Goal: Transaction & Acquisition: Book appointment/travel/reservation

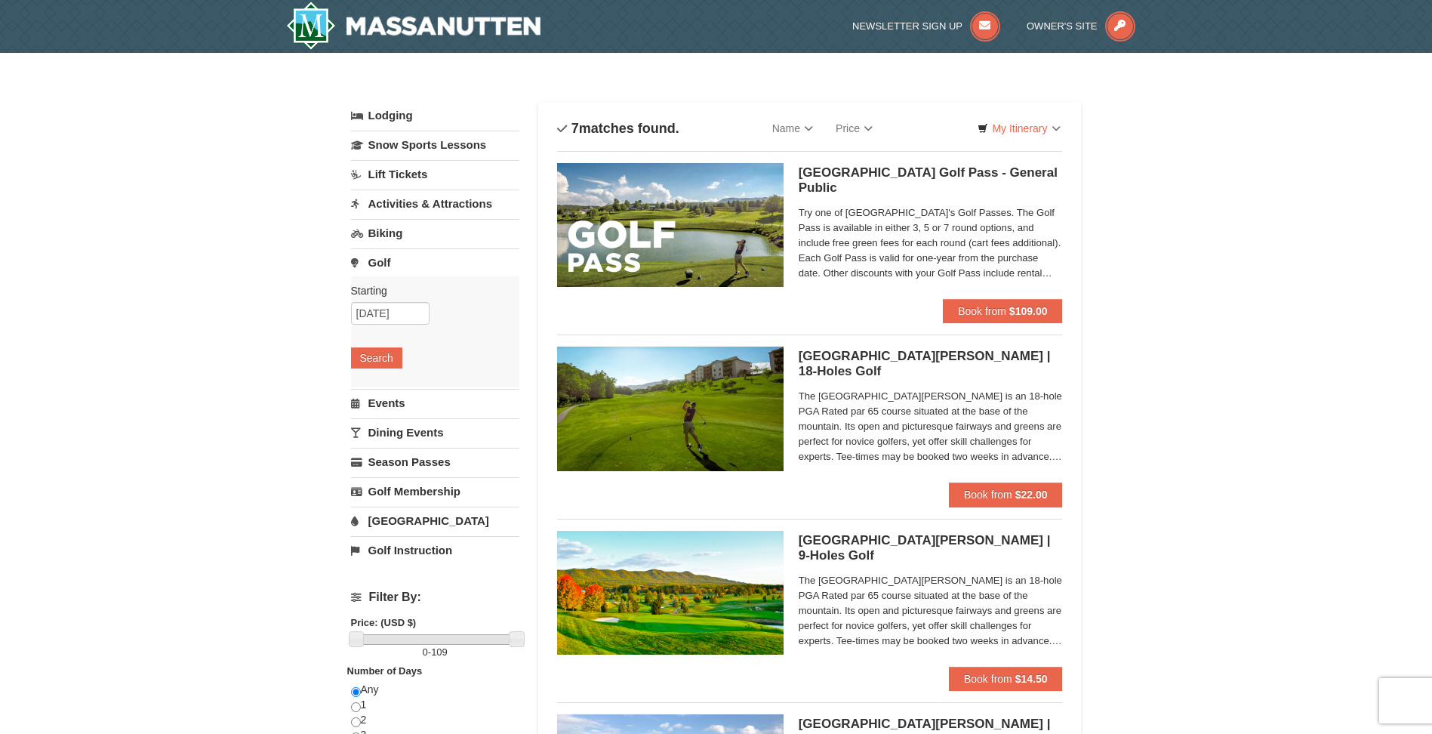
click at [399, 547] on link "Golf Instruction" at bounding box center [435, 550] width 168 height 28
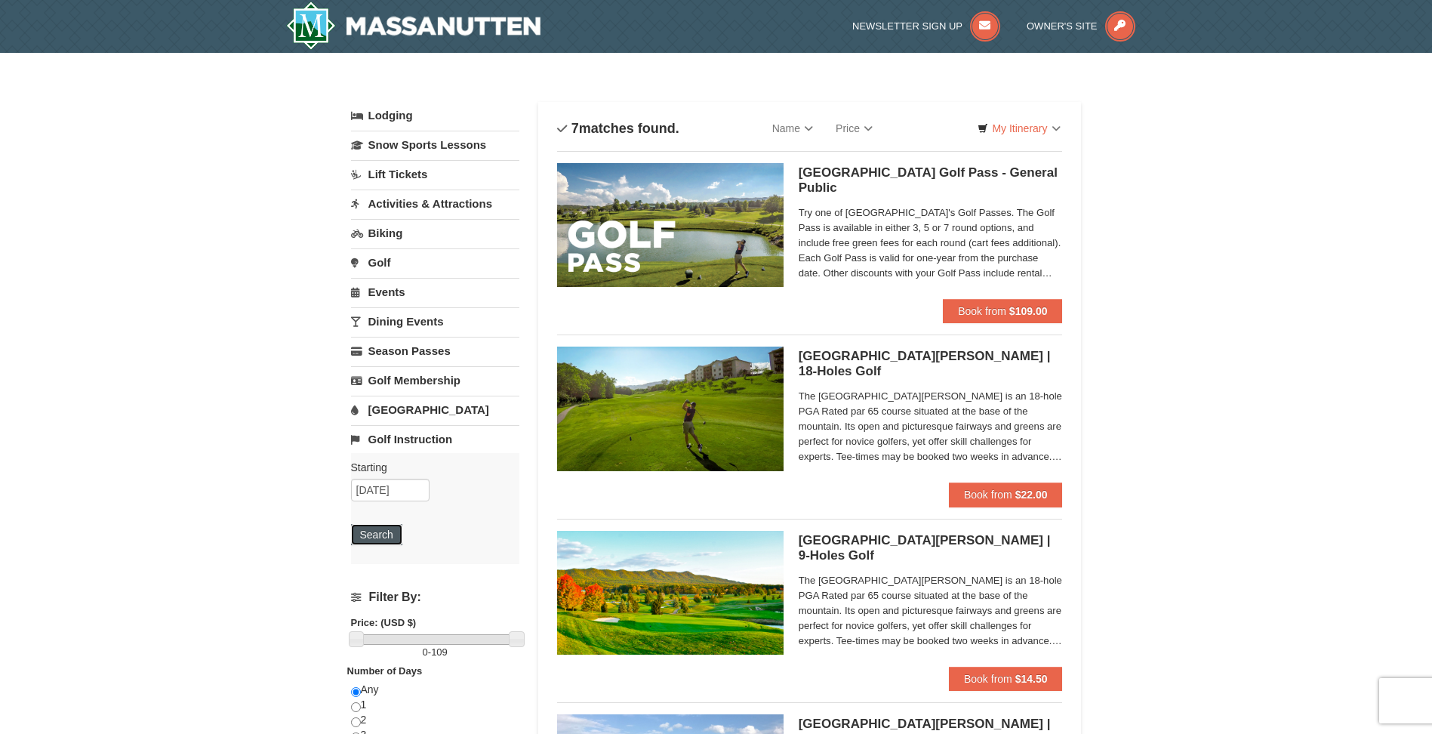
click at [389, 529] on button "Search" at bounding box center [376, 534] width 51 height 21
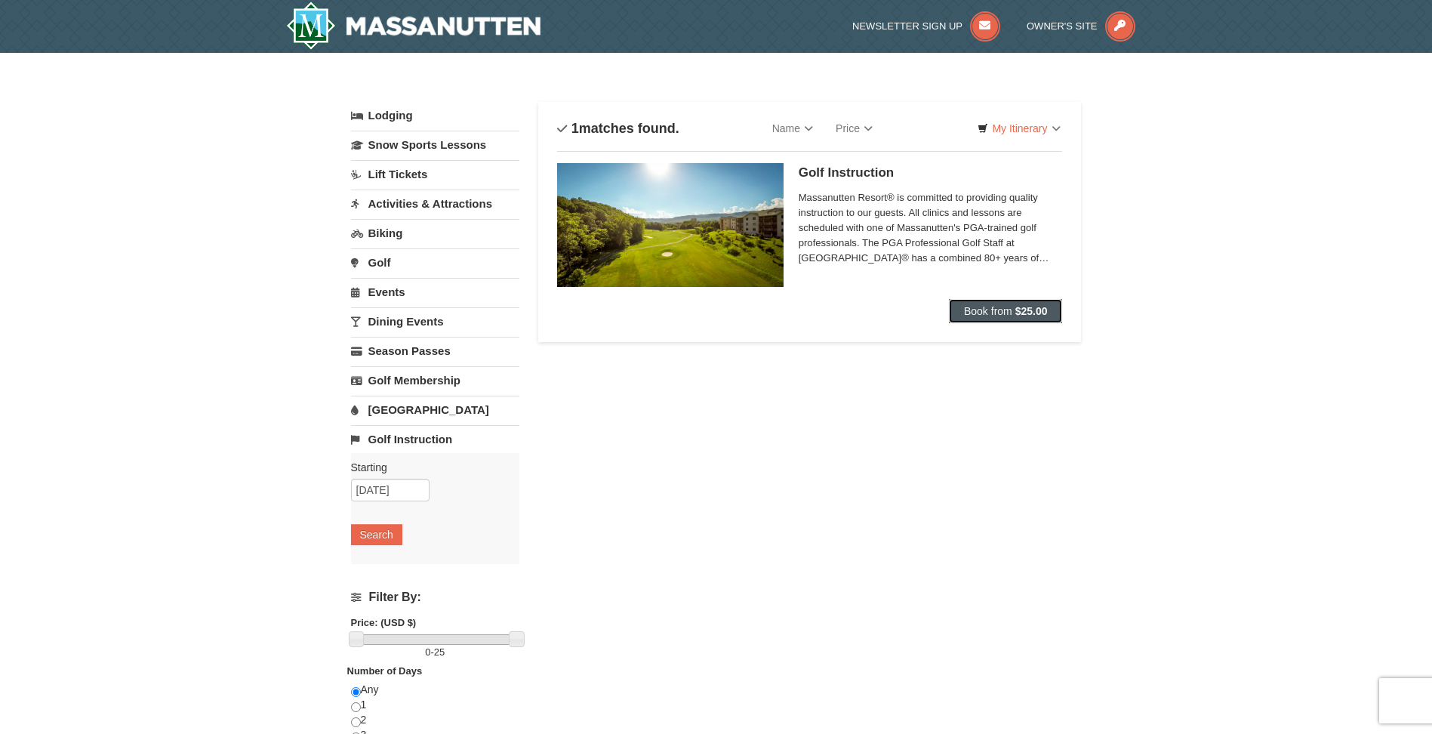
click at [1017, 313] on strong "$25.00" at bounding box center [1031, 311] width 32 height 12
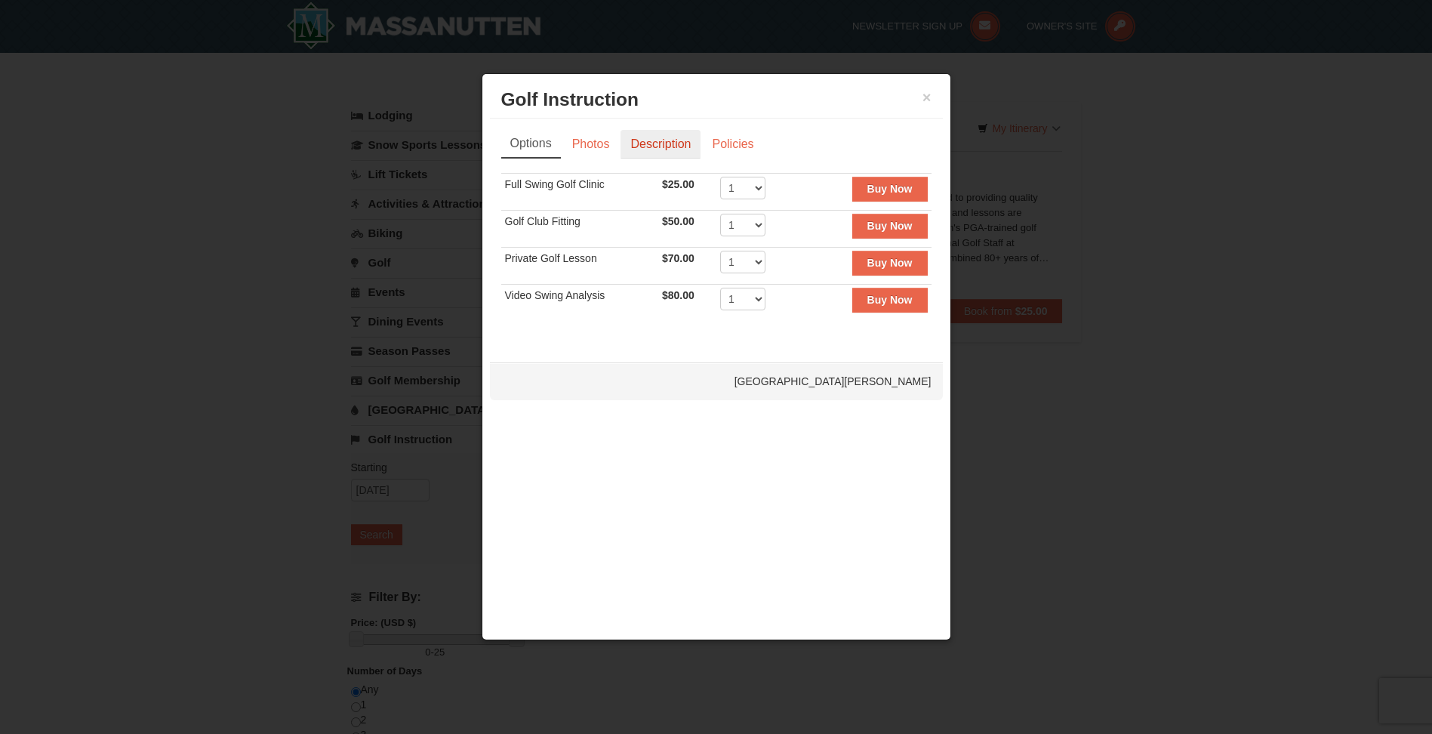
click at [645, 145] on link "Description" at bounding box center [660, 144] width 80 height 29
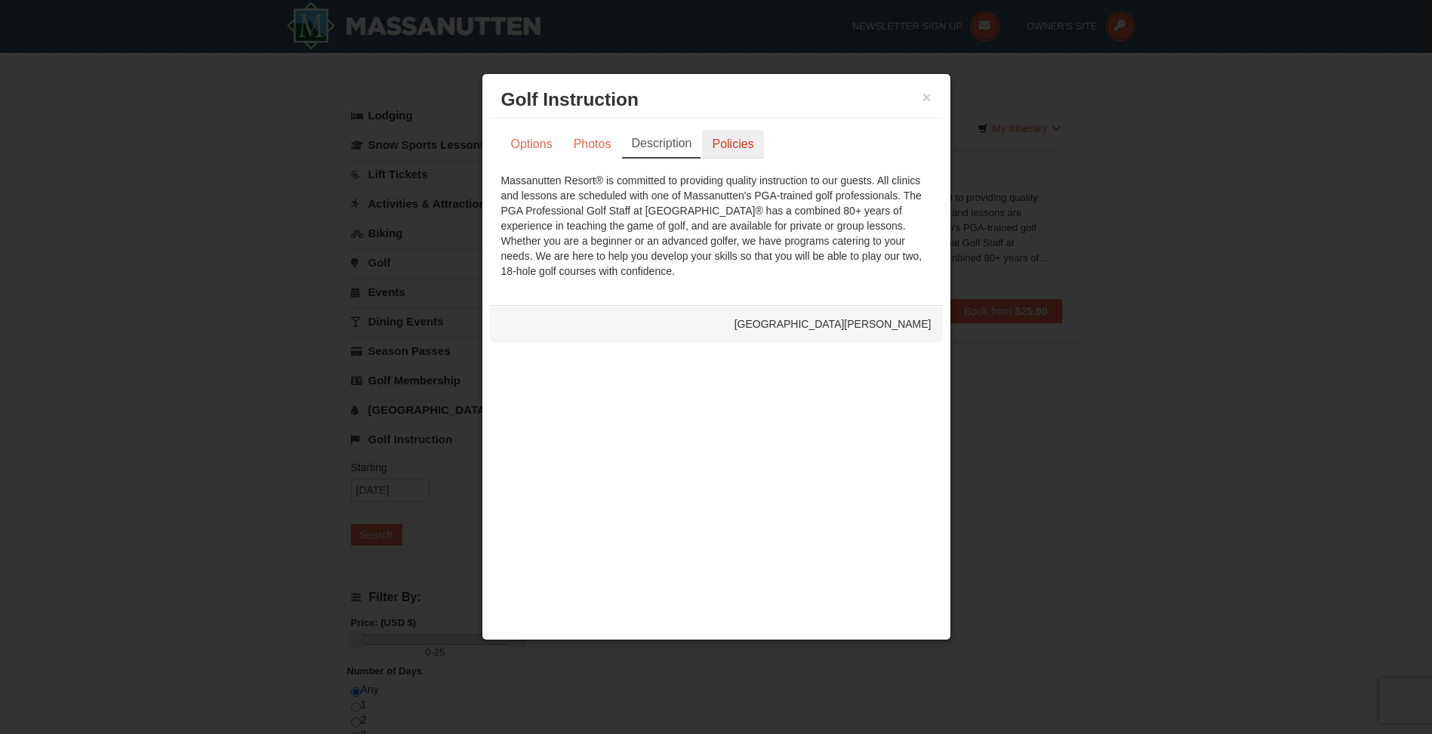
click at [730, 141] on link "Policies" at bounding box center [732, 144] width 61 height 29
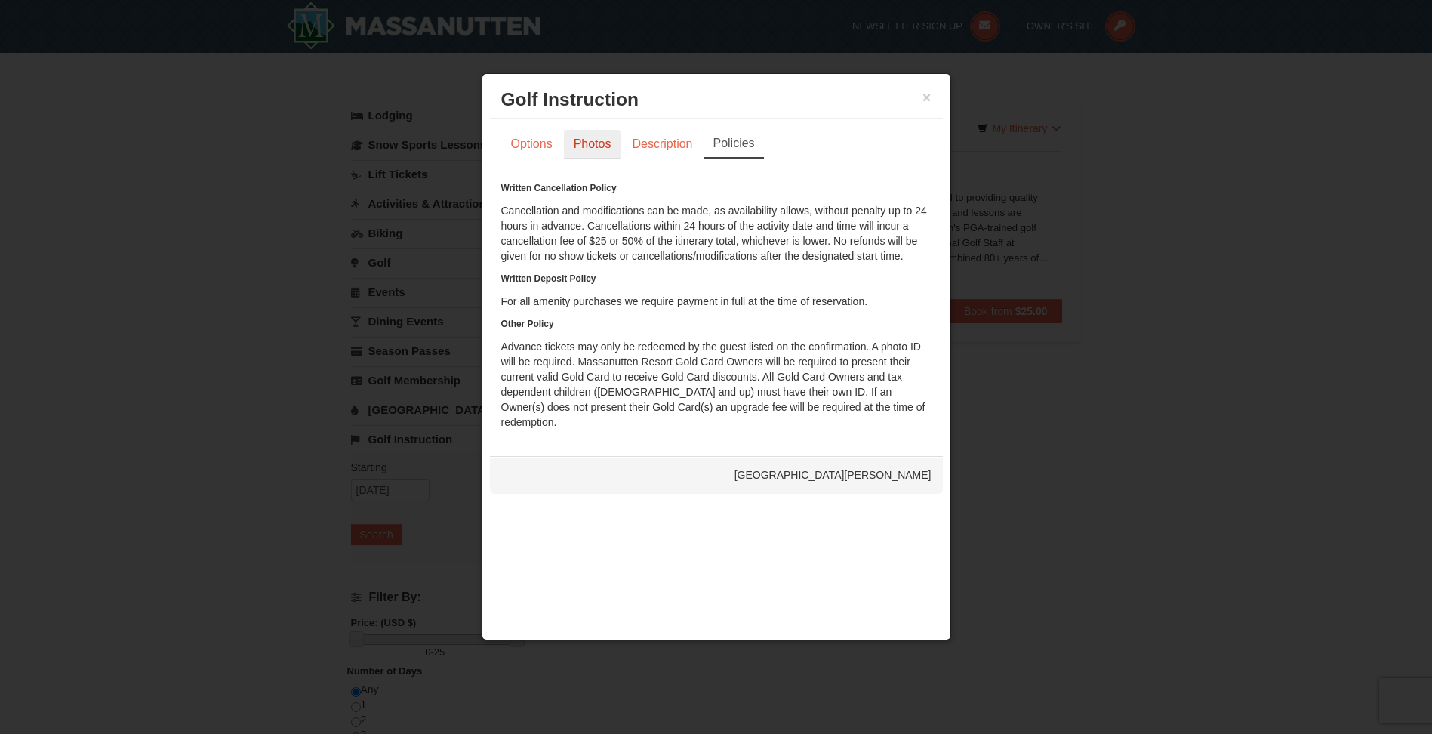
click at [602, 134] on link "Photos" at bounding box center [592, 144] width 57 height 29
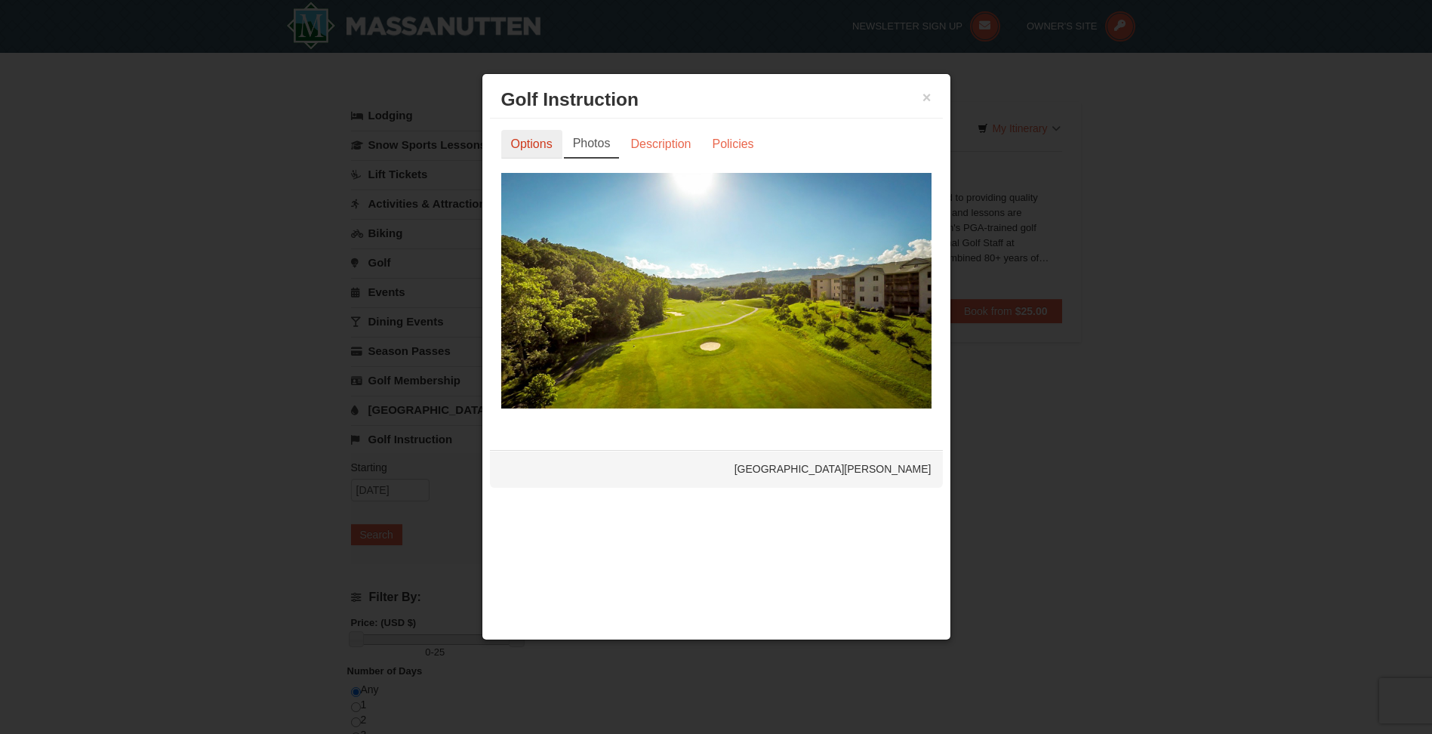
click at [533, 147] on link "Options" at bounding box center [531, 144] width 61 height 29
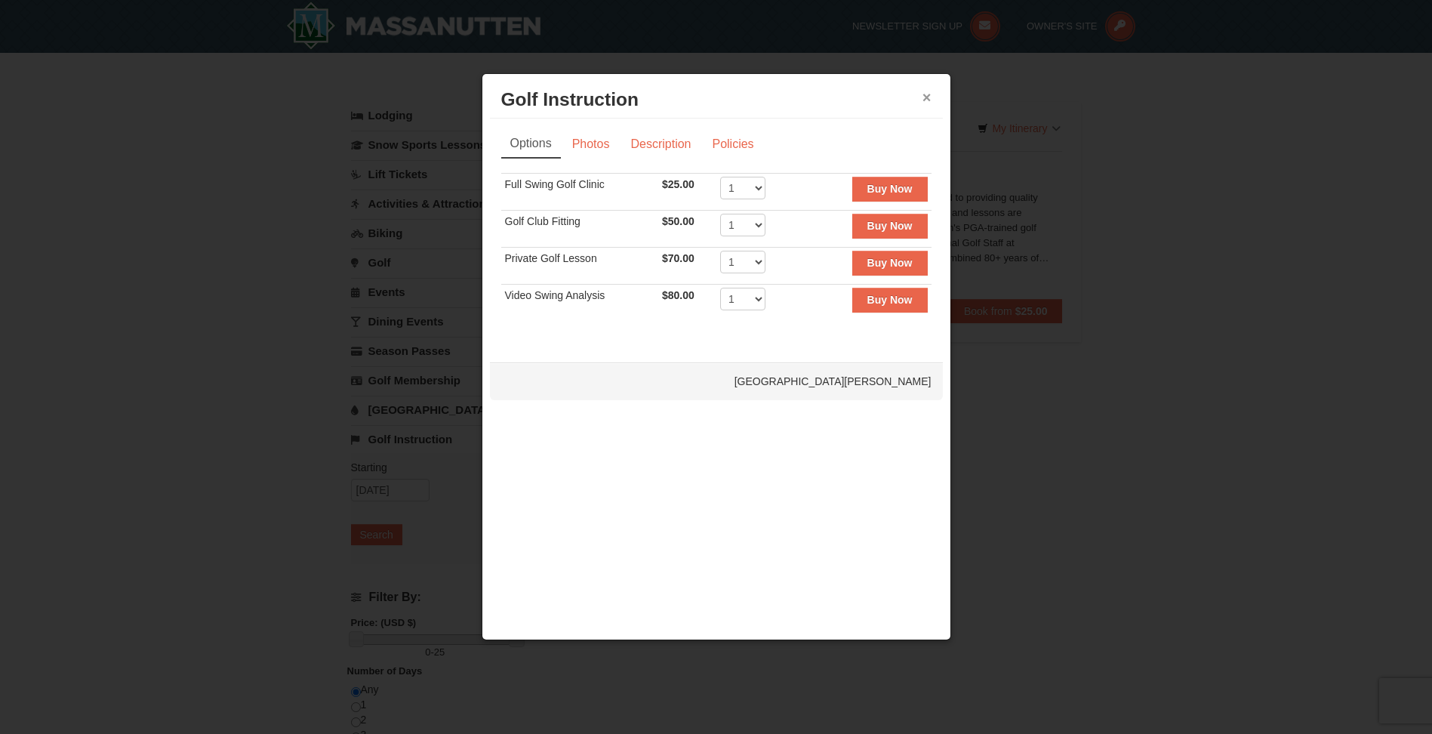
click at [923, 96] on button "×" at bounding box center [926, 97] width 9 height 15
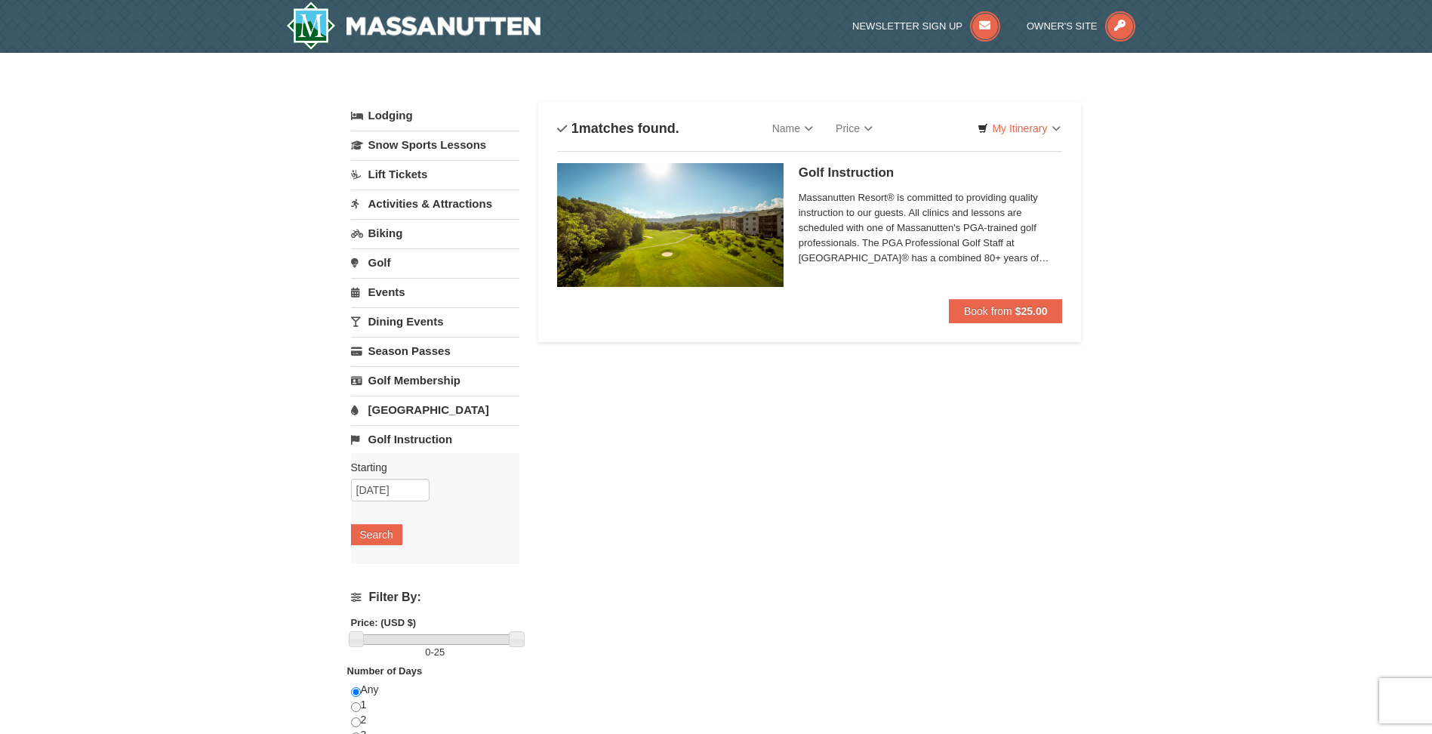
click at [388, 262] on link "Golf" at bounding box center [435, 262] width 168 height 28
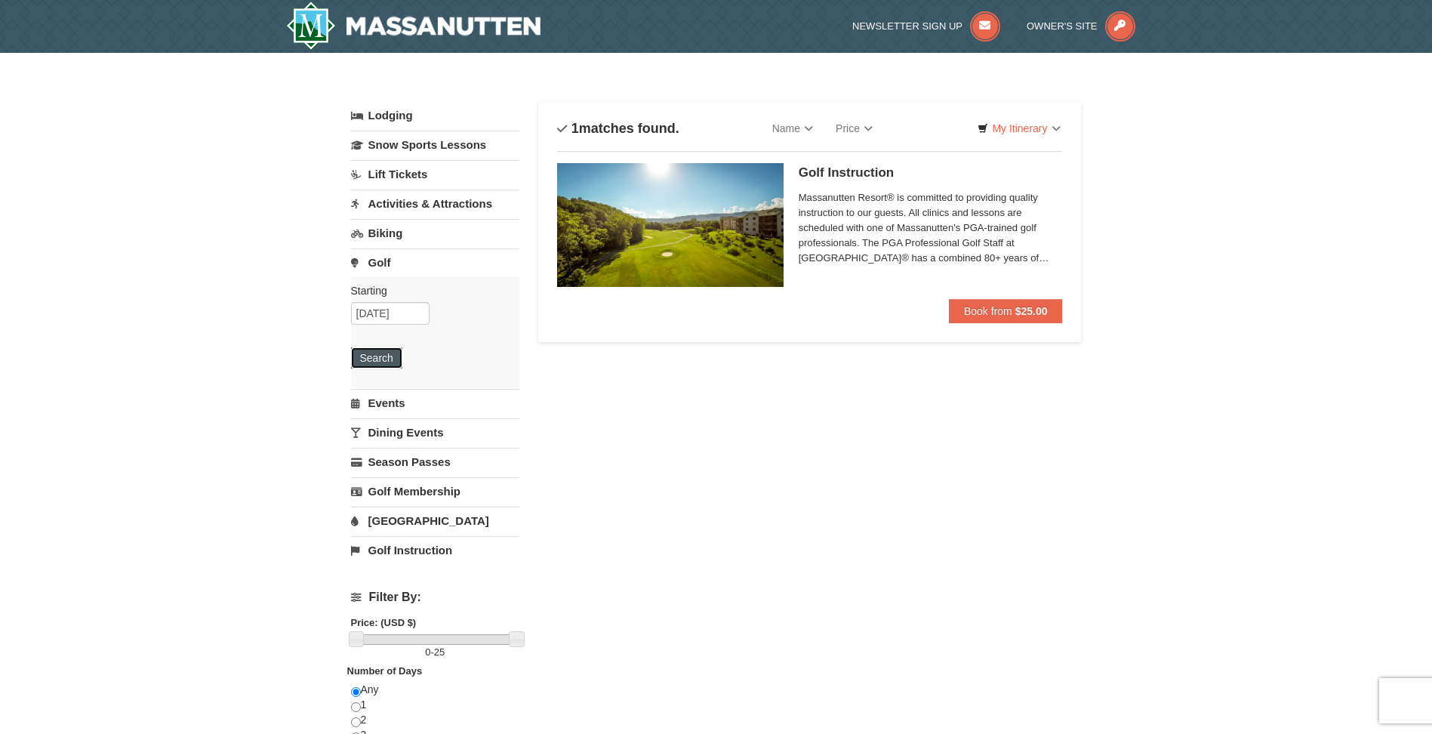
click at [383, 352] on button "Search" at bounding box center [376, 357] width 51 height 21
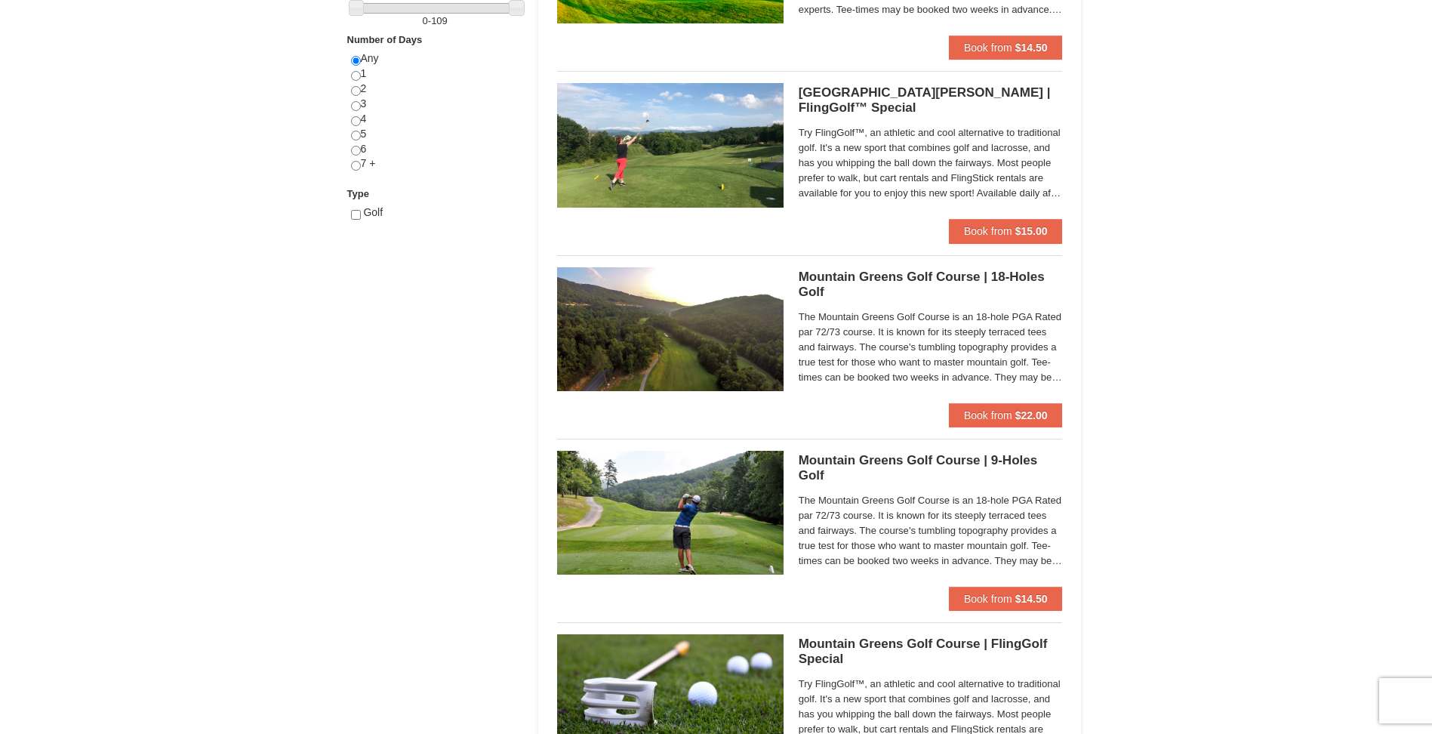
scroll to position [633, 0]
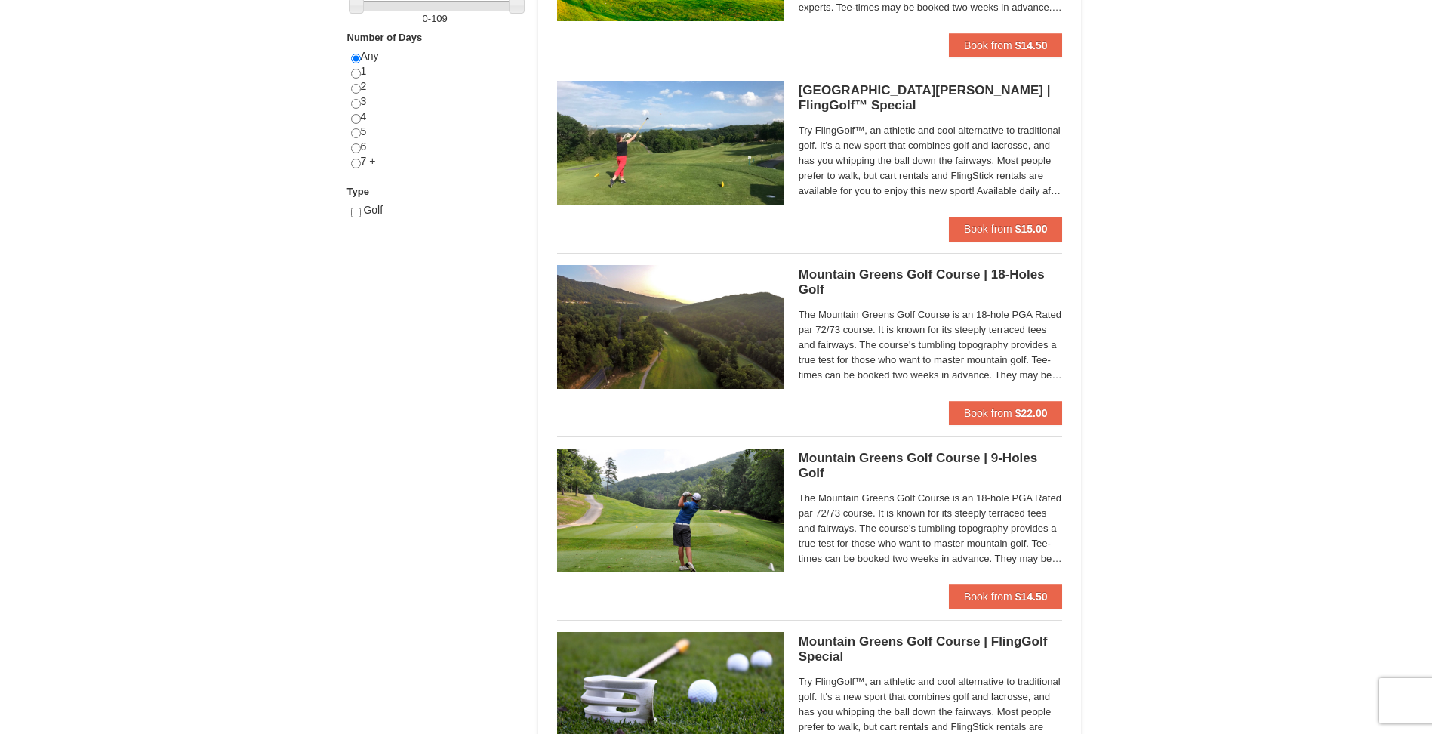
click at [842, 91] on h5 "Woodstone Meadows Golf Course | FlingGolf™ Special Woodstone Meadows Golf Course" at bounding box center [931, 98] width 264 height 30
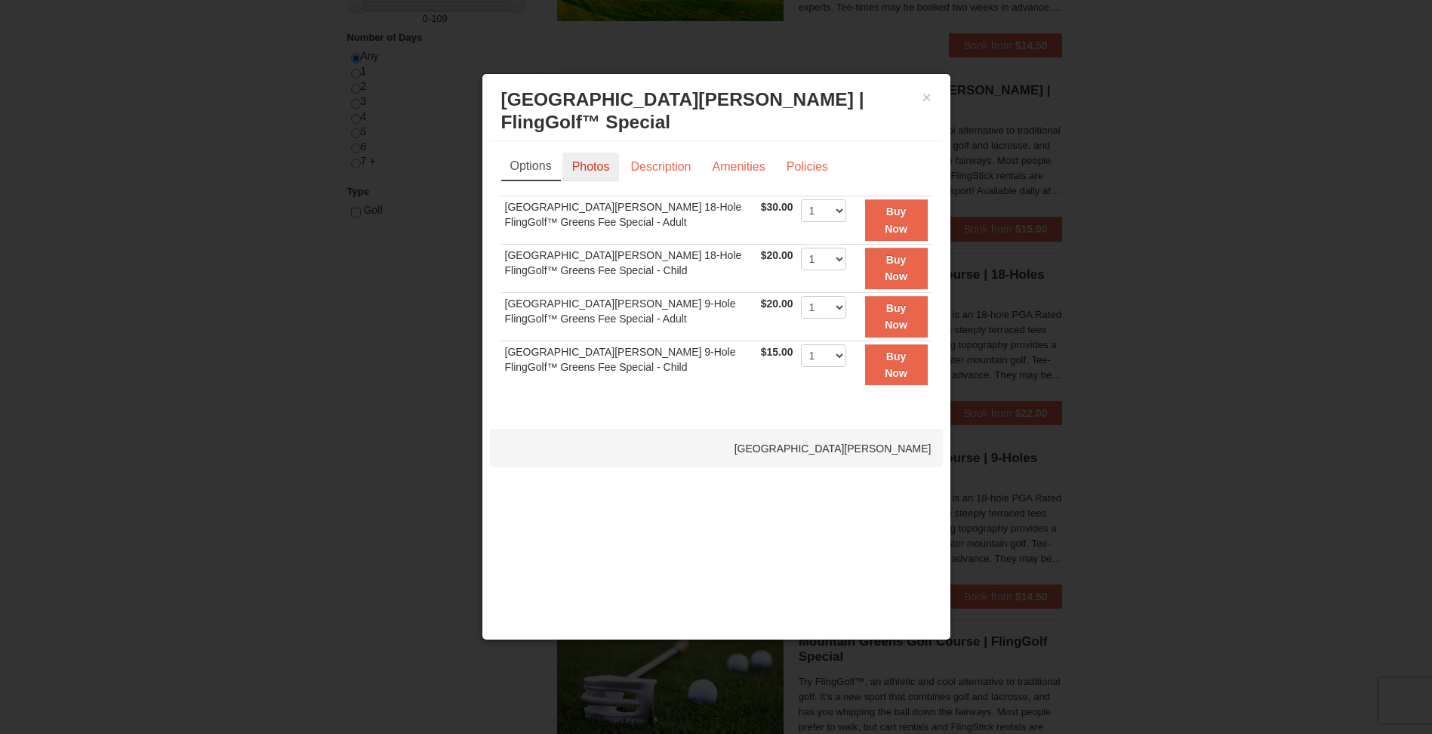
click at [596, 166] on link "Photos" at bounding box center [590, 166] width 57 height 29
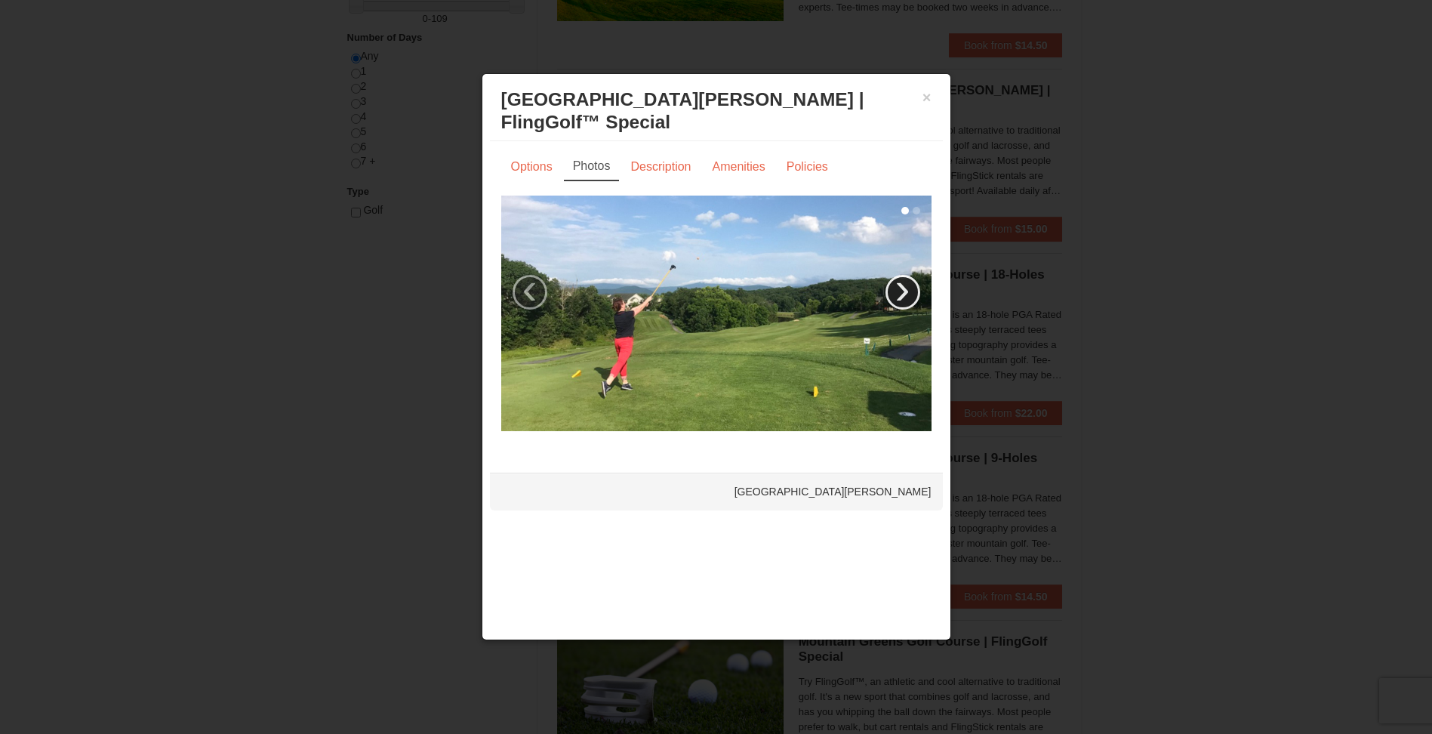
click at [915, 288] on link "›" at bounding box center [902, 292] width 35 height 35
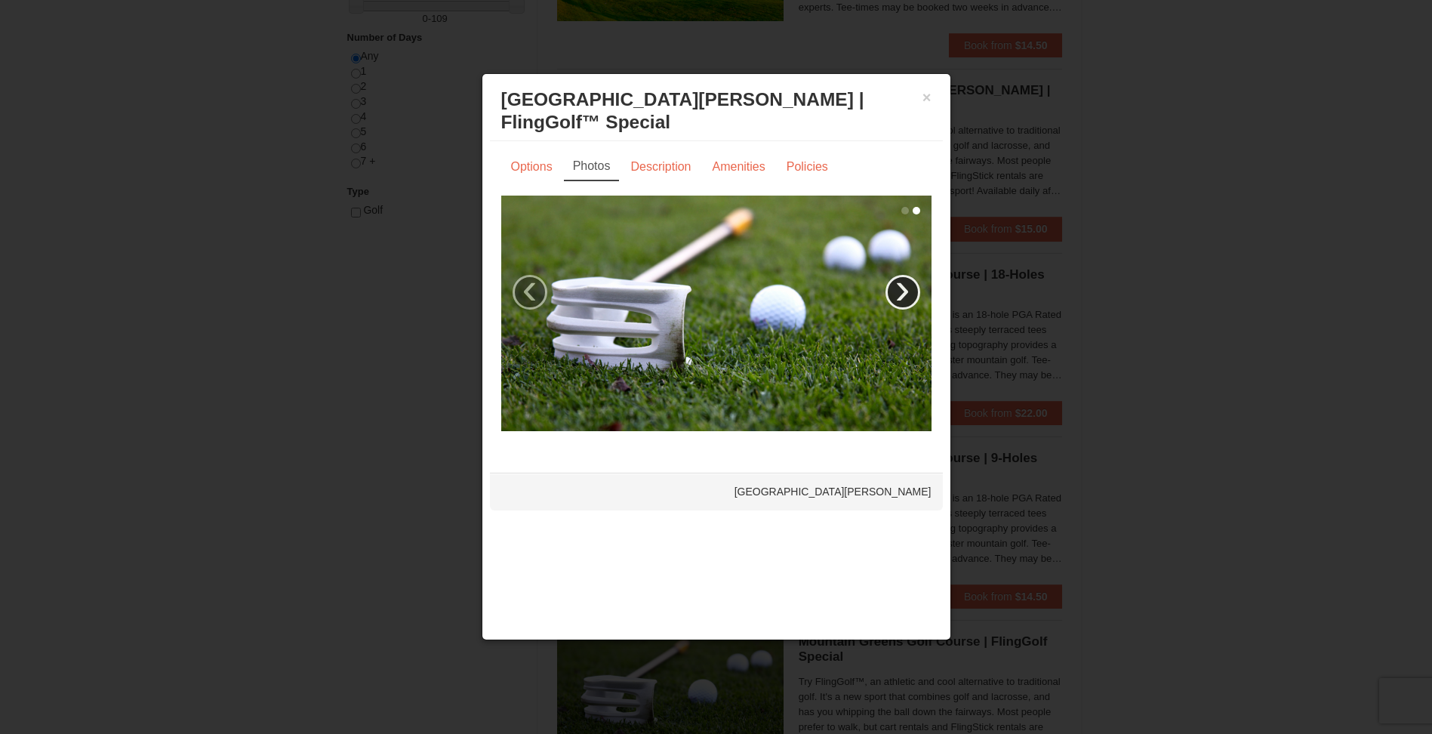
click at [915, 288] on link "›" at bounding box center [902, 292] width 35 height 35
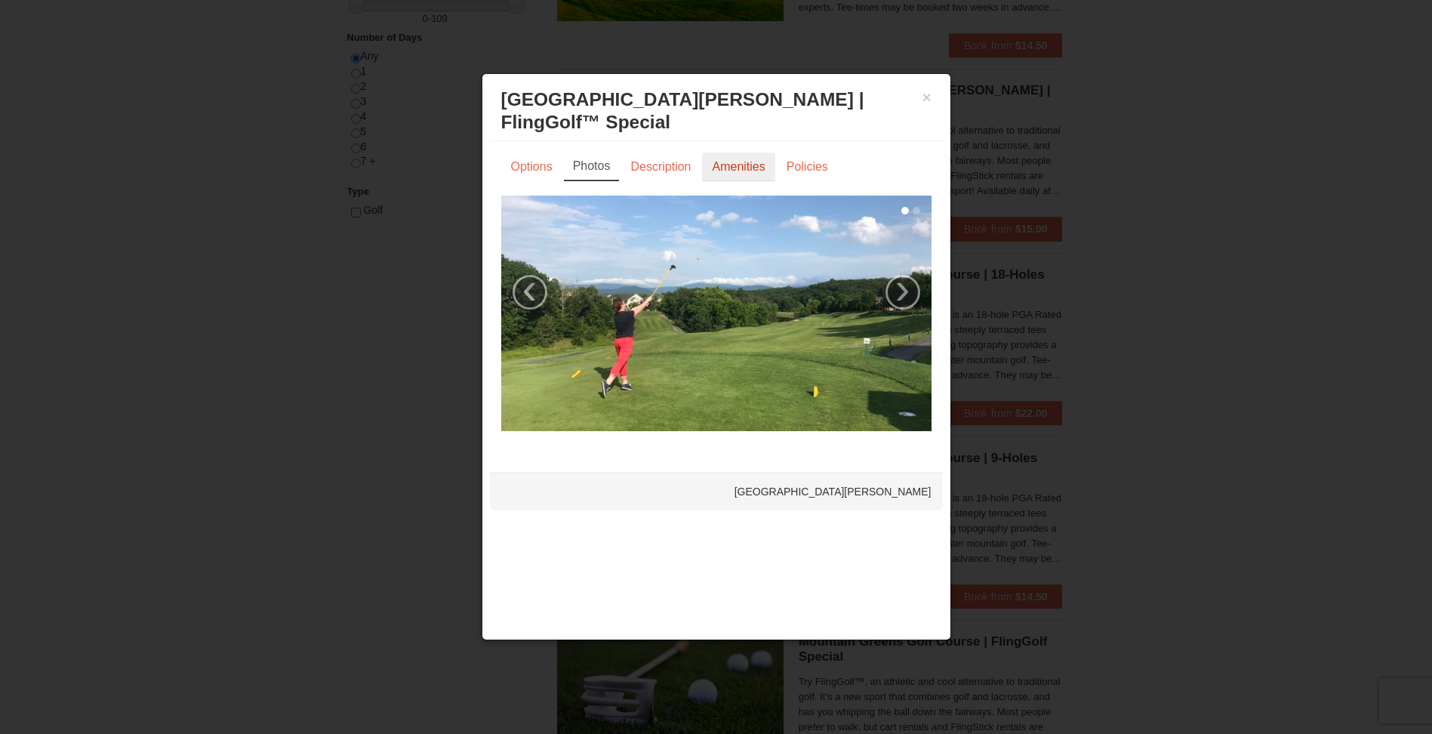
click at [738, 173] on link "Amenities" at bounding box center [738, 166] width 72 height 29
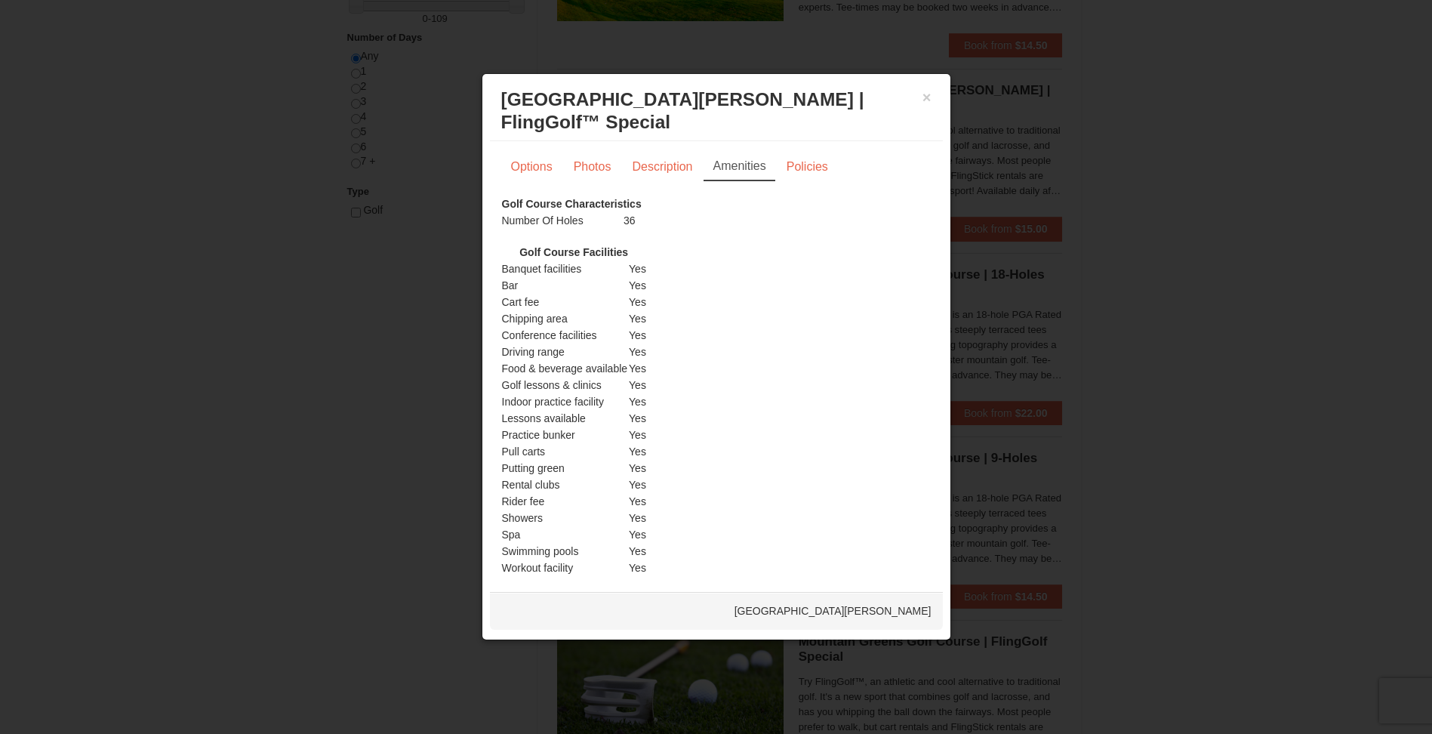
click at [1248, 473] on div at bounding box center [716, 367] width 1432 height 734
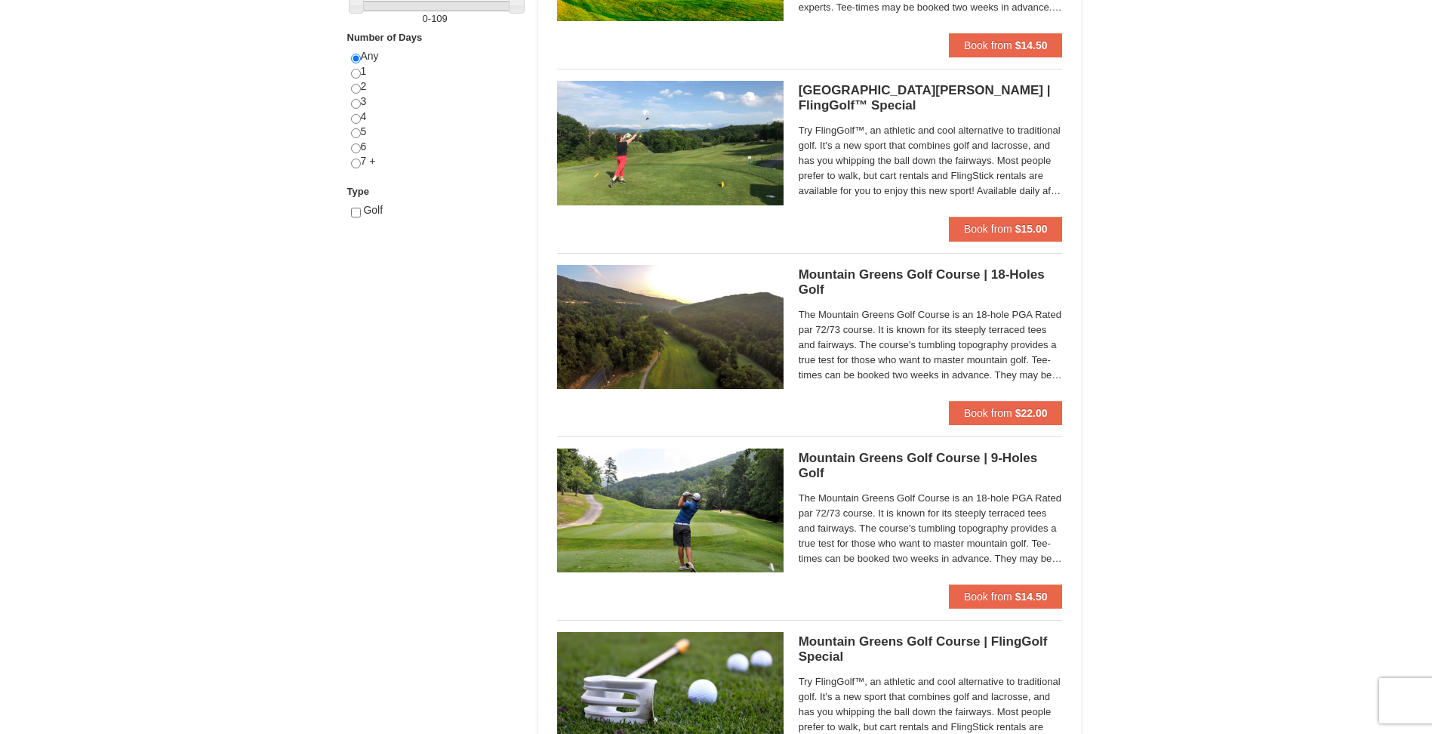
click at [875, 92] on h5 "Woodstone Meadows Golf Course | FlingGolf™ Special Woodstone Meadows Golf Course" at bounding box center [931, 98] width 264 height 30
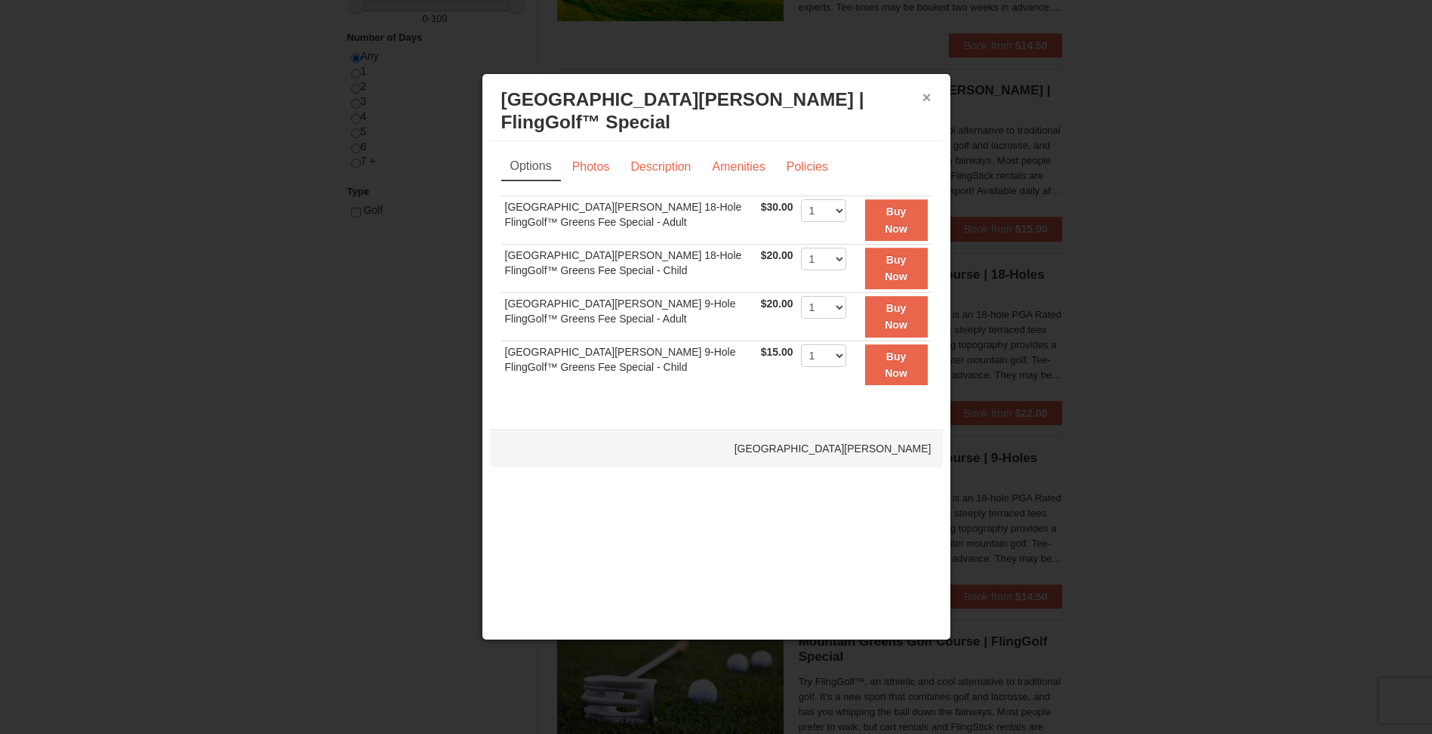
click at [926, 103] on button "×" at bounding box center [926, 97] width 9 height 15
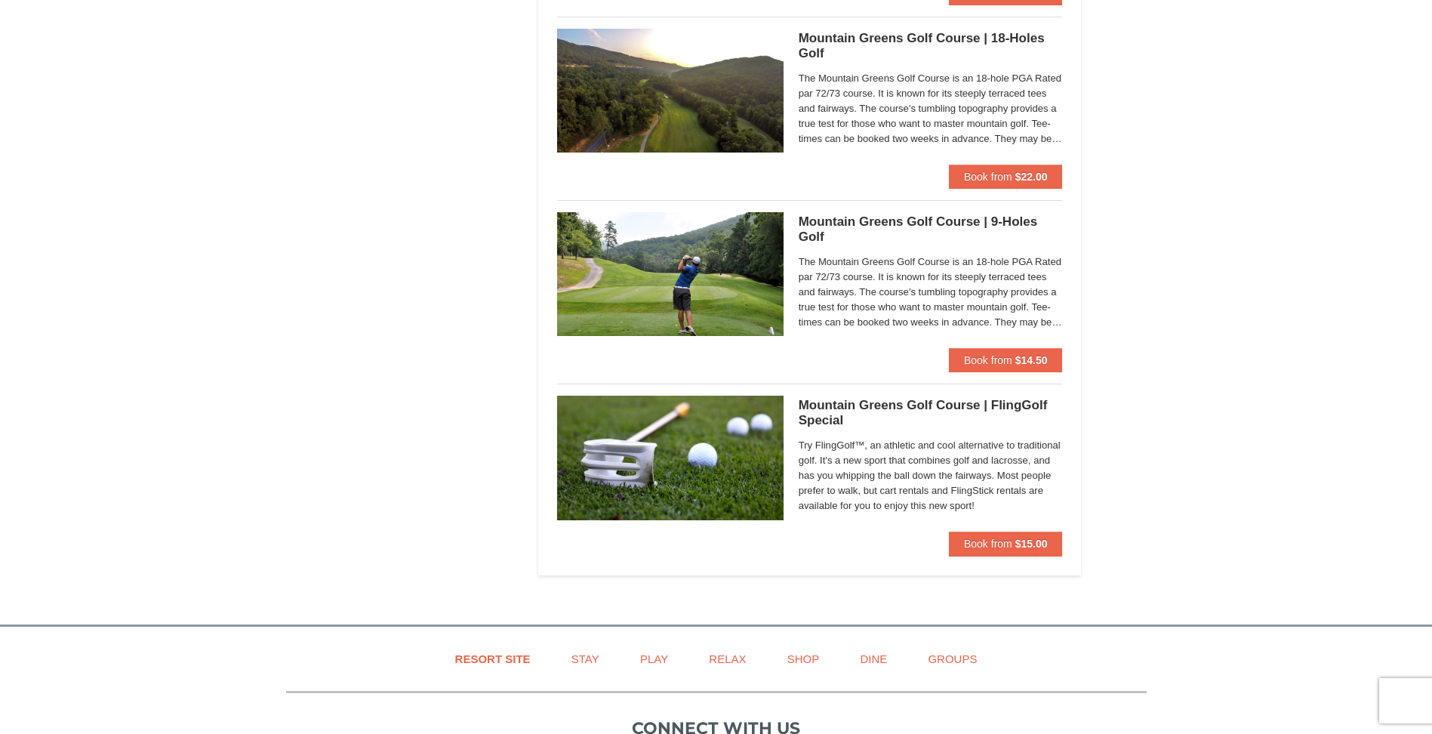
scroll to position [900, 0]
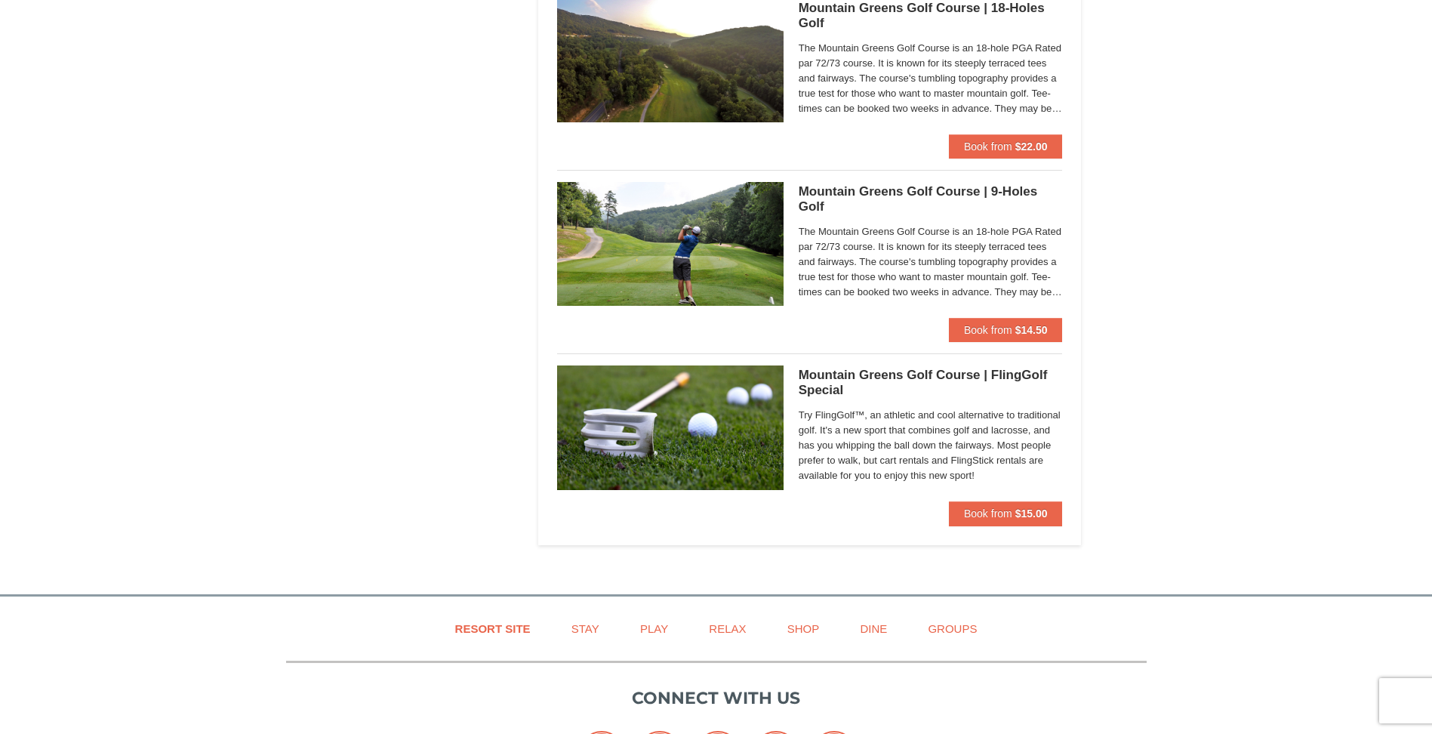
click at [909, 368] on h5 "Mountain Greens Golf Course | FlingGolf Special Mountain Greens Golf Course" at bounding box center [931, 383] width 264 height 30
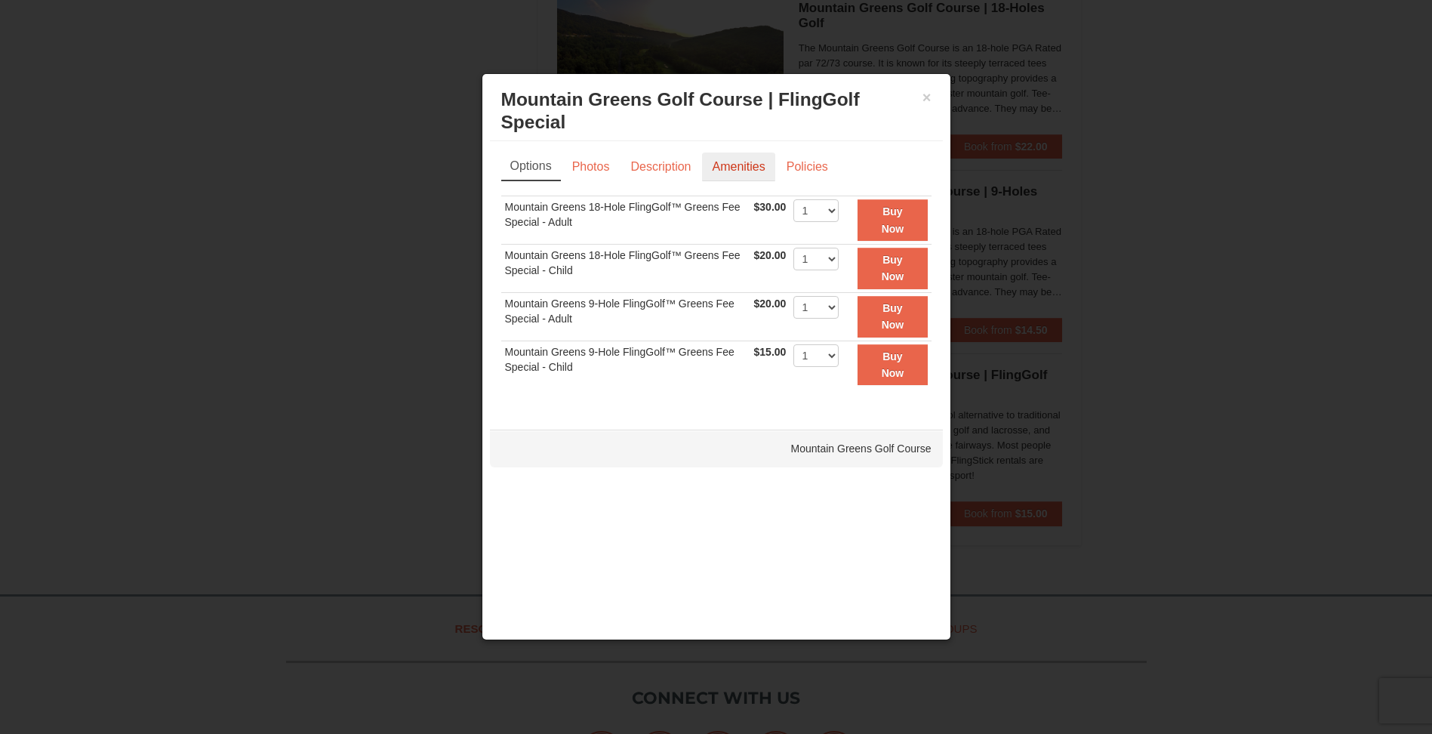
click at [741, 168] on link "Amenities" at bounding box center [738, 166] width 72 height 29
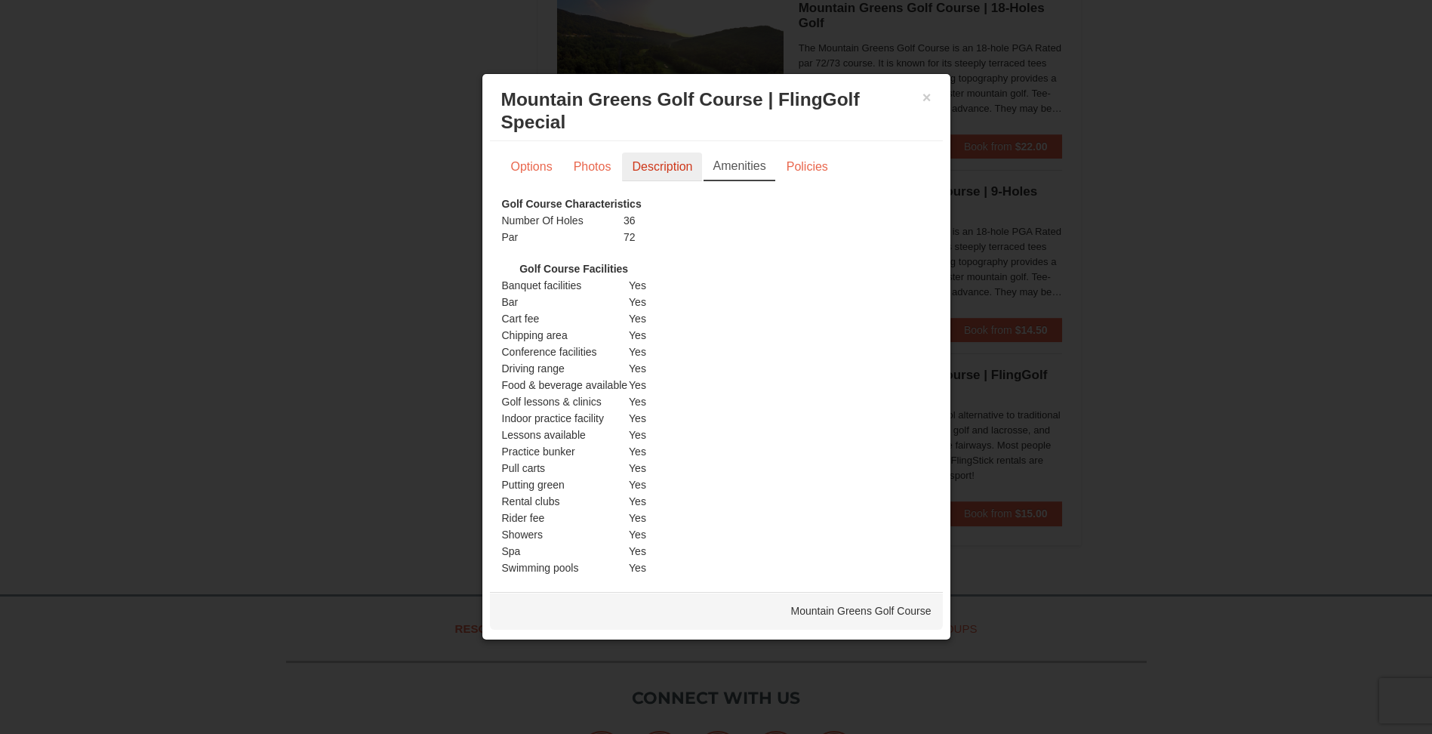
click at [677, 171] on link "Description" at bounding box center [662, 166] width 80 height 29
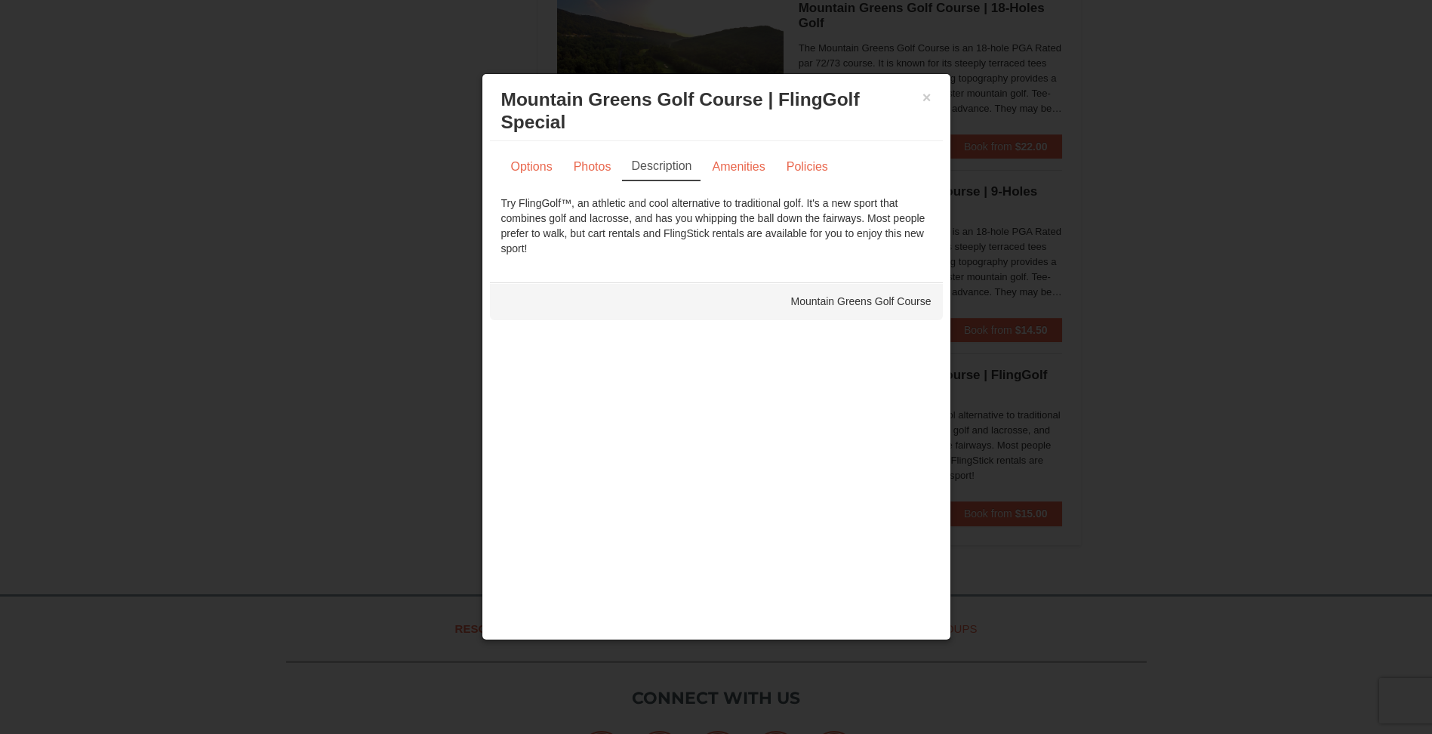
click at [845, 299] on div "Mountain Greens Golf Course" at bounding box center [716, 301] width 453 height 38
click at [931, 97] on div "× Mountain Greens Golf Course | FlingGolf Special Mountain Greens Golf Course" at bounding box center [716, 112] width 453 height 60
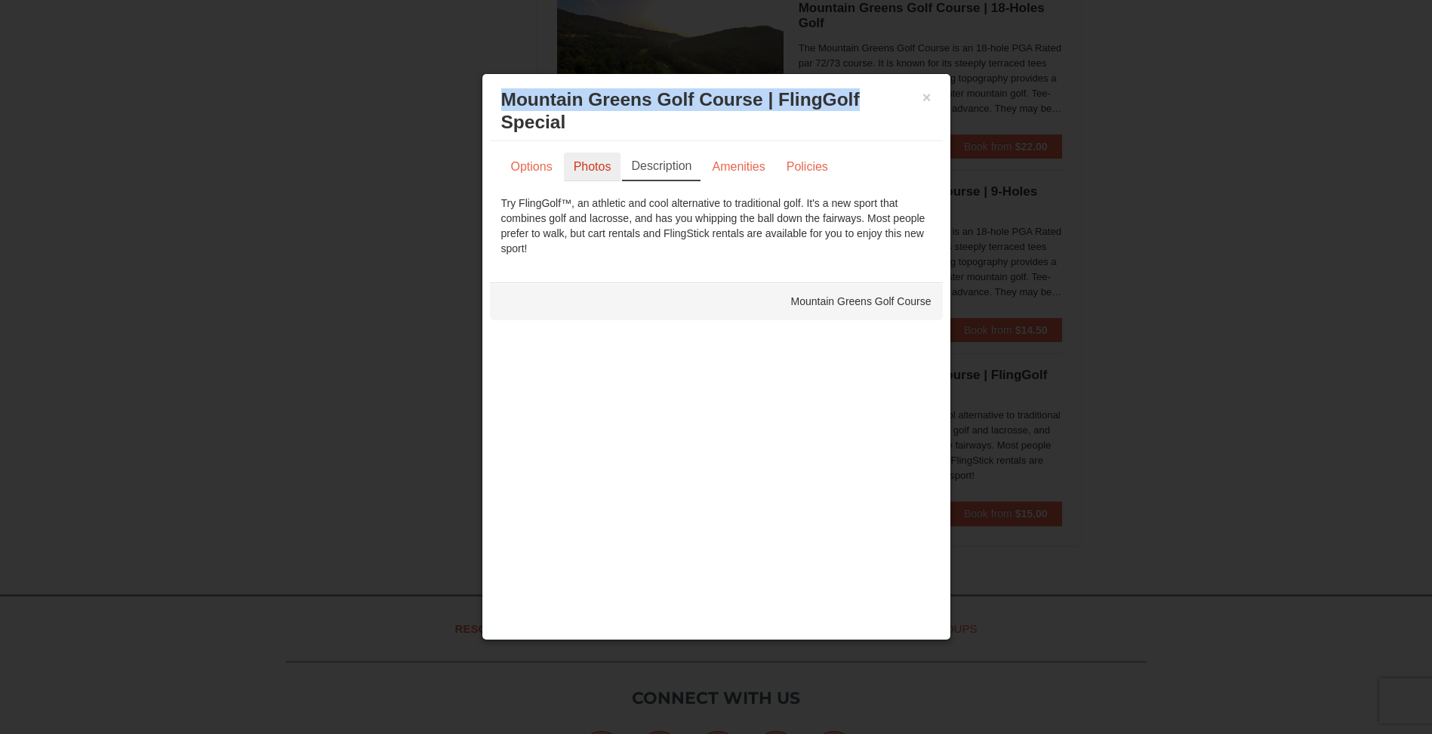
click at [610, 171] on link "Photos" at bounding box center [592, 166] width 57 height 29
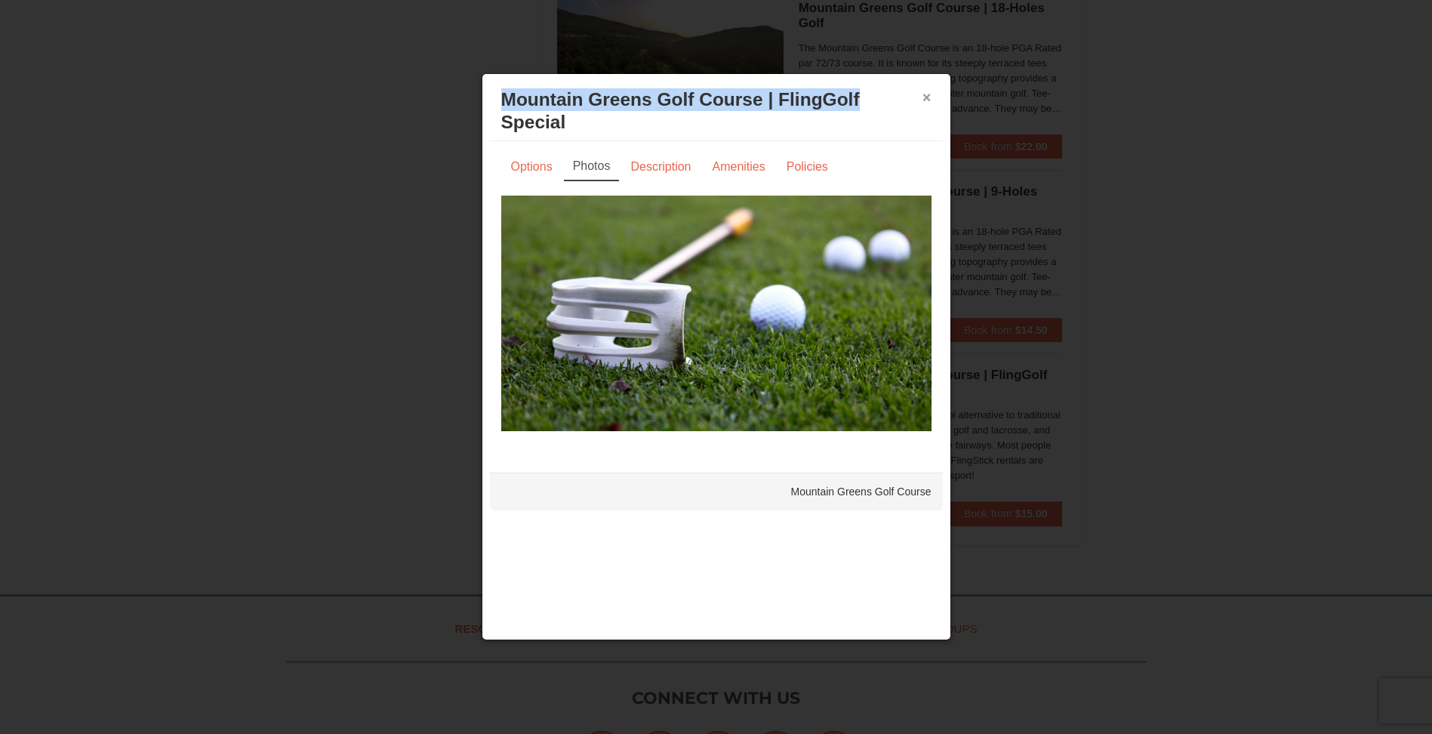
click at [929, 96] on button "×" at bounding box center [926, 97] width 9 height 15
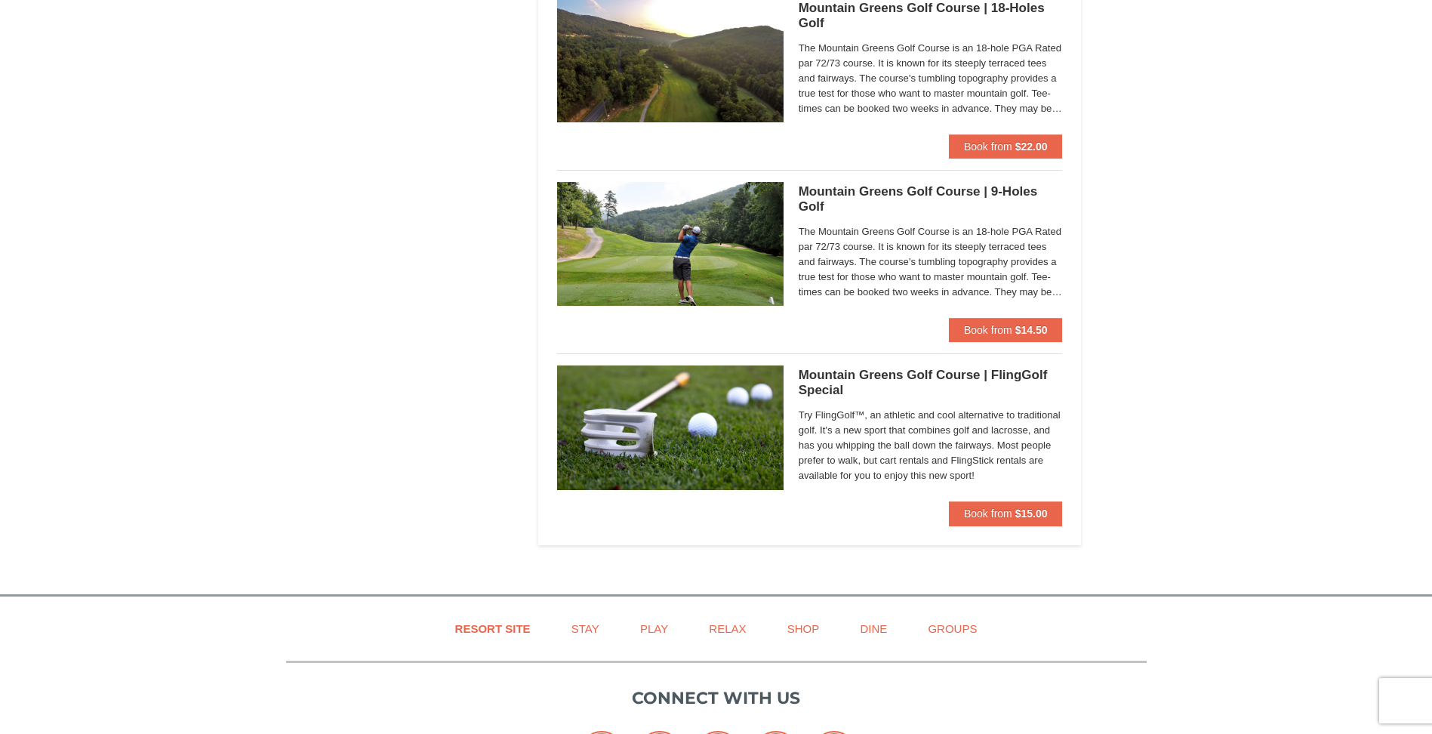
drag, startPoint x: 1045, startPoint y: 2, endPoint x: 305, endPoint y: 96, distance: 746.4
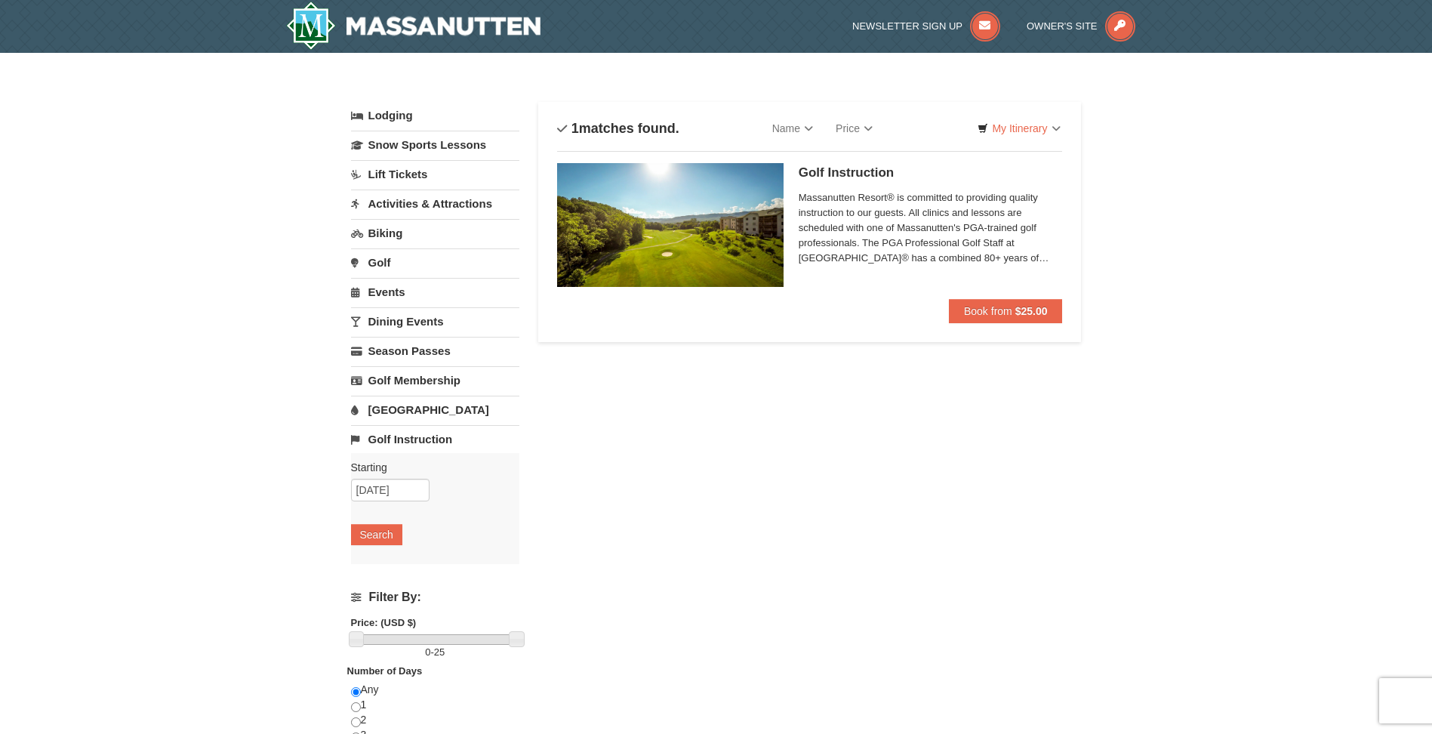
click at [403, 168] on link "Lift Tickets" at bounding box center [435, 174] width 168 height 28
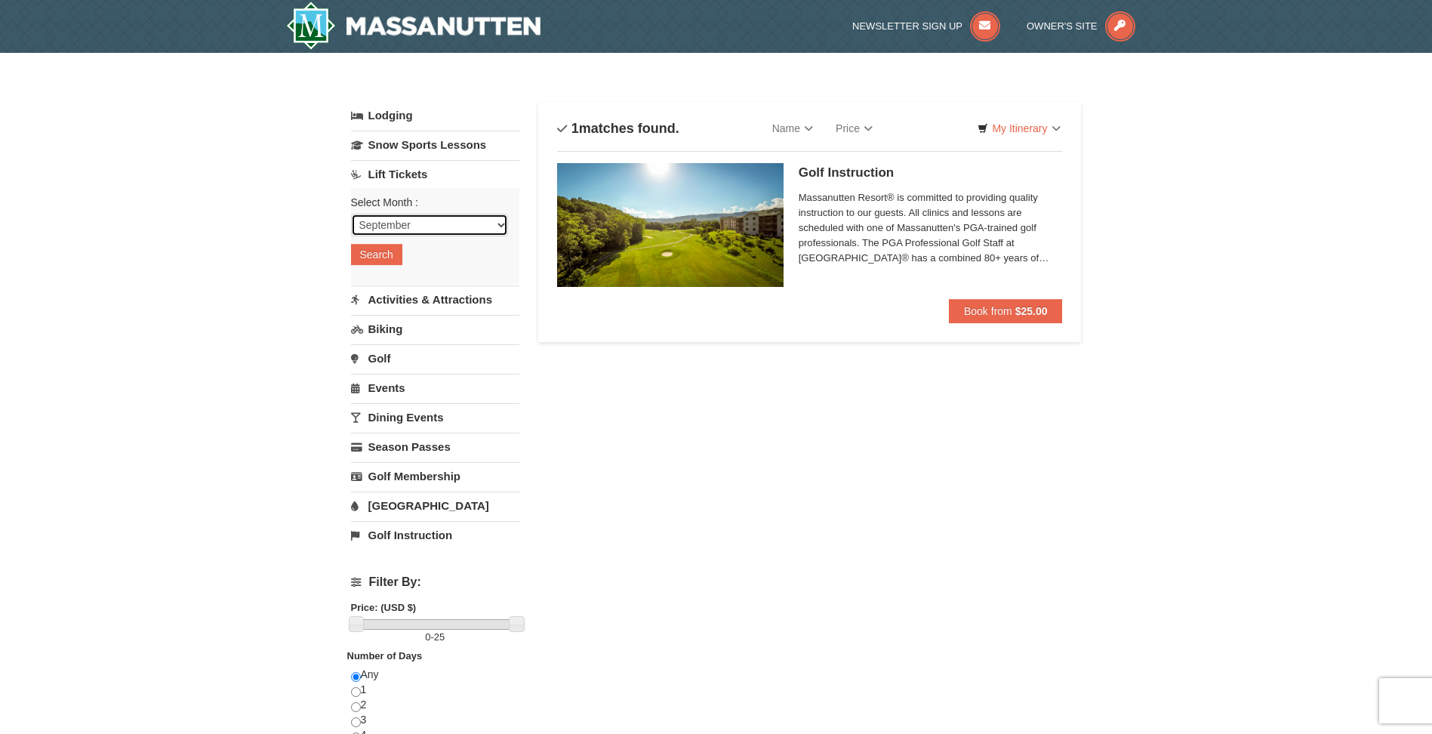
click at [499, 223] on select "September October November December January February March April May June July …" at bounding box center [429, 225] width 157 height 23
click at [539, 349] on div "Lodging Arrival Please format dates MM/DD/YYYY Please format dates MM/DD/YYYY 0…" at bounding box center [716, 490] width 731 height 776
click at [395, 253] on button "Search" at bounding box center [376, 254] width 51 height 21
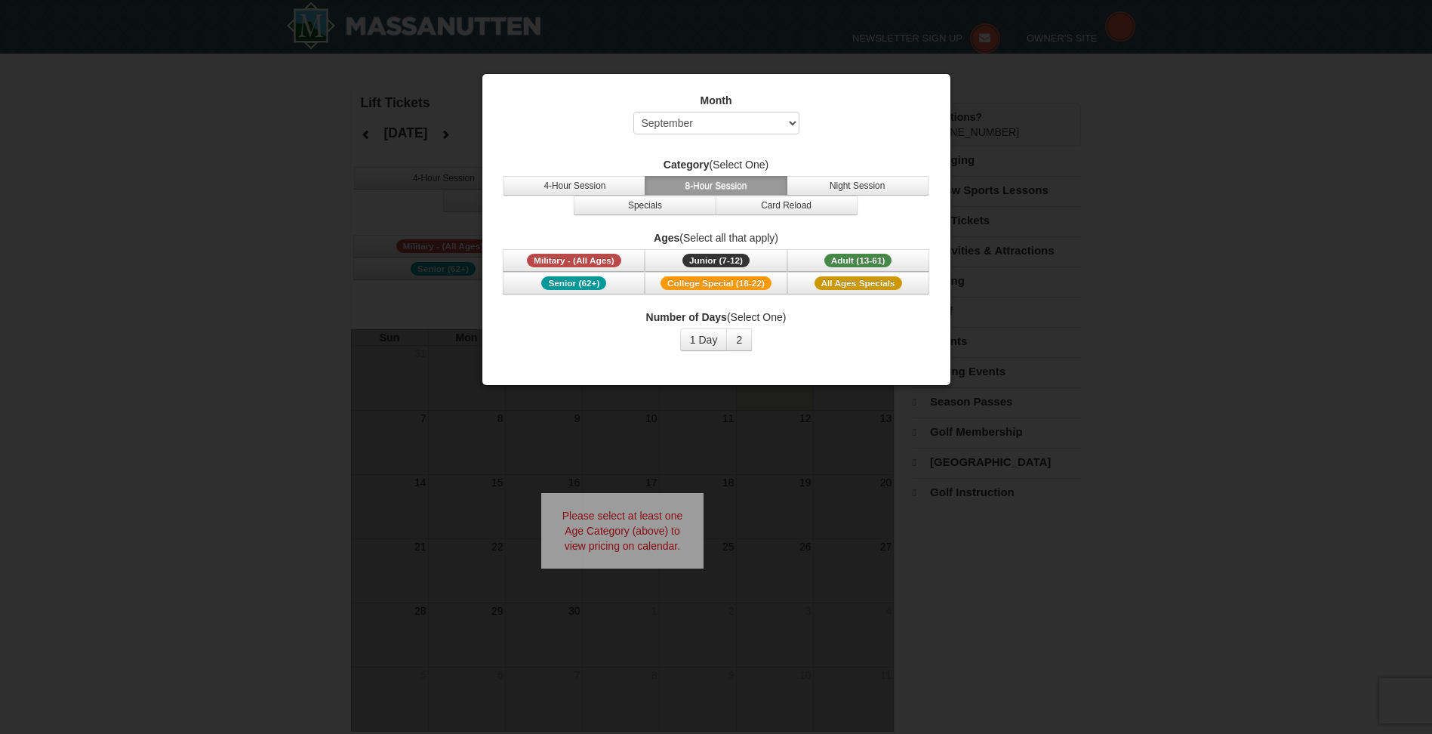
select select "9"
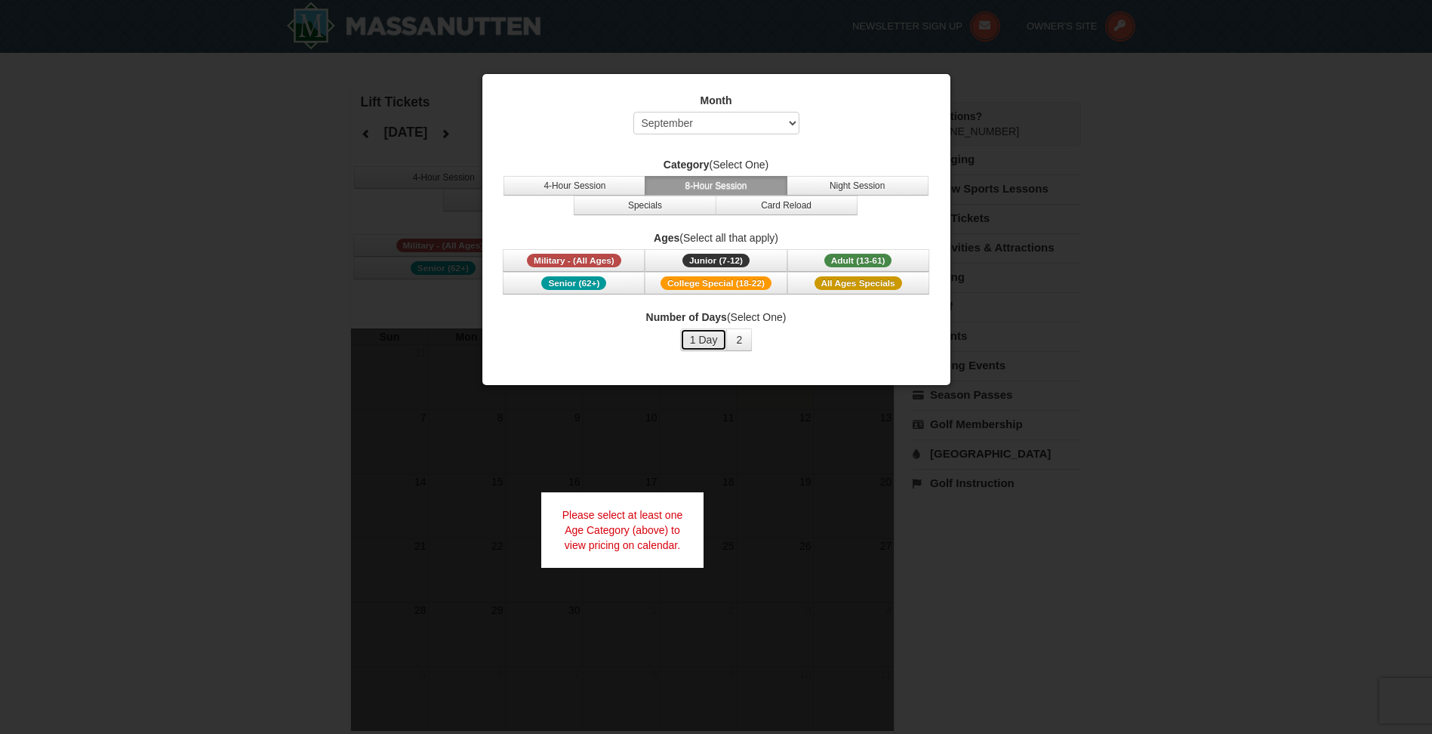
click at [701, 340] on button "1 Day" at bounding box center [704, 339] width 48 height 23
click at [859, 285] on span "All Ages Specials" at bounding box center [858, 283] width 88 height 14
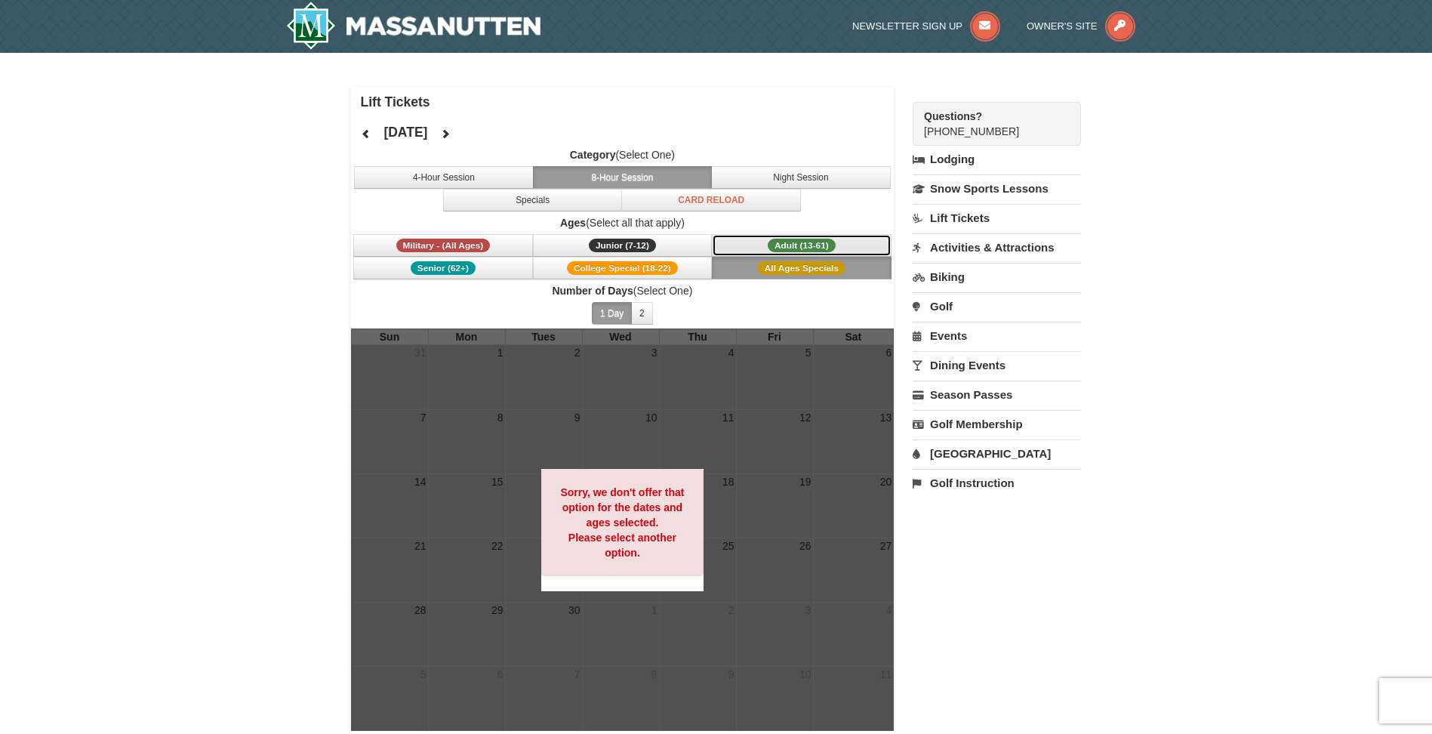
click at [793, 237] on button "Adult (13-61) (13 - 61)" at bounding box center [802, 245] width 180 height 23
click at [481, 174] on button "4-Hour Session" at bounding box center [444, 177] width 180 height 23
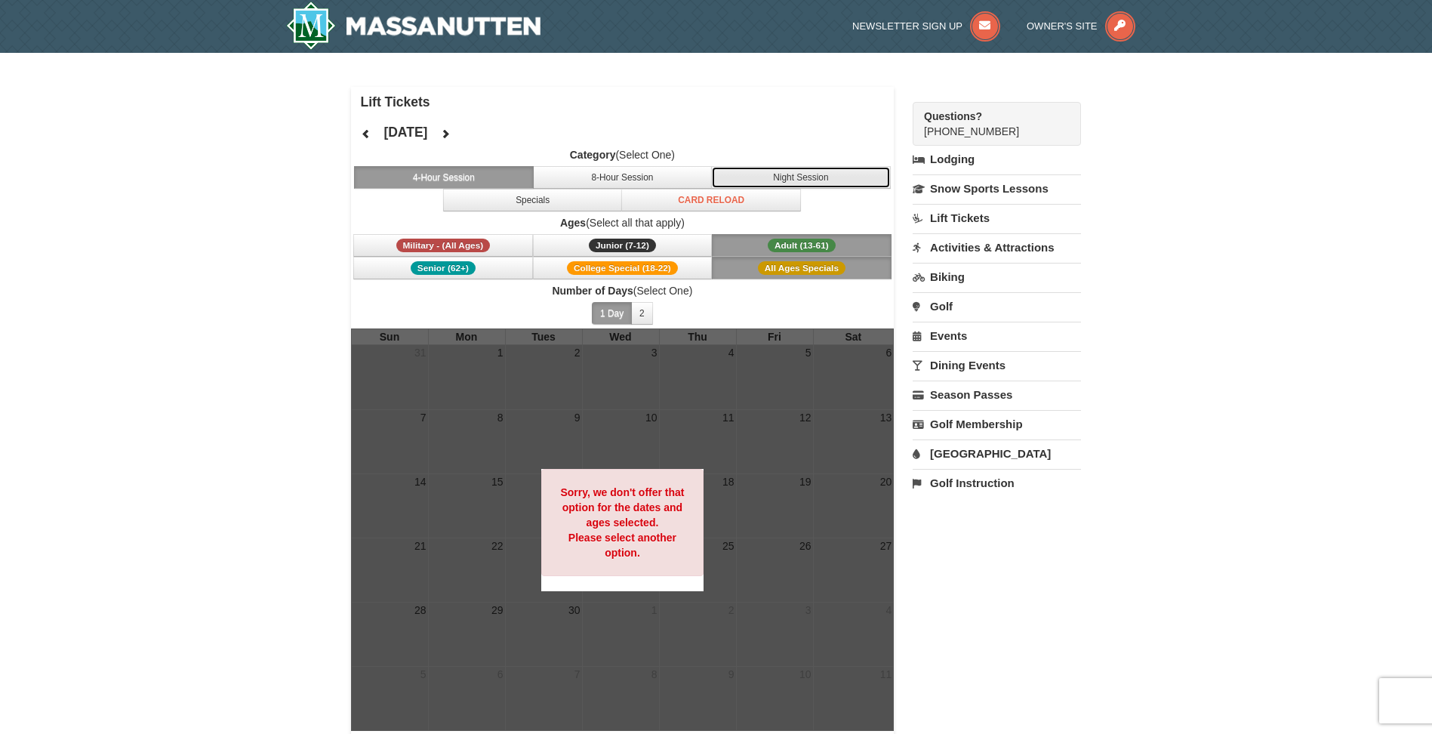
click at [826, 183] on button "Night Session" at bounding box center [801, 177] width 180 height 23
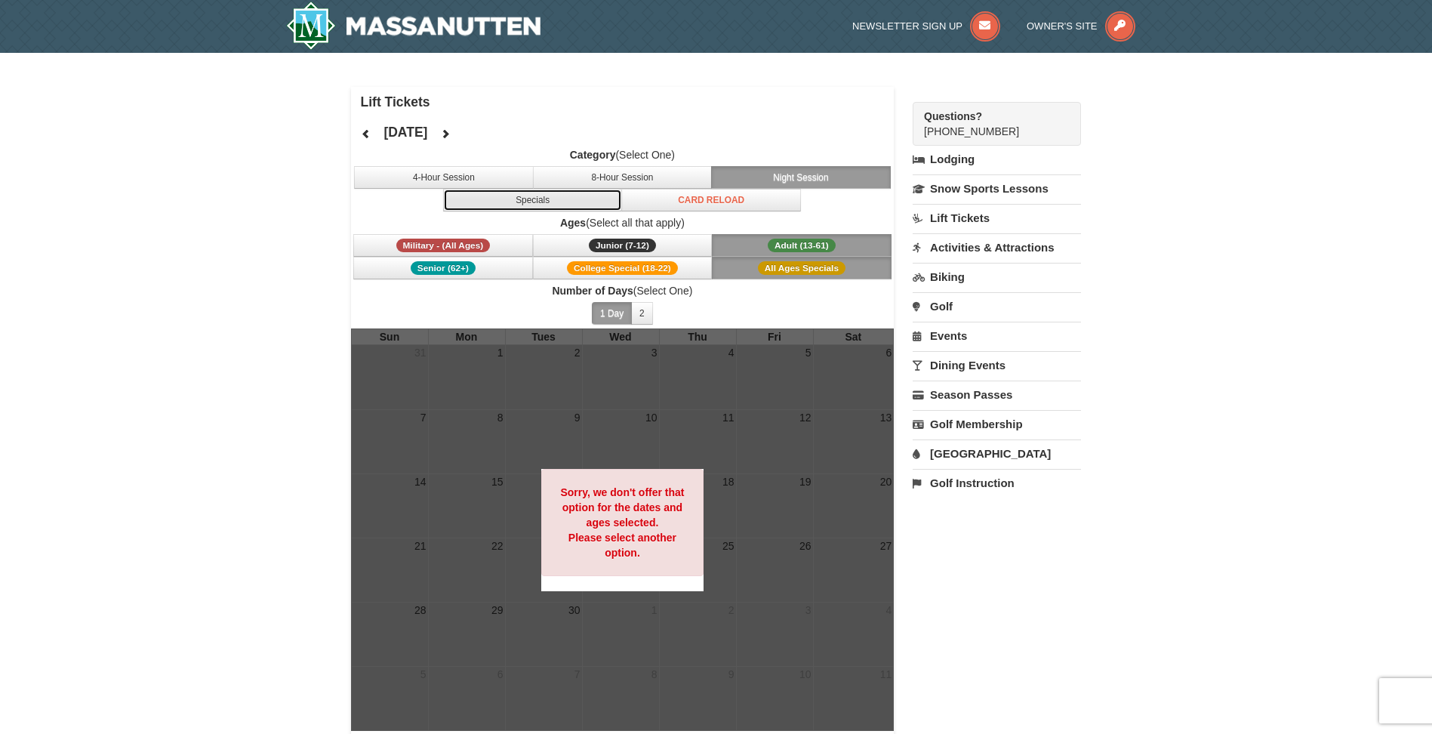
click at [528, 195] on button "Specials" at bounding box center [533, 200] width 180 height 23
click at [451, 132] on icon at bounding box center [445, 133] width 11 height 11
click at [451, 134] on icon at bounding box center [445, 133] width 11 height 11
click at [460, 134] on button at bounding box center [445, 133] width 30 height 23
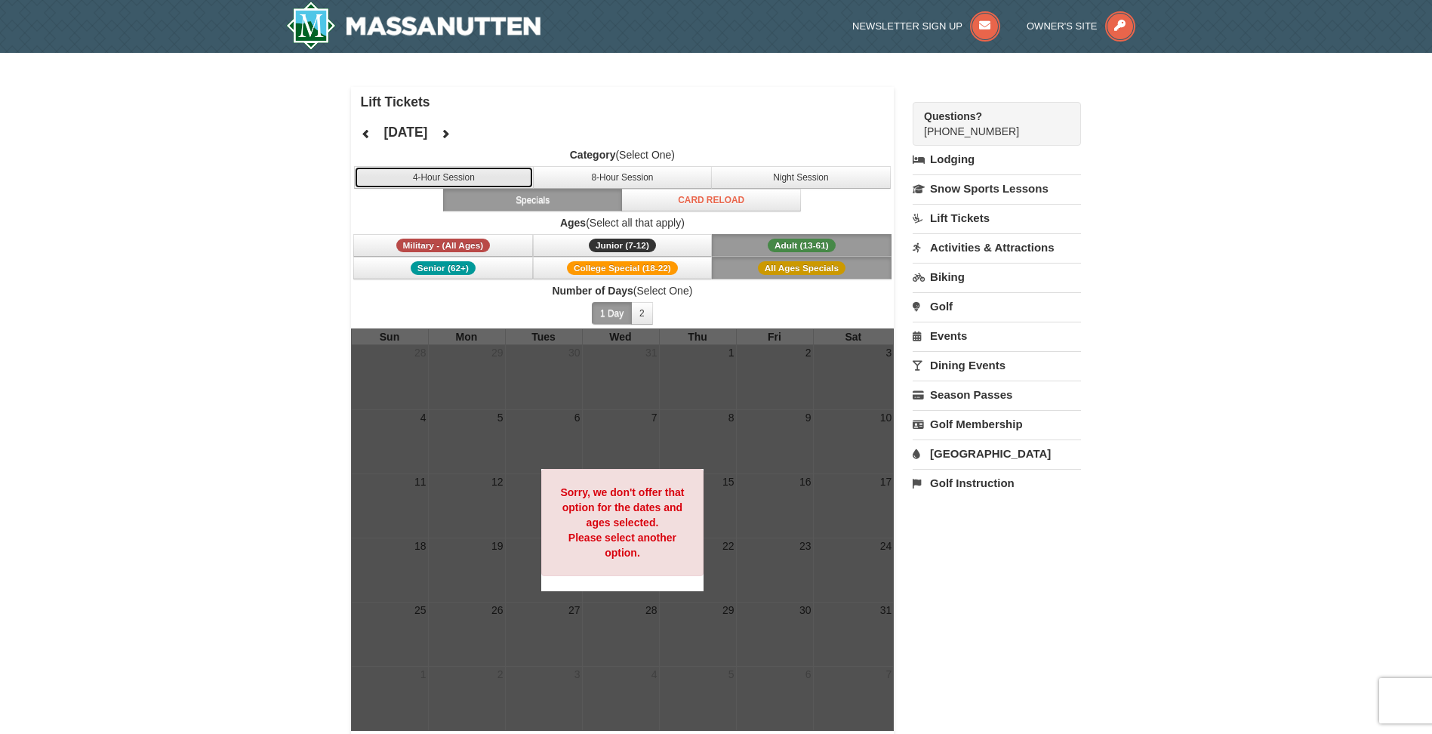
click at [490, 174] on button "4-Hour Session" at bounding box center [444, 177] width 180 height 23
click at [371, 135] on button at bounding box center [366, 133] width 30 height 23
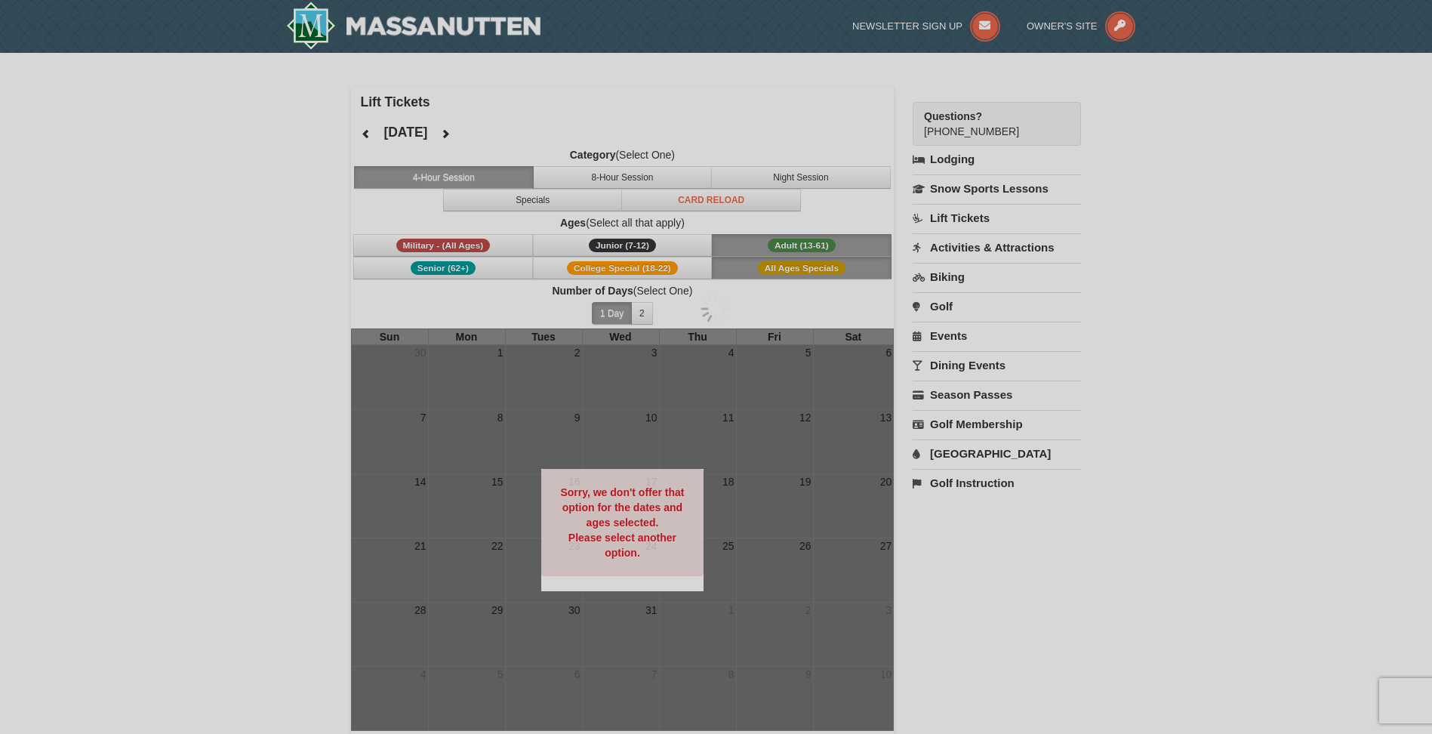
click at [371, 134] on div at bounding box center [716, 367] width 1432 height 734
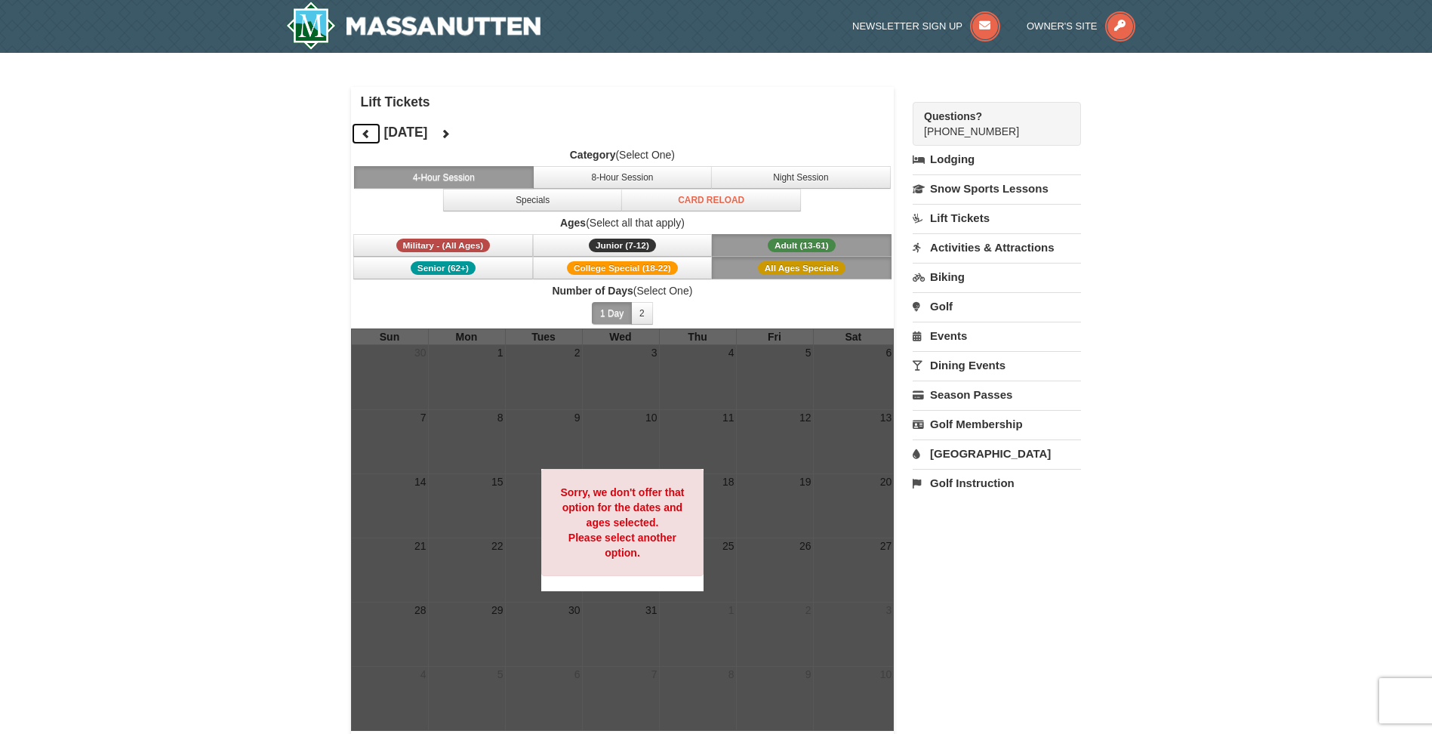
click at [368, 134] on icon at bounding box center [366, 133] width 11 height 11
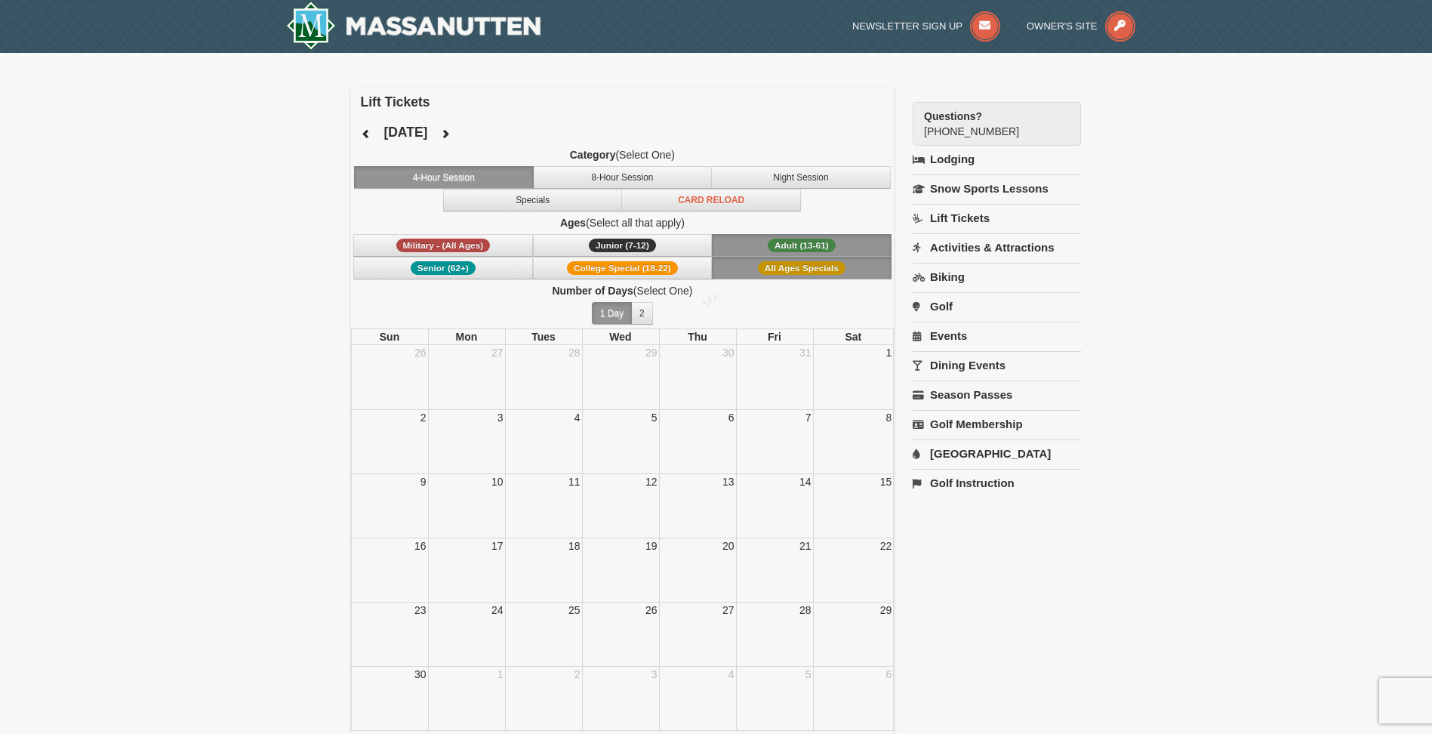
click at [368, 134] on div at bounding box center [716, 367] width 1432 height 734
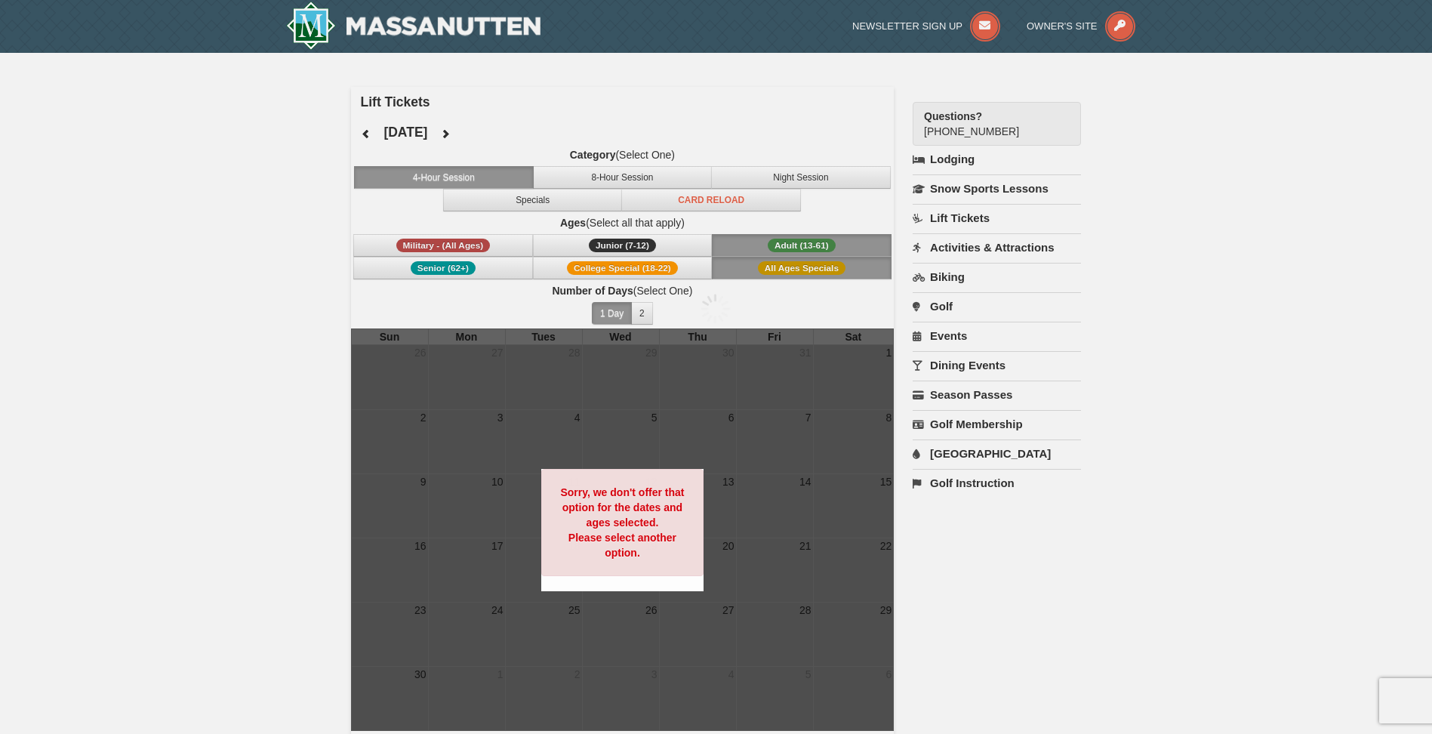
click at [368, 134] on div at bounding box center [716, 367] width 1432 height 734
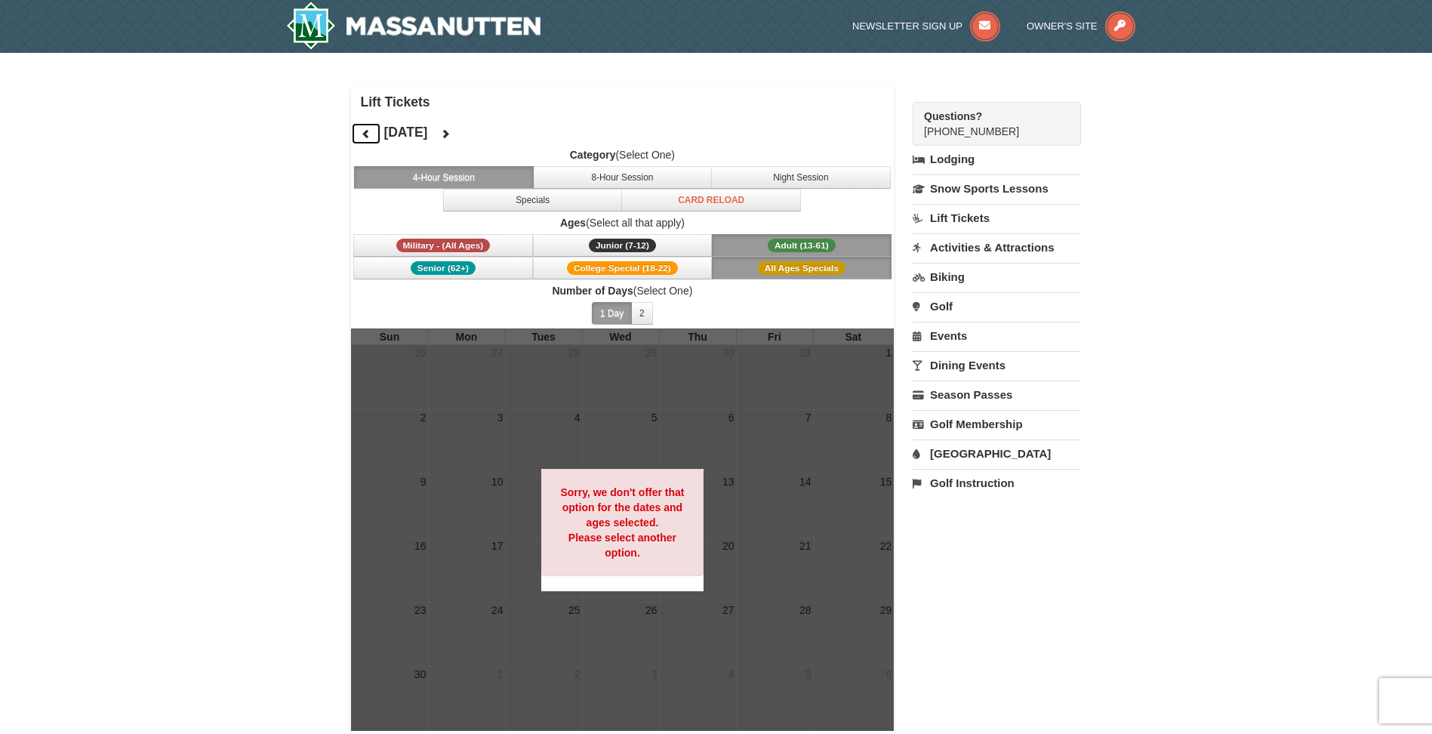
click at [368, 134] on icon at bounding box center [366, 133] width 11 height 11
click at [363, 133] on icon at bounding box center [366, 133] width 11 height 11
click at [999, 188] on link "Snow Sports Lessons" at bounding box center [997, 188] width 168 height 28
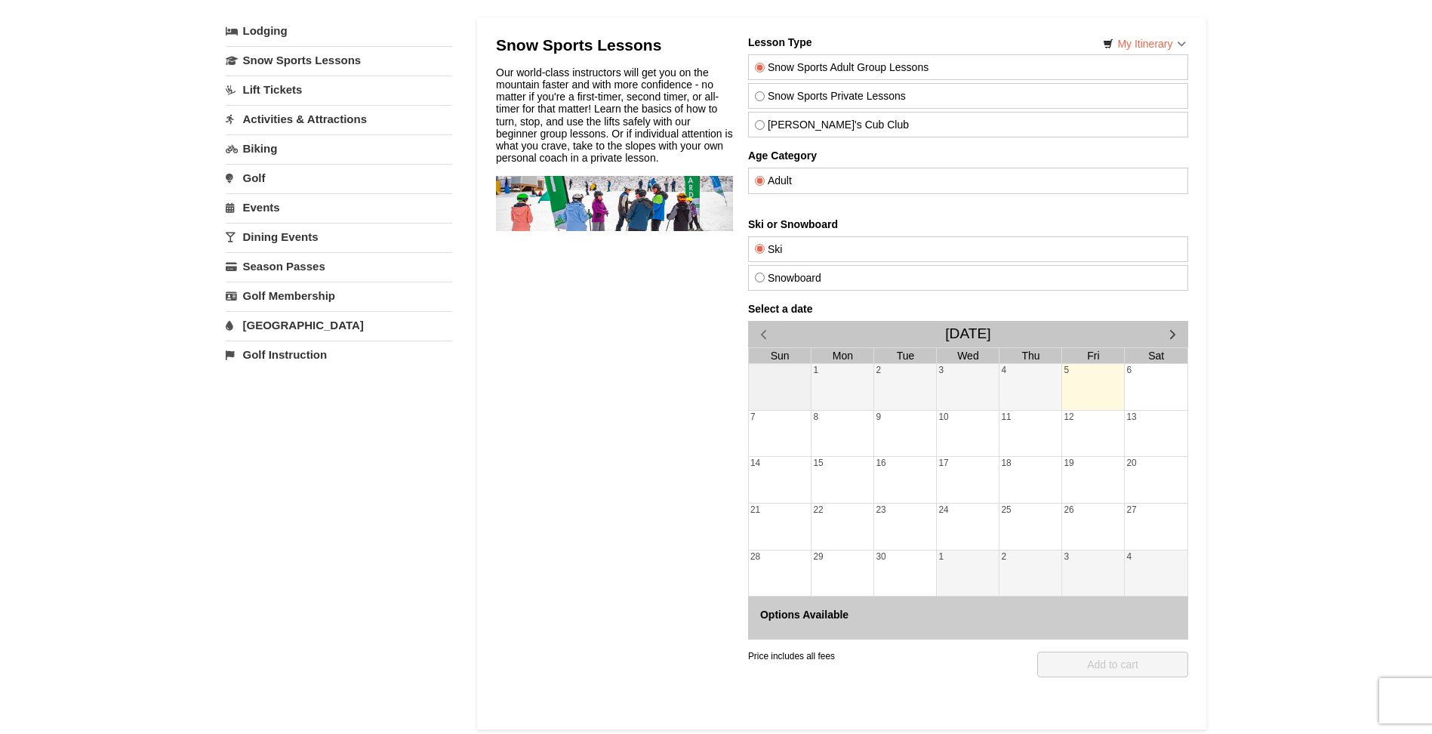
scroll to position [86, 0]
click at [762, 466] on div "14" at bounding box center [779, 478] width 63 height 46
click at [1097, 386] on div "5" at bounding box center [1092, 385] width 62 height 46
click at [1094, 433] on div "12" at bounding box center [1092, 432] width 62 height 46
click at [764, 479] on div "14" at bounding box center [779, 478] width 63 height 46
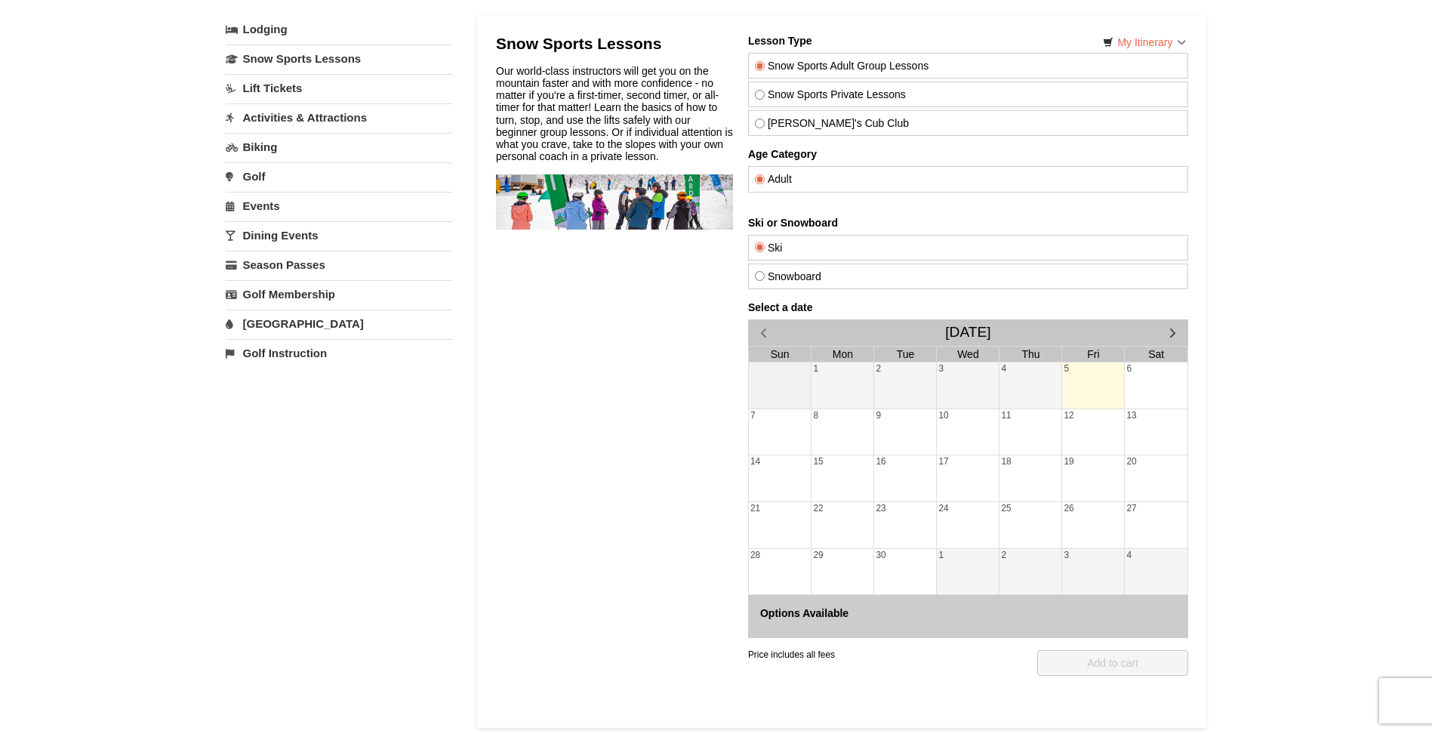
click at [822, 473] on div "15" at bounding box center [842, 478] width 62 height 46
drag, startPoint x: 824, startPoint y: 466, endPoint x: 829, endPoint y: 476, distance: 10.8
drag, startPoint x: 922, startPoint y: 492, endPoint x: 932, endPoint y: 479, distance: 16.6
click at [922, 491] on div "16" at bounding box center [904, 478] width 62 height 46
click at [944, 473] on div "17" at bounding box center [967, 478] width 62 height 46
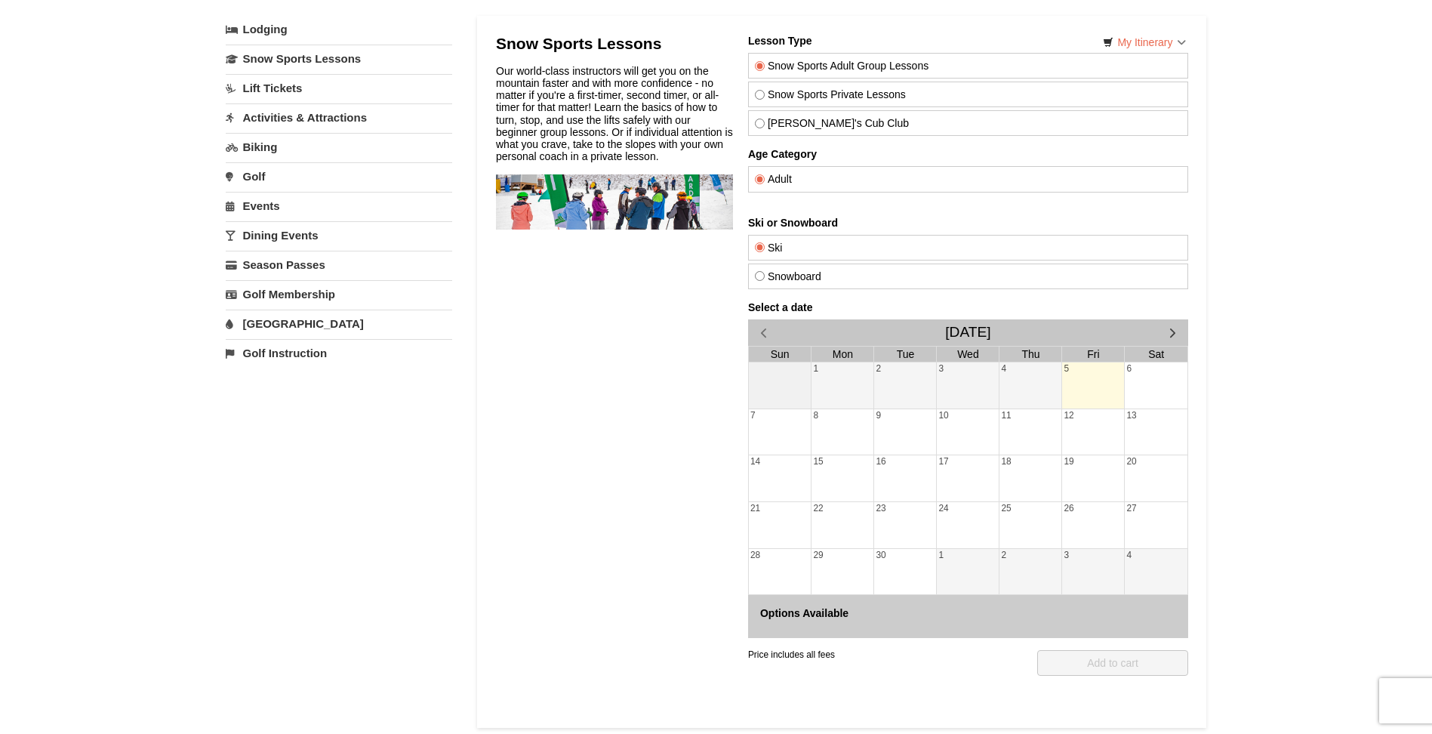
click at [1002, 522] on div "25" at bounding box center [1030, 525] width 62 height 46
drag, startPoint x: 971, startPoint y: 556, endPoint x: 965, endPoint y: 565, distance: 11.9
click at [967, 561] on div "1" at bounding box center [967, 572] width 62 height 46
drag, startPoint x: 965, startPoint y: 565, endPoint x: 962, endPoint y: 574, distance: 9.3
click at [930, 540] on div "23" at bounding box center [904, 525] width 62 height 46
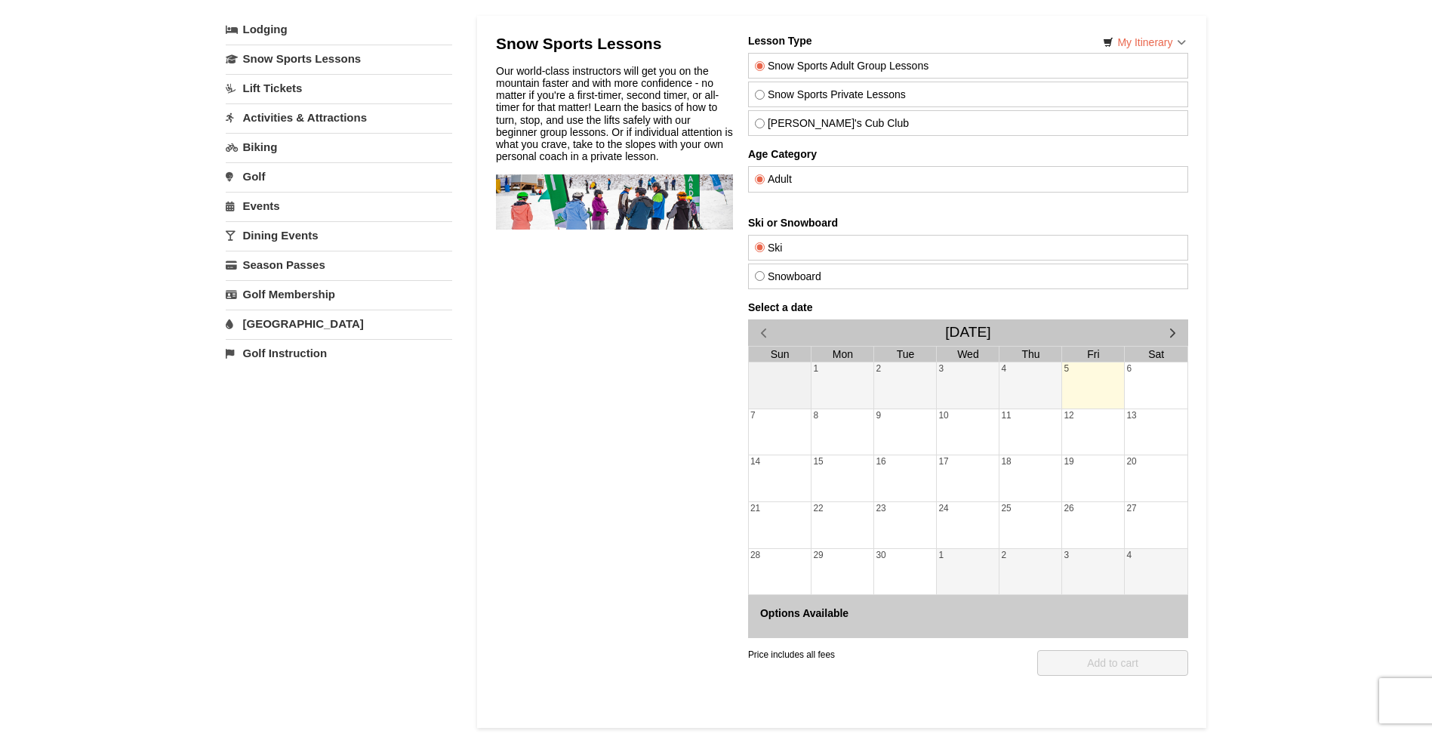
click at [608, 170] on div "Snow Sports Lessons Our world-class instructors will get you on the mountain fa…" at bounding box center [613, 105] width 237 height 140
click at [610, 153] on div "Our world-class instructors will get you on the mountain faster and with more c…" at bounding box center [613, 113] width 237 height 97
drag, startPoint x: 610, startPoint y: 153, endPoint x: 619, endPoint y: 135, distance: 20.3
click at [619, 135] on div "Our world-class instructors will get you on the mountain faster and with more c…" at bounding box center [613, 113] width 237 height 97
click at [619, 130] on div "Our world-class instructors will get you on the mountain faster and with more c…" at bounding box center [613, 113] width 237 height 97
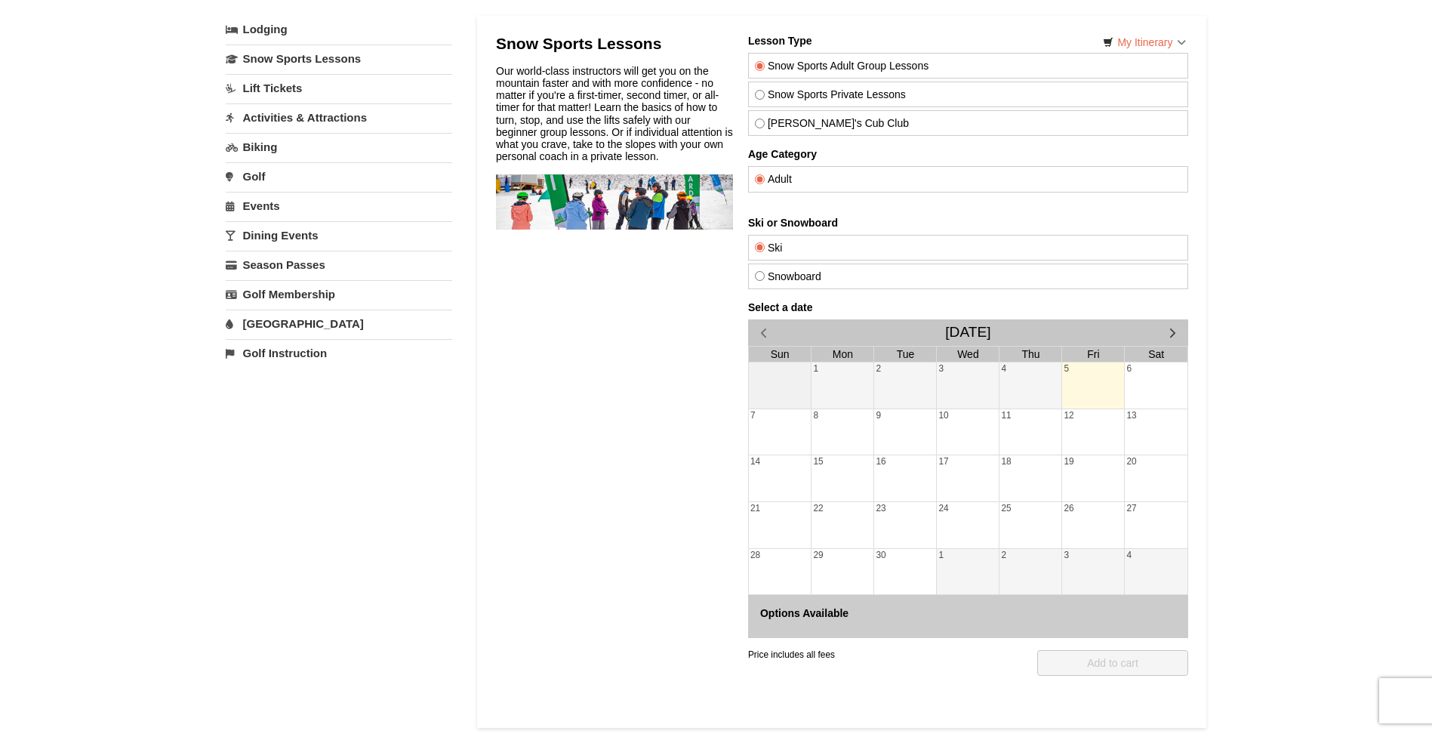
click at [801, 278] on label "Snowboard" at bounding box center [967, 276] width 426 height 12
click at [764, 278] on input "Snowboard" at bounding box center [759, 276] width 10 height 10
radio input "true"
click at [934, 457] on tr "14 15 16 17 18 19 20" at bounding box center [967, 478] width 439 height 47
click at [845, 473] on div "15" at bounding box center [842, 478] width 62 height 46
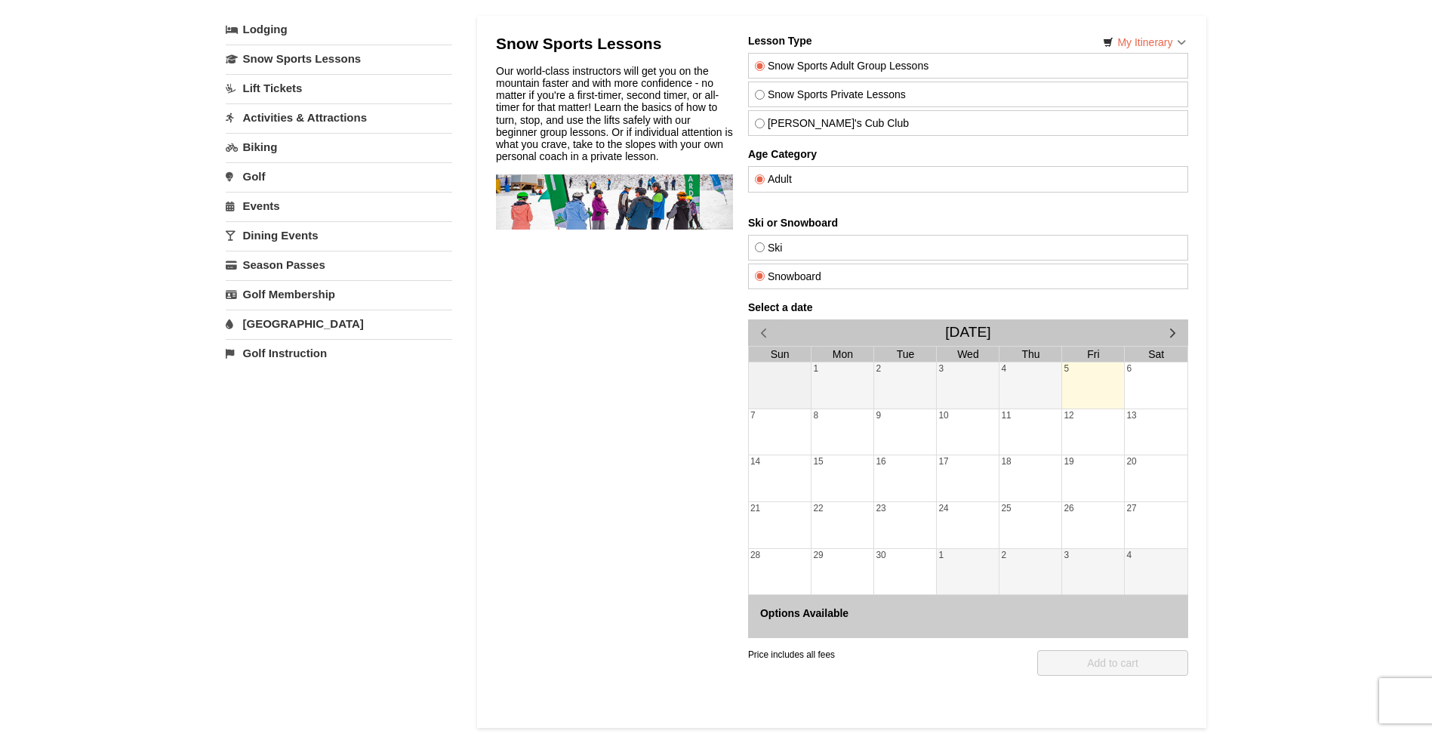
drag, startPoint x: 859, startPoint y: 442, endPoint x: 1036, endPoint y: 405, distance: 180.6
click at [950, 427] on tr "7 8 9 10 11 12 13" at bounding box center [967, 431] width 439 height 47
click at [1170, 328] on span "button" at bounding box center [1172, 333] width 16 height 16
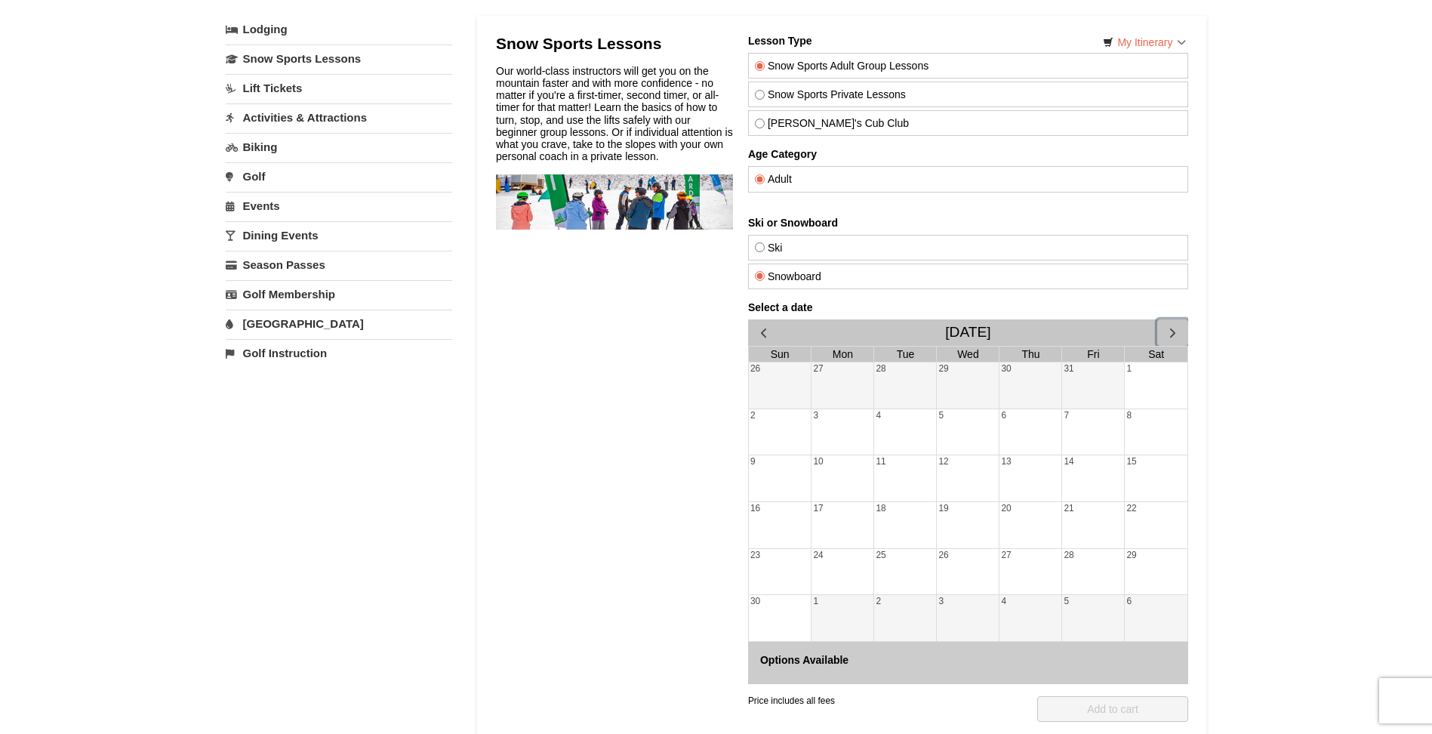
click at [1170, 328] on span "button" at bounding box center [1172, 333] width 16 height 16
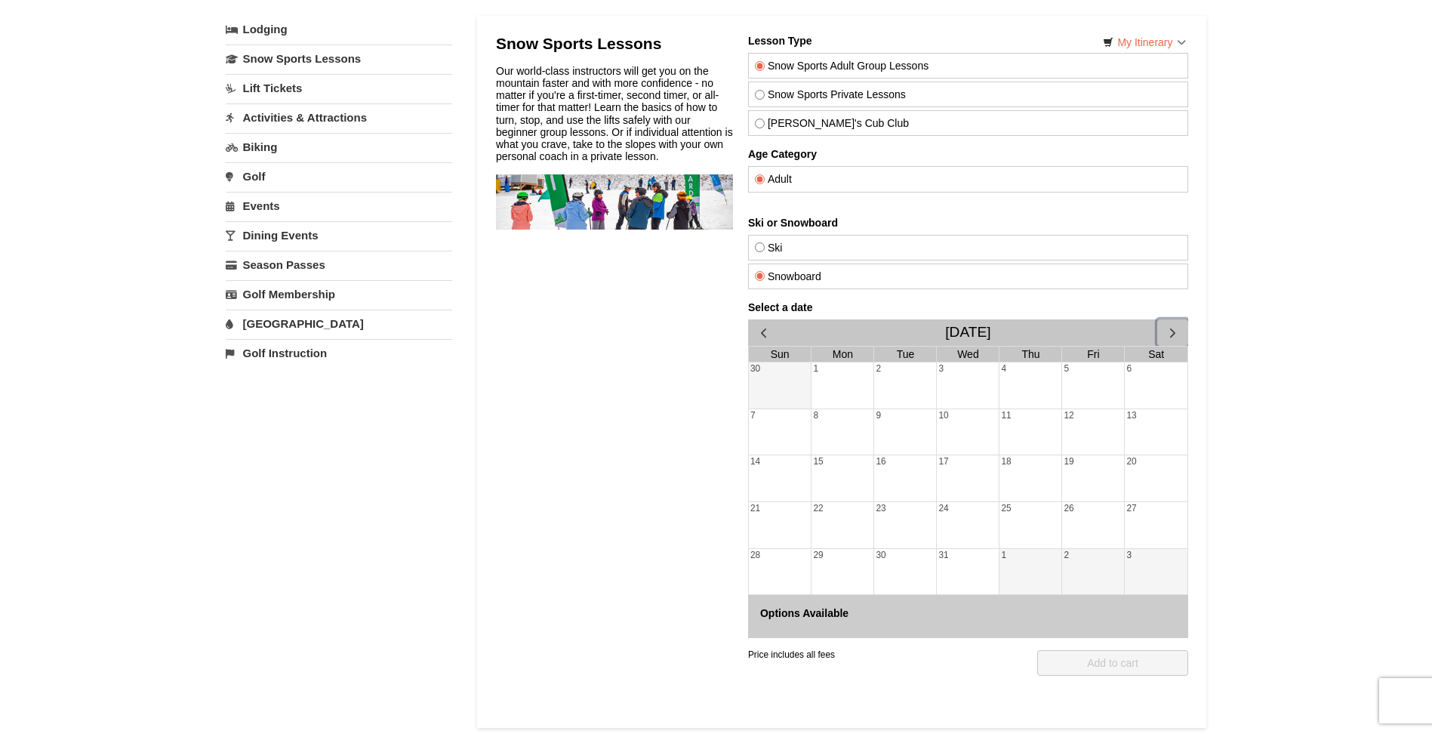
drag, startPoint x: 964, startPoint y: 427, endPoint x: 967, endPoint y: 454, distance: 27.3
click at [967, 454] on div "10" at bounding box center [967, 432] width 62 height 46
click at [974, 480] on div "17" at bounding box center [967, 478] width 62 height 46
drag, startPoint x: 968, startPoint y: 497, endPoint x: 946, endPoint y: 482, distance: 27.2
click at [787, 252] on label "Ski" at bounding box center [967, 248] width 426 height 12
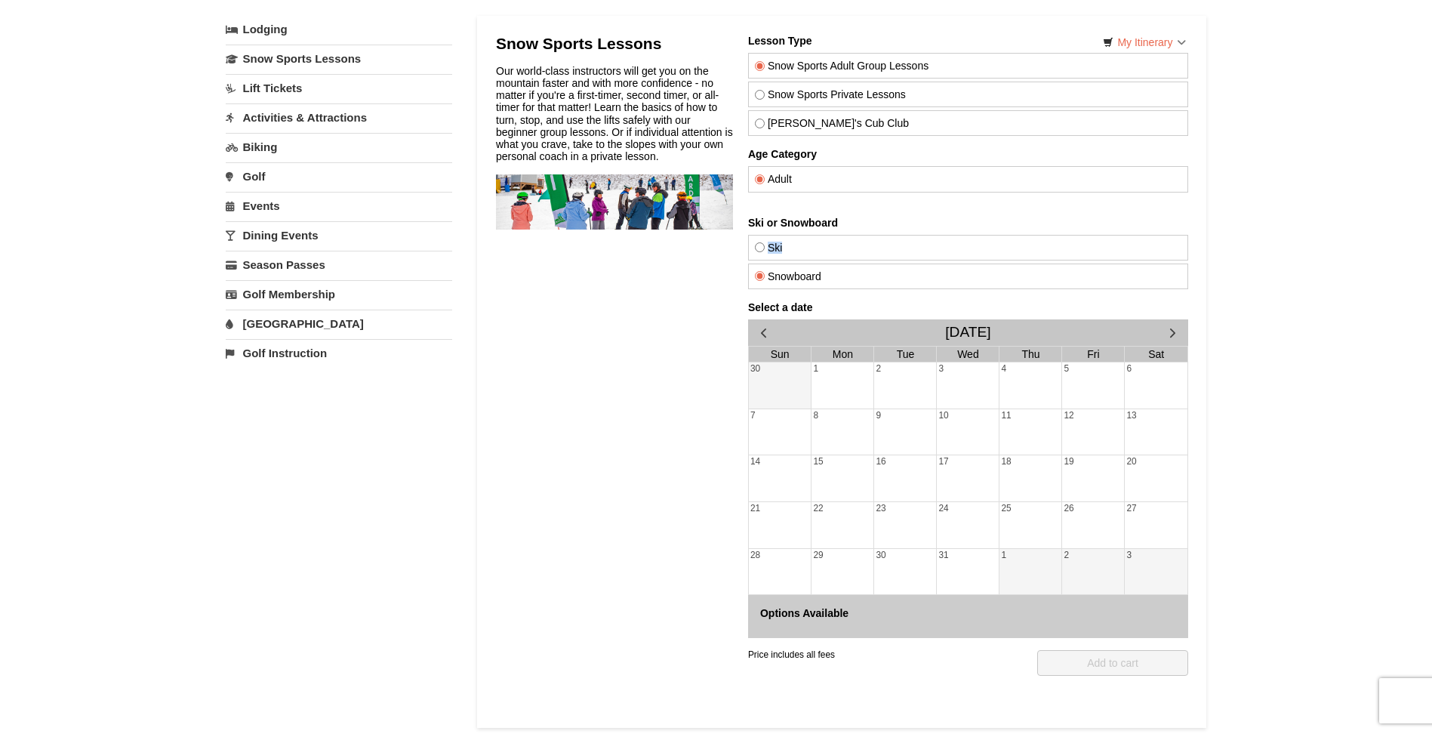
click at [756, 247] on input "Ski" at bounding box center [759, 247] width 10 height 10
radio input "true"
click at [1177, 337] on span "button" at bounding box center [1172, 333] width 16 height 16
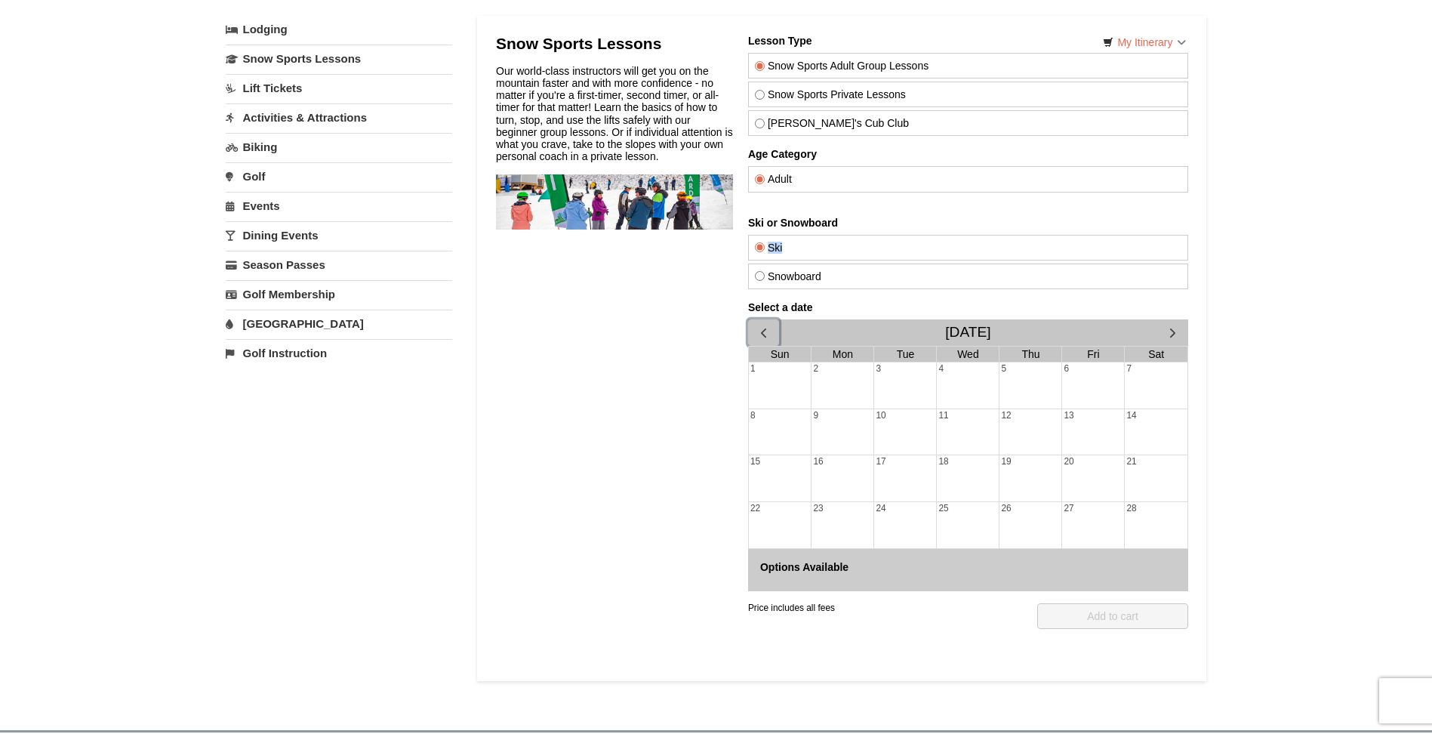
click at [768, 333] on span "button" at bounding box center [763, 333] width 16 height 16
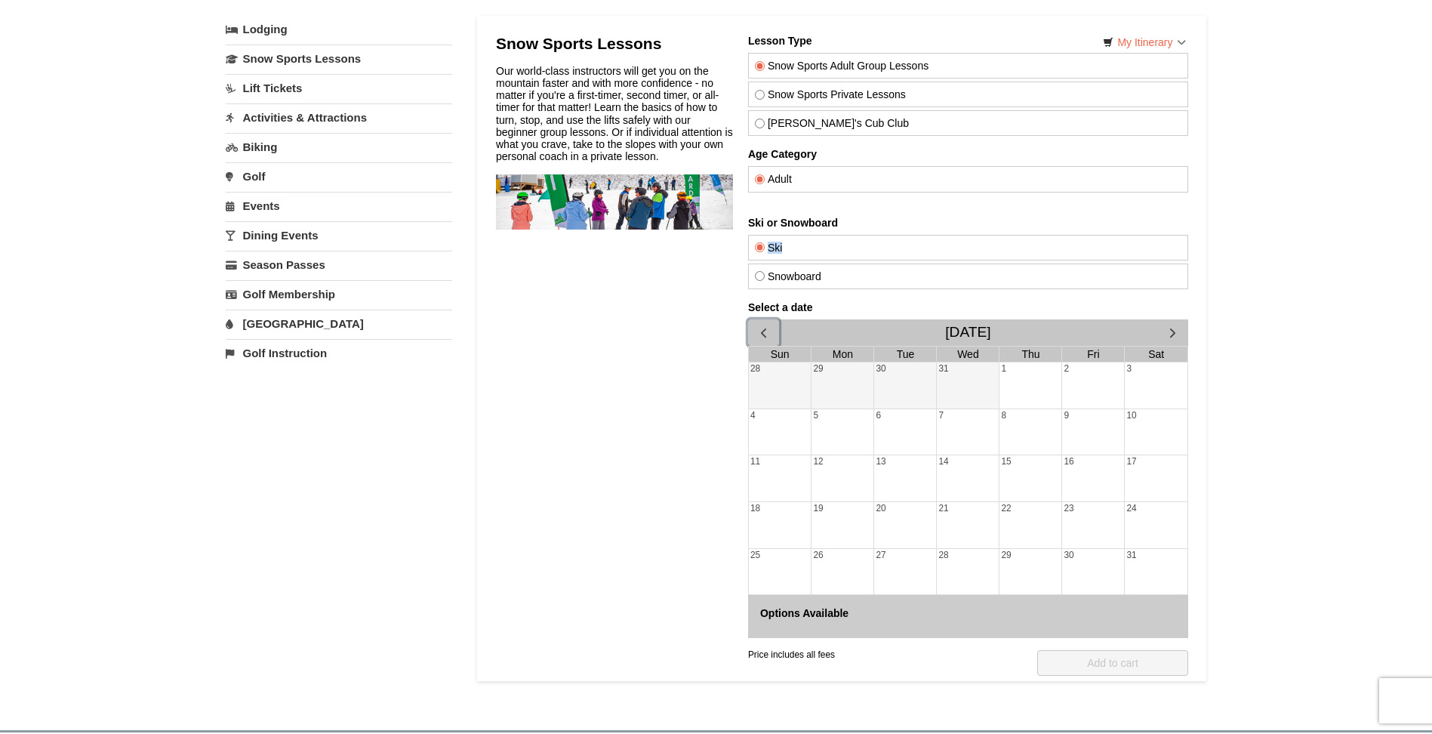
click at [768, 333] on span "button" at bounding box center [763, 333] width 16 height 16
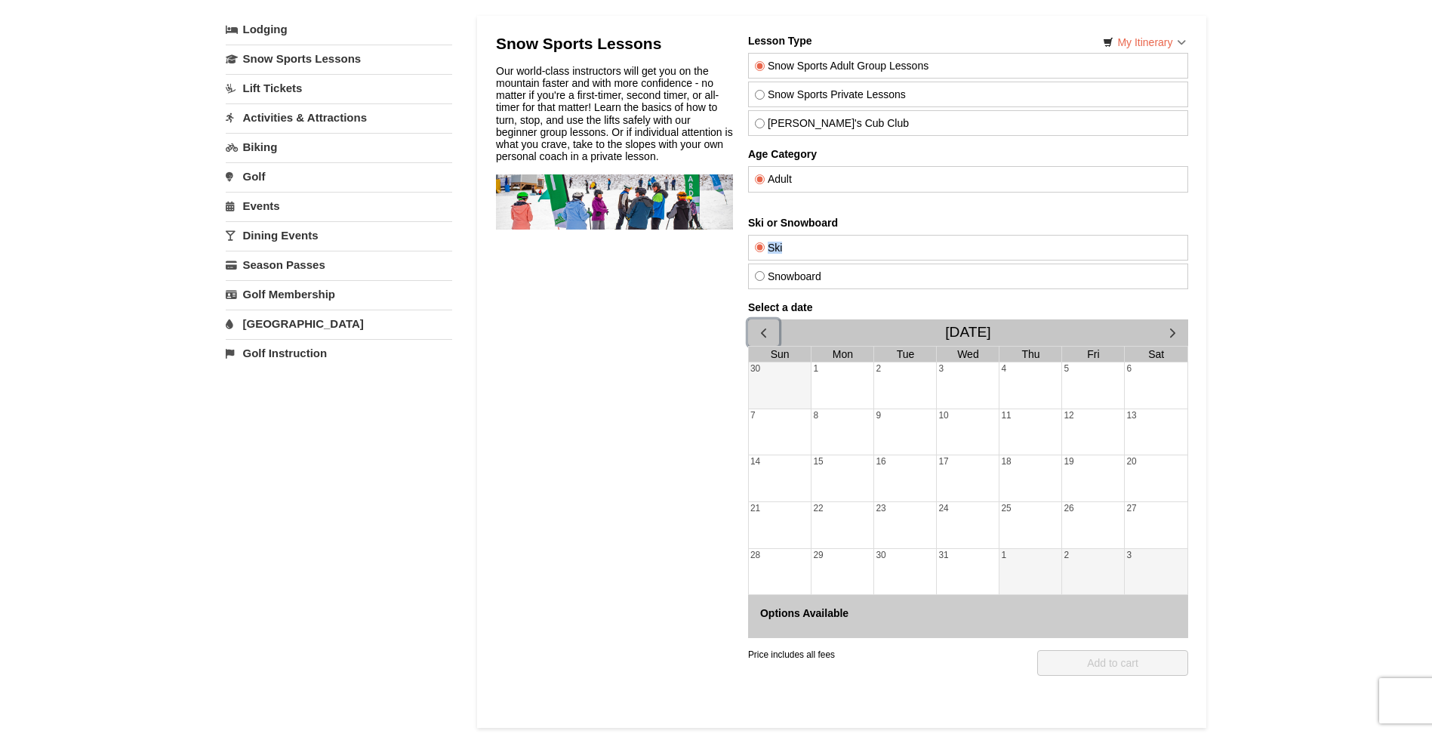
click at [858, 439] on div "8" at bounding box center [842, 432] width 62 height 46
drag, startPoint x: 851, startPoint y: 450, endPoint x: 848, endPoint y: 476, distance: 26.7
click at [848, 476] on div "15" at bounding box center [842, 478] width 62 height 46
click at [830, 521] on div "22" at bounding box center [842, 525] width 62 height 46
click at [762, 336] on span "button" at bounding box center [763, 333] width 16 height 16
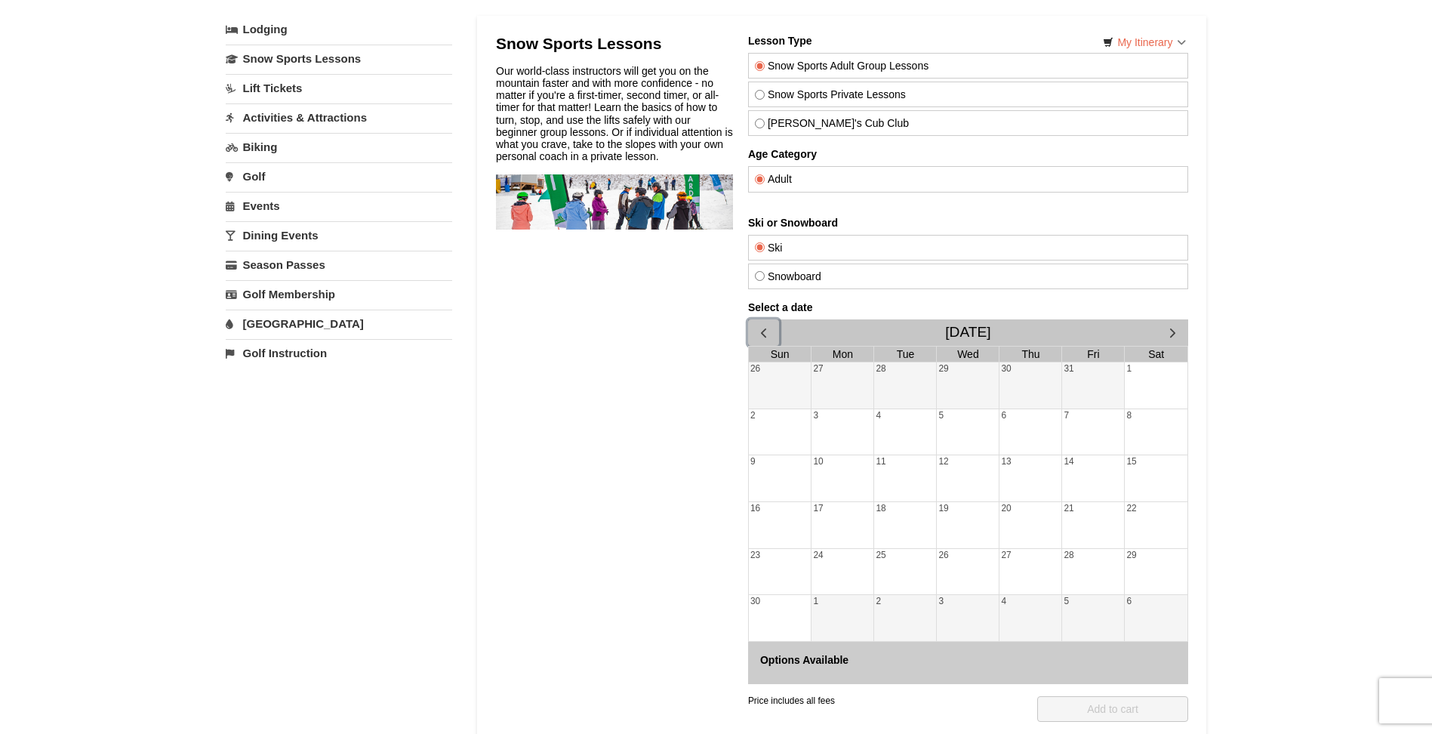
click at [793, 425] on div "2" at bounding box center [779, 432] width 63 height 46
click at [787, 398] on div "26" at bounding box center [779, 385] width 63 height 46
drag, startPoint x: 796, startPoint y: 388, endPoint x: 847, endPoint y: 383, distance: 50.8
drag, startPoint x: 848, startPoint y: 383, endPoint x: 933, endPoint y: 396, distance: 86.3
click at [913, 395] on tr "26 27 28 29 30 31 1" at bounding box center [967, 385] width 439 height 46
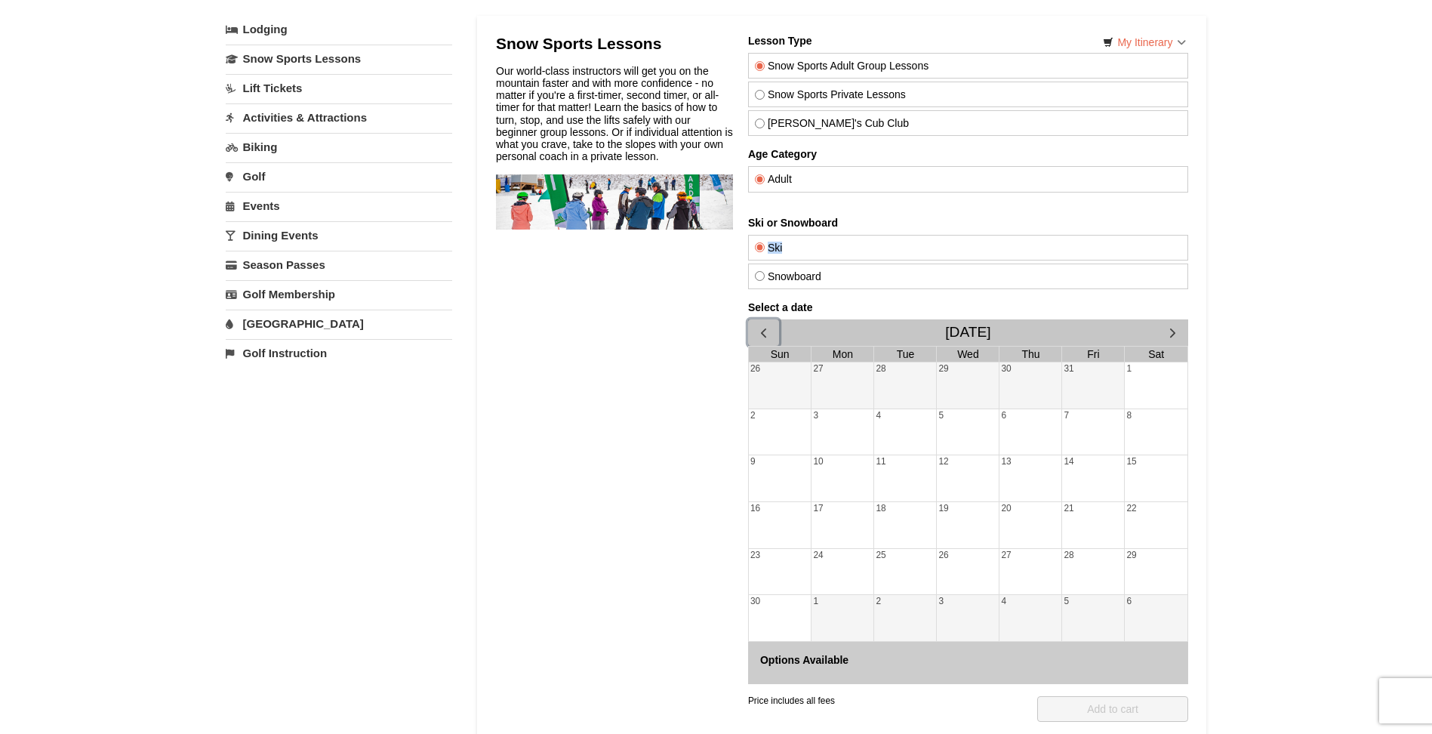
drag, startPoint x: 934, startPoint y: 397, endPoint x: 970, endPoint y: 406, distance: 36.6
click at [959, 403] on tr "26 27 28 29 30 31 1" at bounding box center [967, 385] width 439 height 46
click at [996, 436] on div "5" at bounding box center [967, 432] width 62 height 46
drag, startPoint x: 1021, startPoint y: 463, endPoint x: 886, endPoint y: 445, distance: 136.3
click at [1001, 509] on tbody "26 27 28 29 30 31 1 2 3 4 5 6 7 8 9 10 11 12 13 14 15 16 17 18 19 20 21 22 23 2…" at bounding box center [967, 501] width 439 height 279
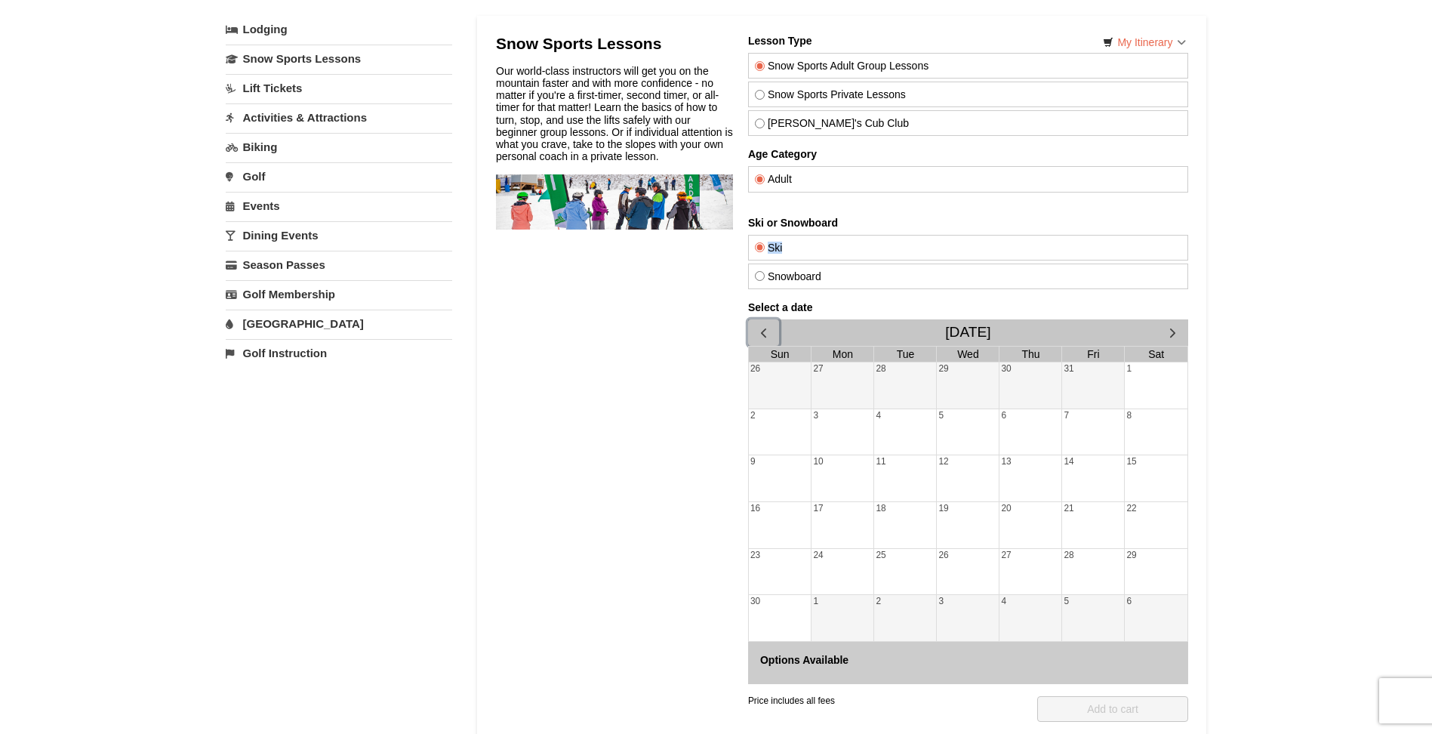
click at [768, 329] on span "button" at bounding box center [763, 333] width 16 height 16
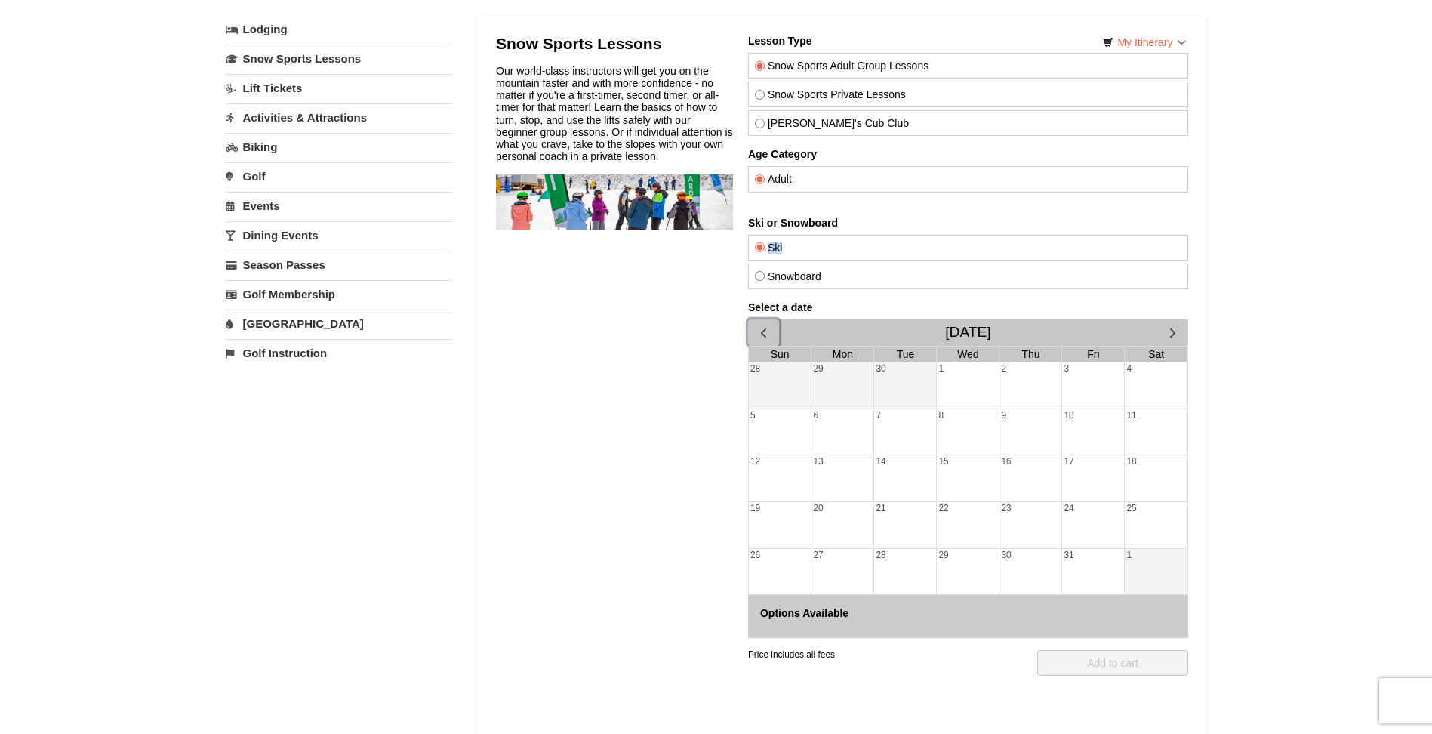
click at [768, 329] on span "button" at bounding box center [763, 333] width 16 height 16
click at [1071, 395] on div "5" at bounding box center [1092, 385] width 62 height 46
click at [767, 97] on label "Snow Sports Private Lessons" at bounding box center [967, 94] width 426 height 12
click at [764, 97] on input "Snow Sports Private Lessons" at bounding box center [759, 95] width 10 height 10
radio input "true"
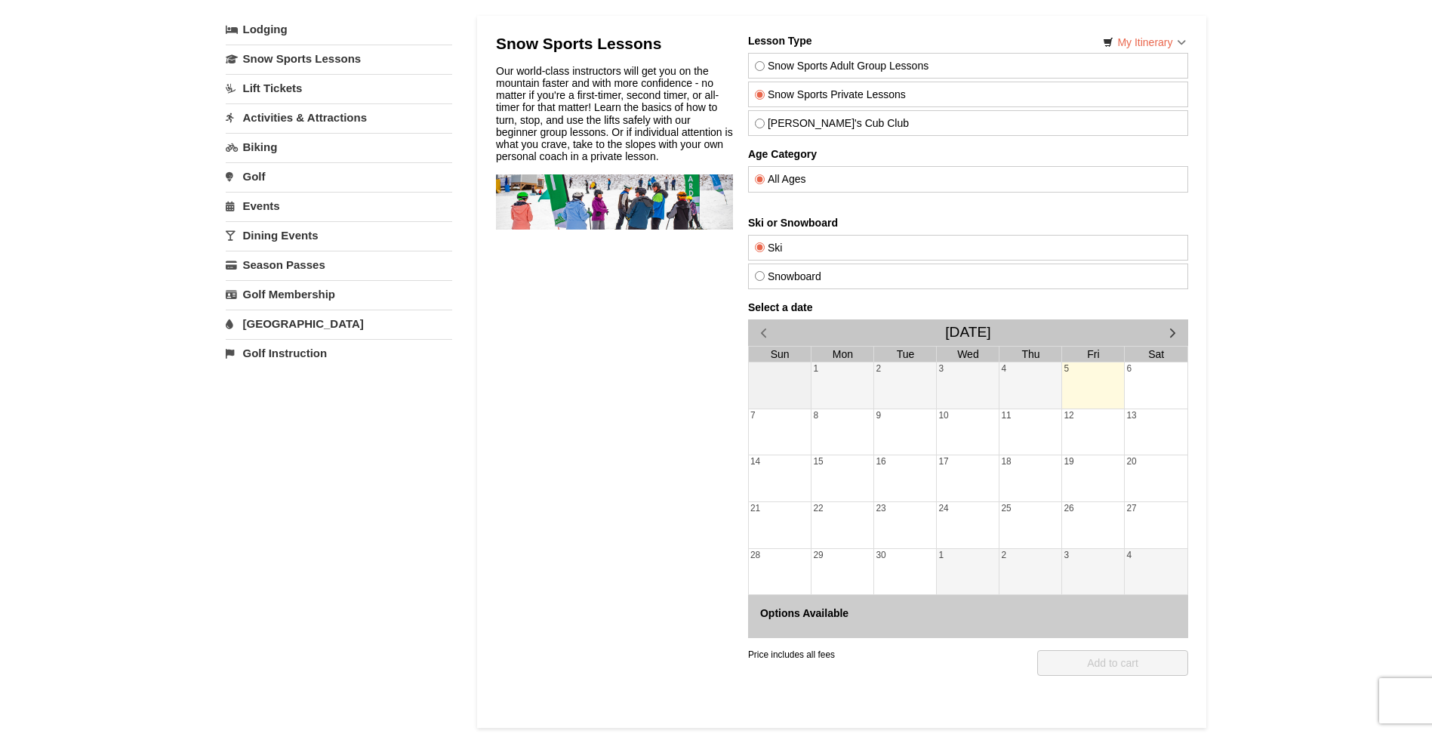
click at [767, 74] on div "Snow Sports Adult Group Lessons" at bounding box center [967, 66] width 440 height 26
click at [260, 177] on link "Golf" at bounding box center [339, 176] width 226 height 28
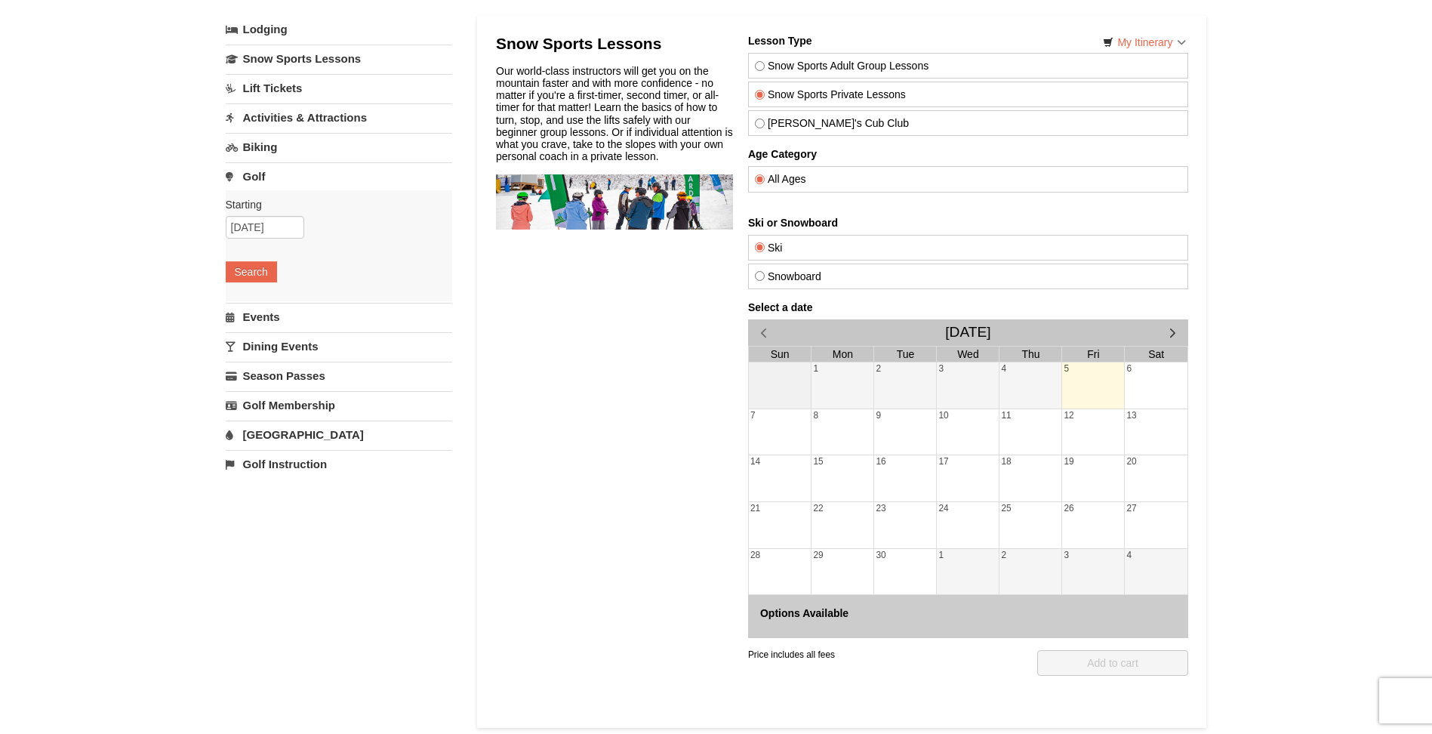
click at [275, 148] on link "Biking" at bounding box center [339, 147] width 226 height 28
click at [261, 235] on button "Search" at bounding box center [251, 242] width 51 height 21
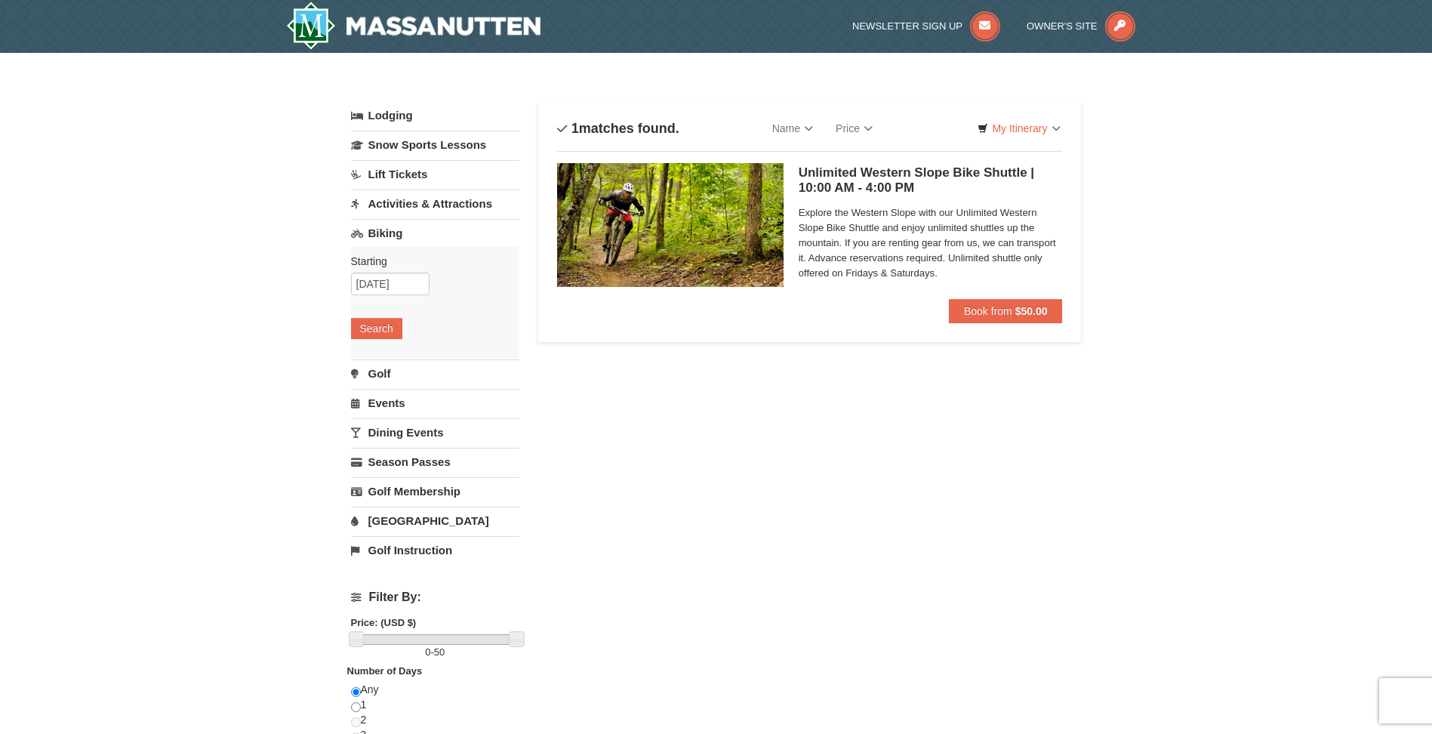
click at [421, 426] on link "Dining Events" at bounding box center [435, 432] width 168 height 28
click at [427, 201] on link "Activities & Attractions" at bounding box center [435, 203] width 168 height 28
click at [403, 259] on input "09/05/2025" at bounding box center [390, 254] width 78 height 23
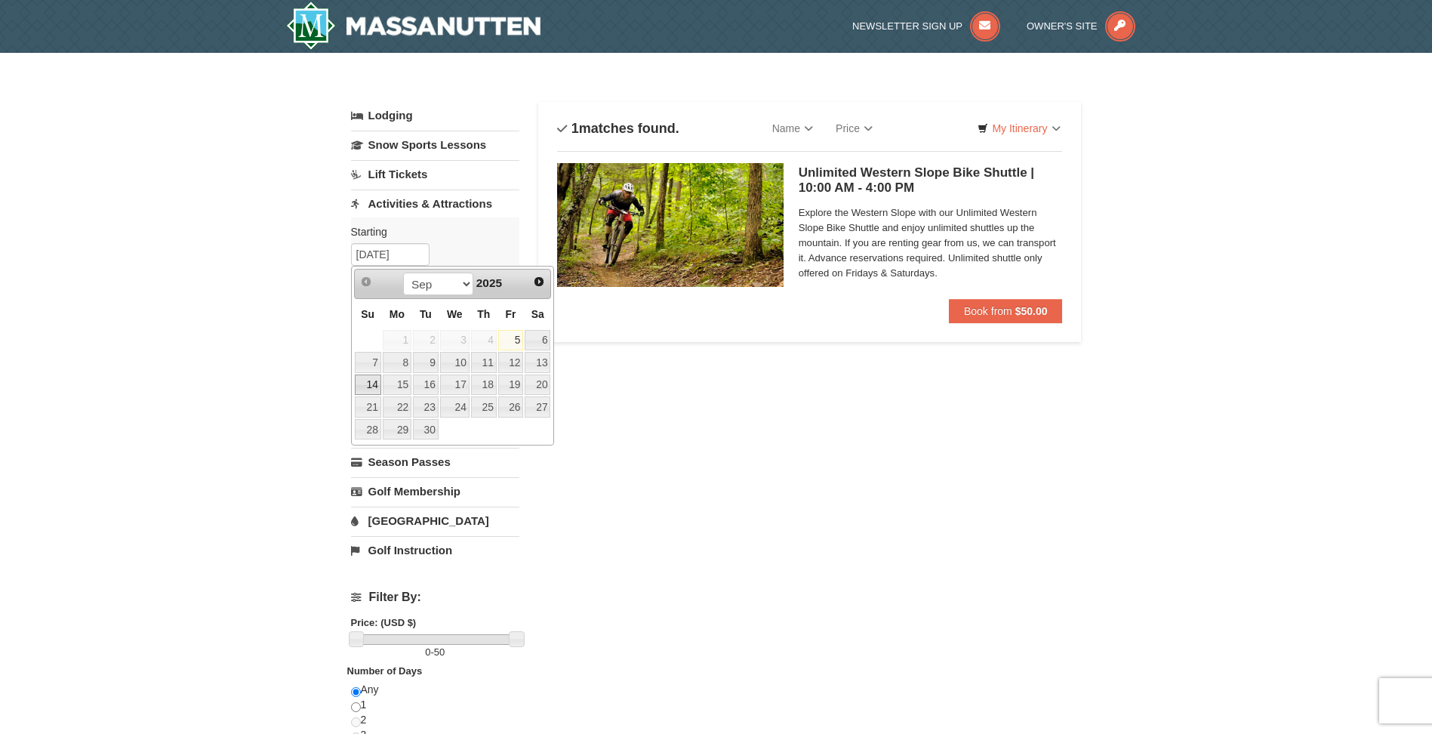
click at [374, 383] on link "14" at bounding box center [368, 384] width 26 height 21
type input "[DATE]"
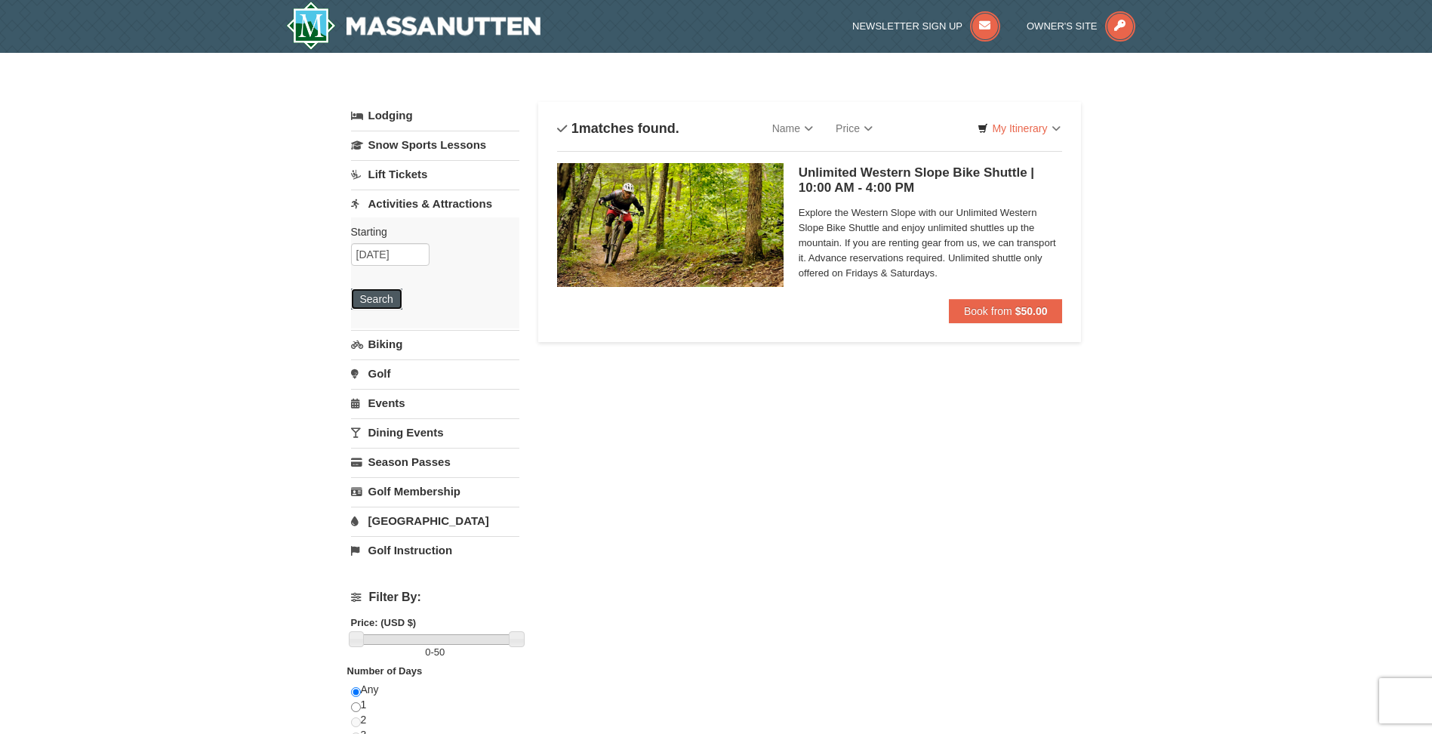
click at [380, 294] on button "Search" at bounding box center [376, 298] width 51 height 21
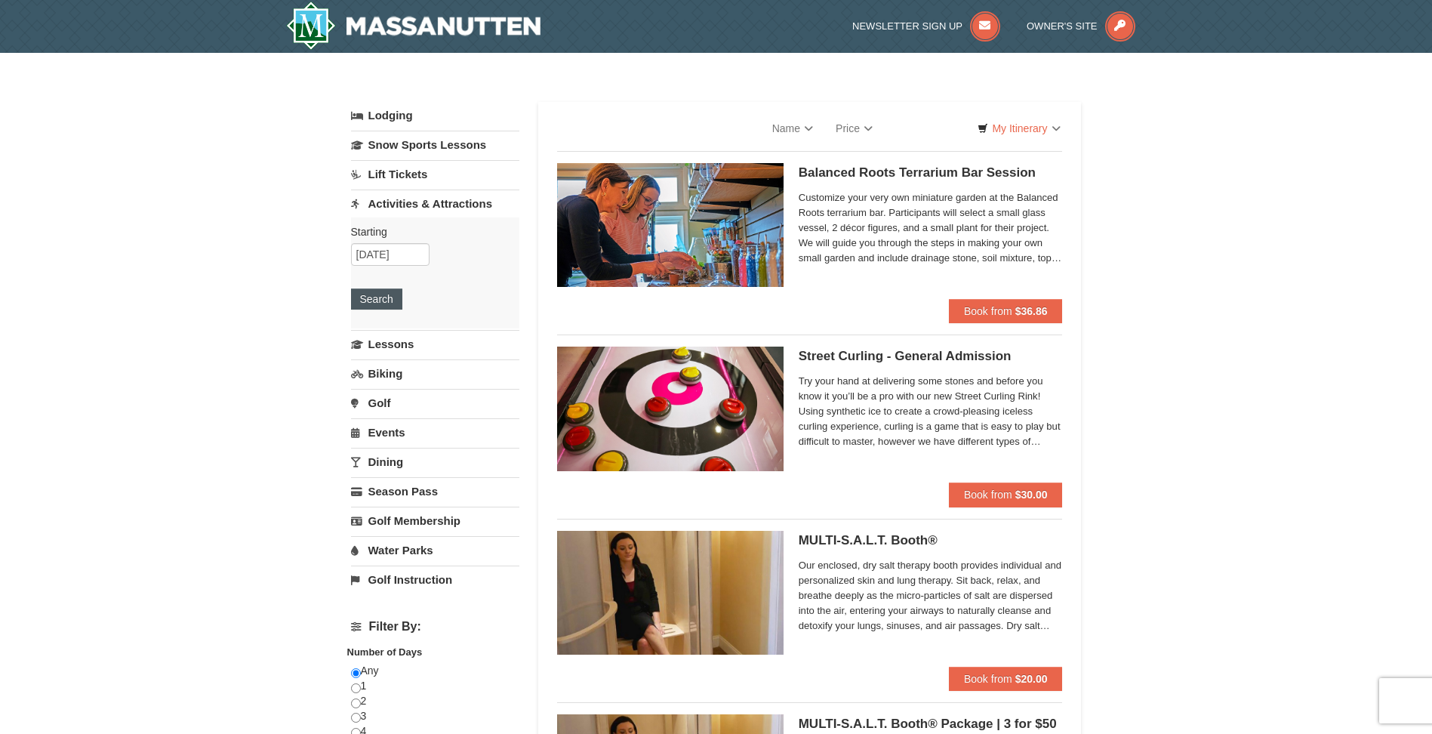
select select "9"
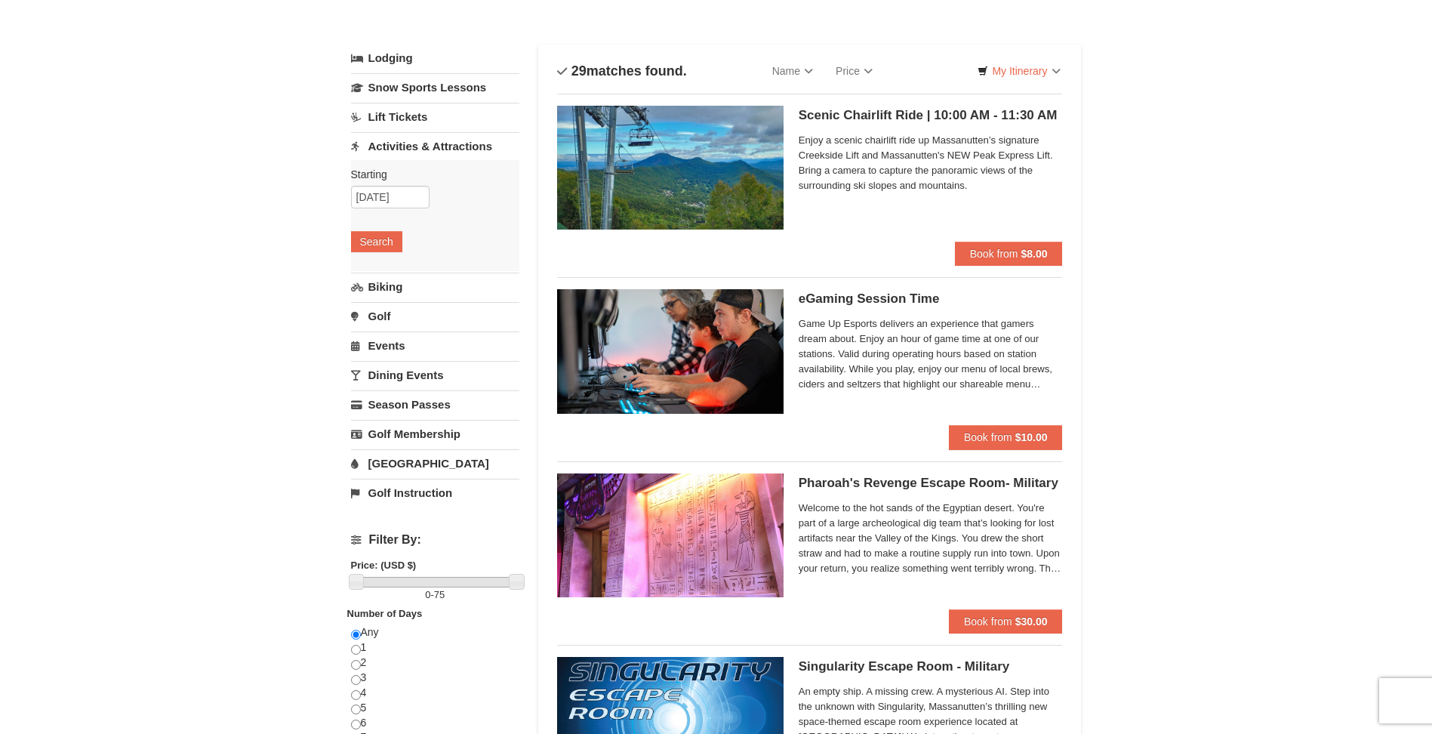
scroll to position [64, 0]
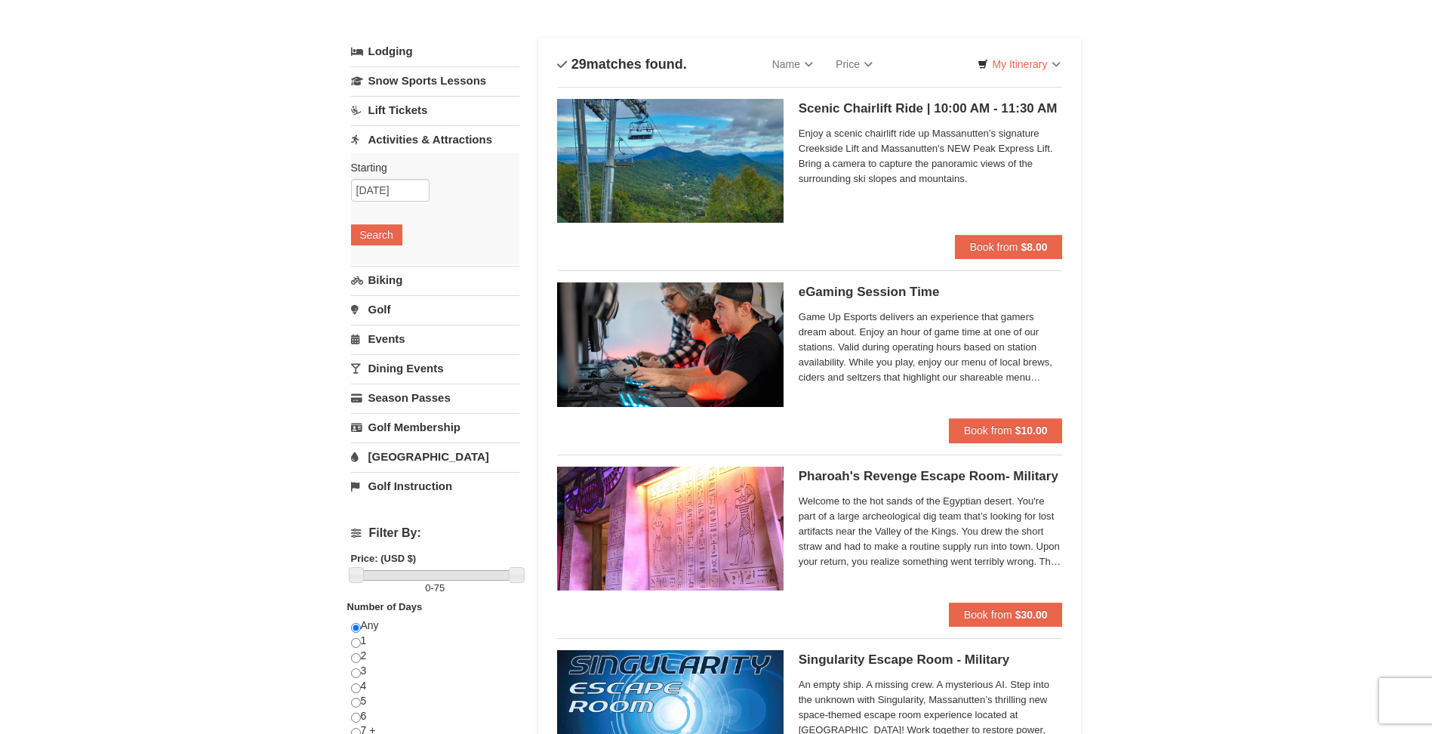
click at [670, 179] on img at bounding box center [670, 161] width 226 height 124
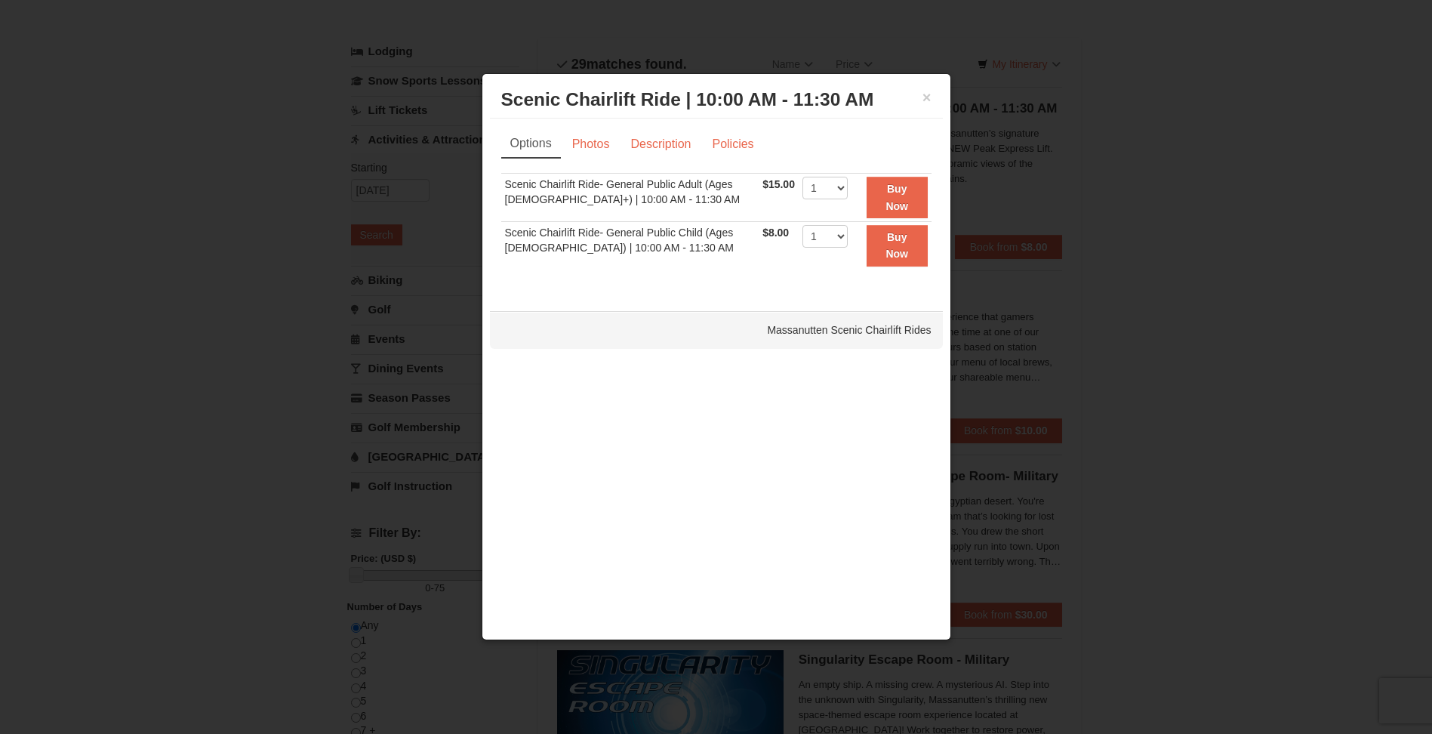
click at [920, 93] on h3 "Scenic Chairlift Ride | 10:00 AM - 11:30 AM Massanutten Scenic Chairlift Rides" at bounding box center [716, 99] width 430 height 23
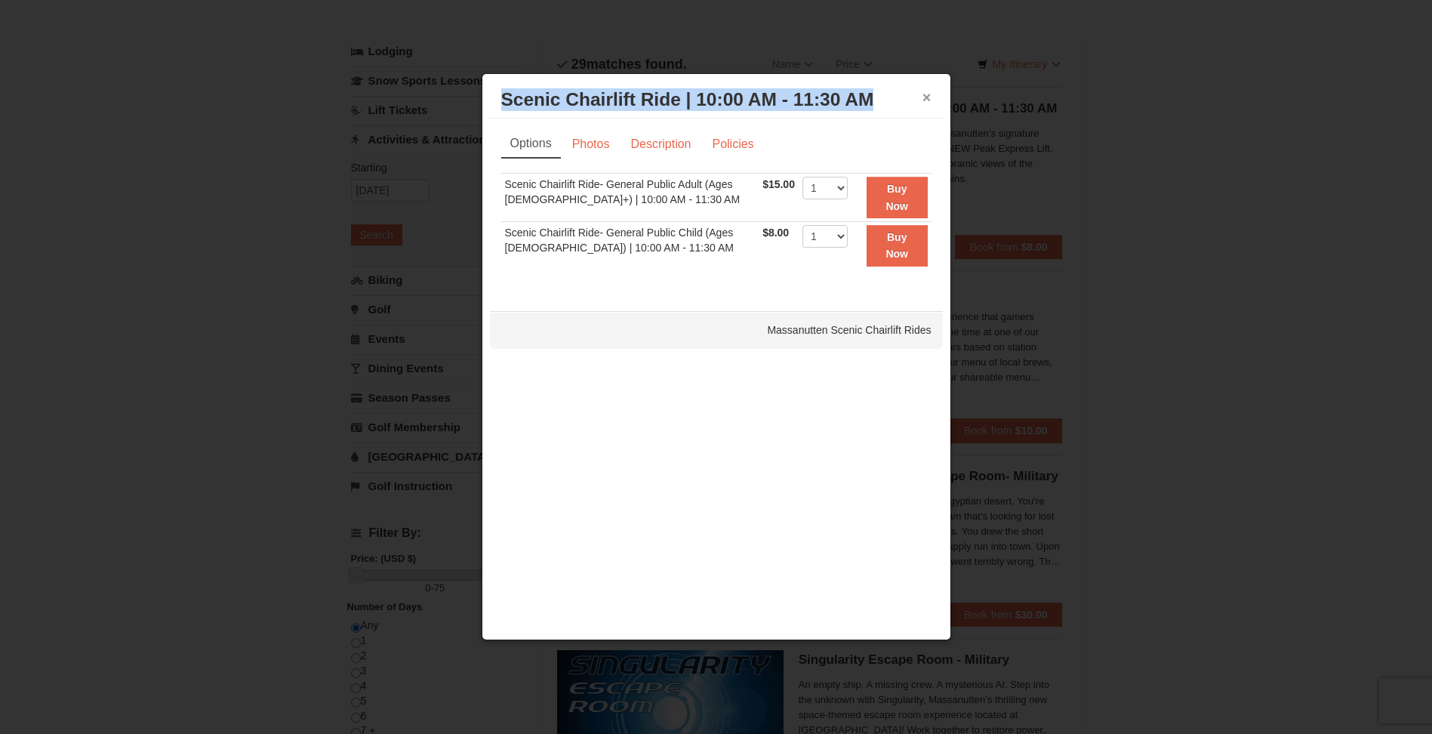
click at [928, 98] on div "× Scenic Chairlift Ride | 10:00 AM - 11:30 AM Massanutten Scenic Chairlift Rides" at bounding box center [716, 100] width 453 height 37
click at [927, 98] on button "×" at bounding box center [926, 97] width 9 height 15
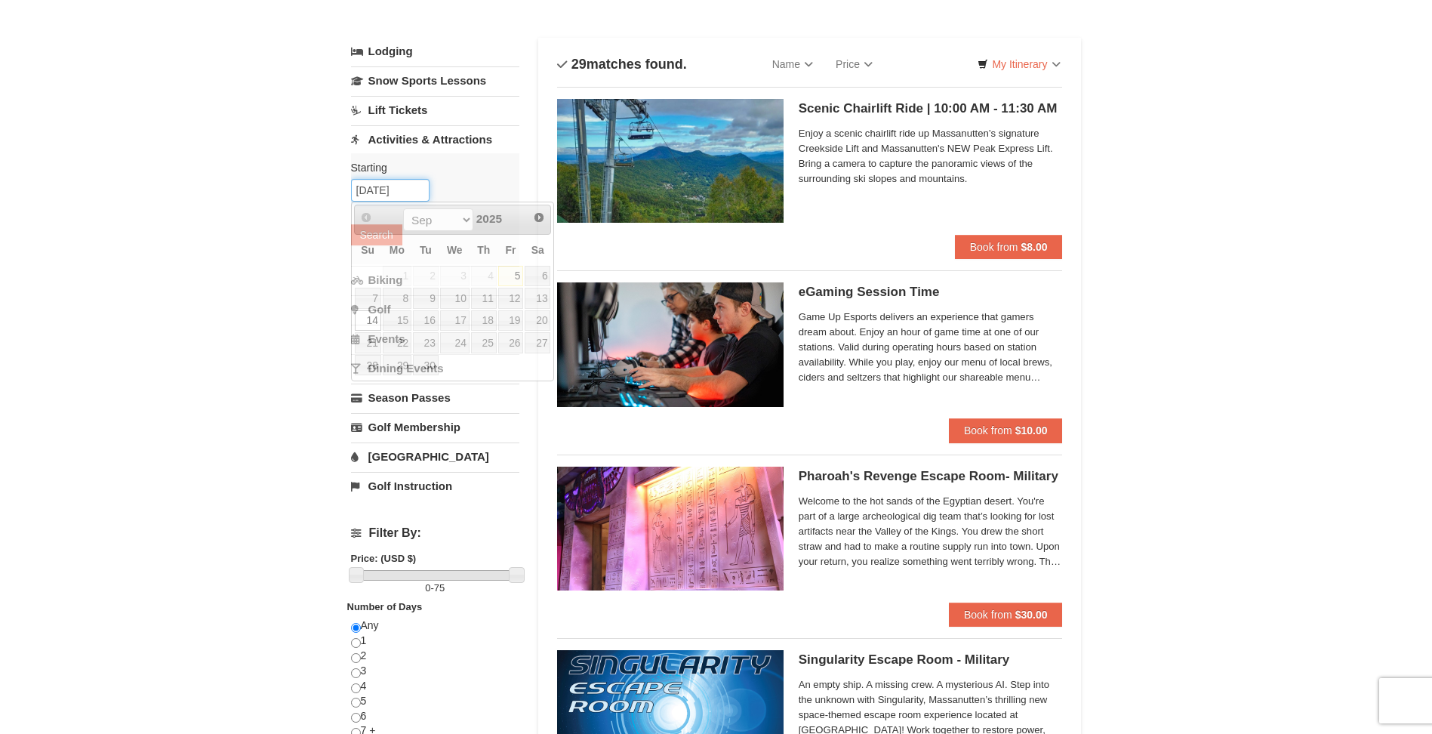
click at [414, 189] on input "[DATE]" at bounding box center [390, 190] width 78 height 23
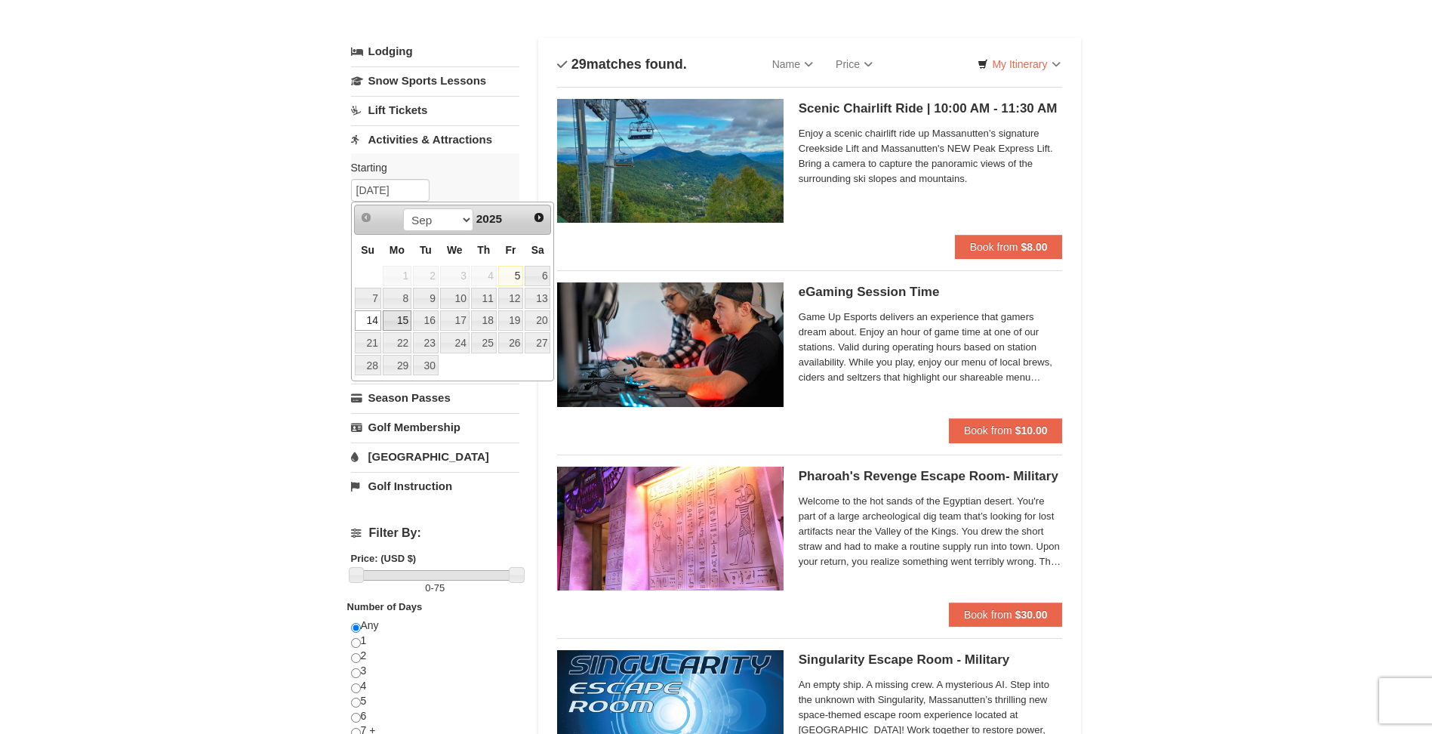
click at [402, 321] on link "15" at bounding box center [397, 320] width 29 height 21
type input "[DATE]"
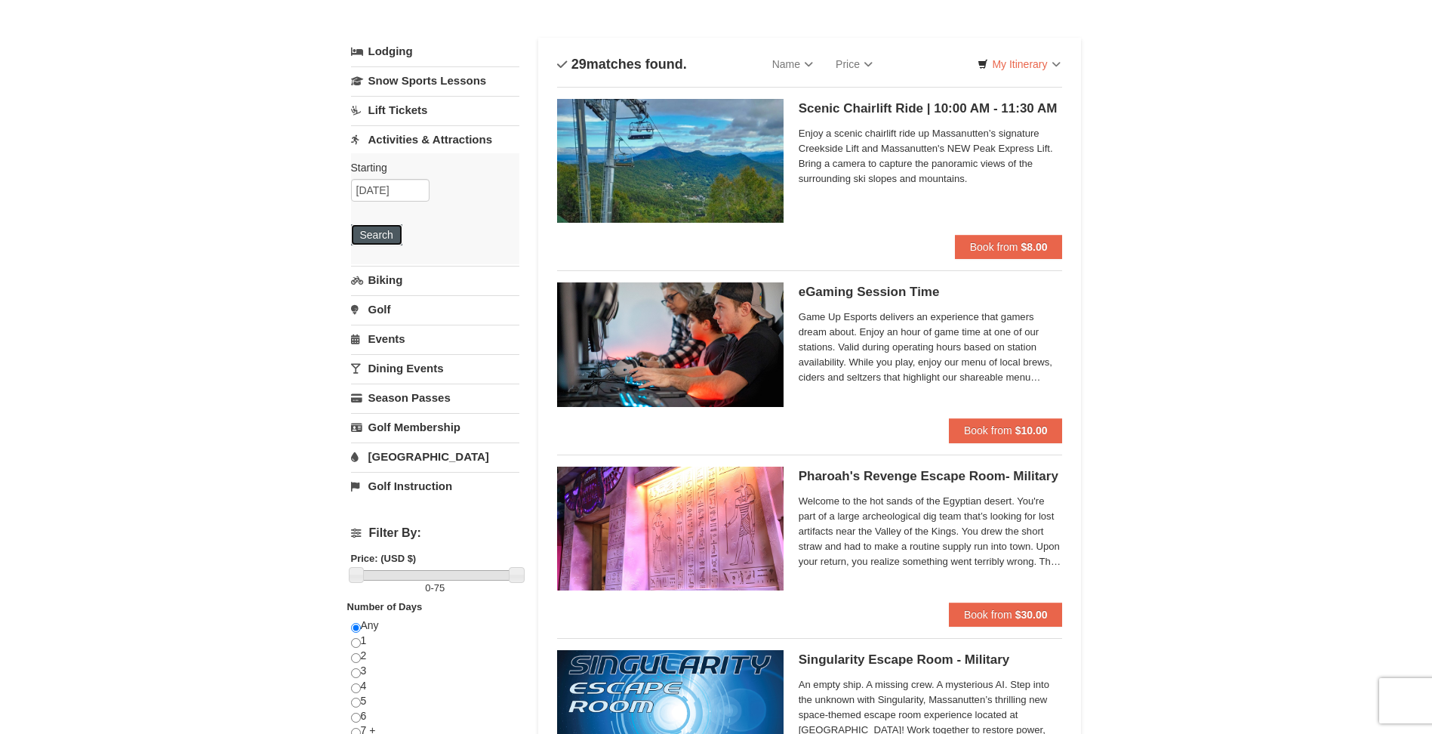
click at [380, 232] on button "Search" at bounding box center [376, 234] width 51 height 21
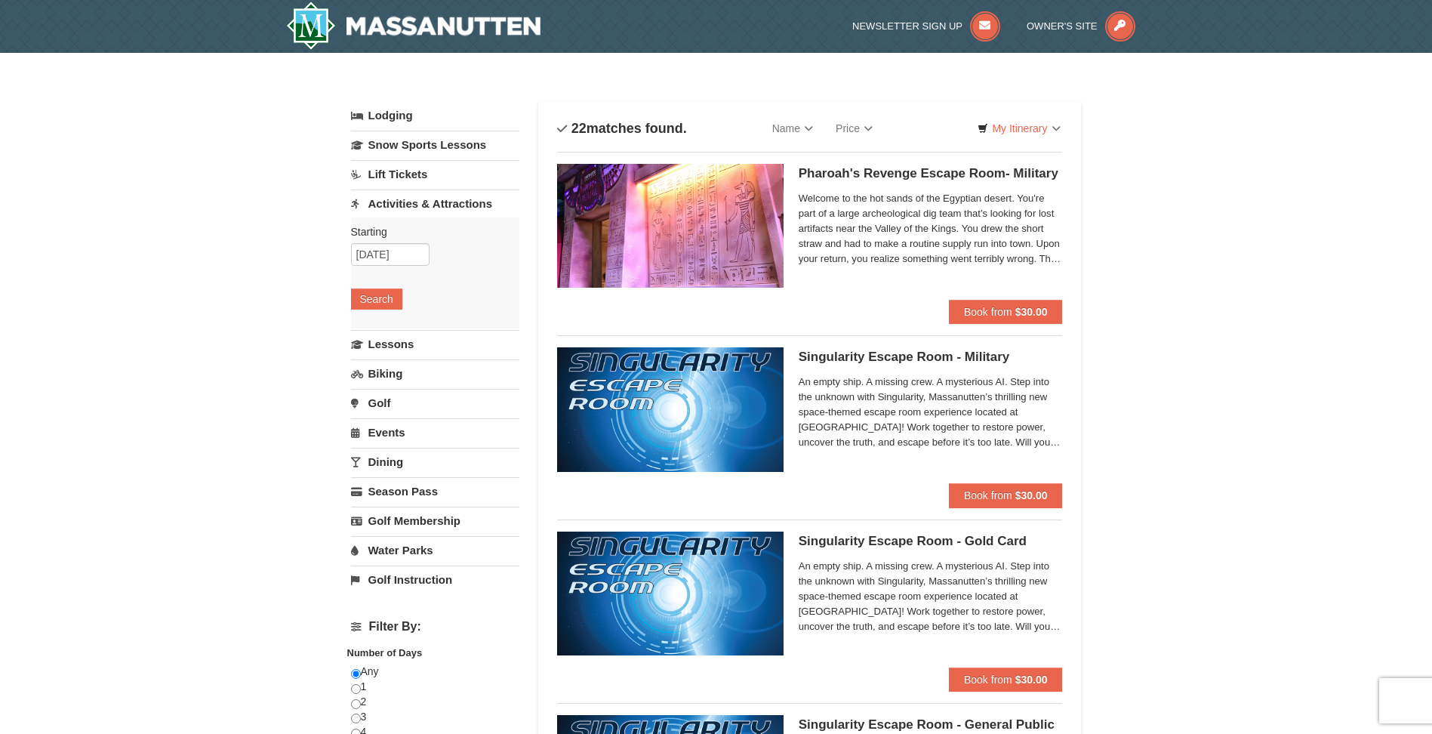
select select "9"
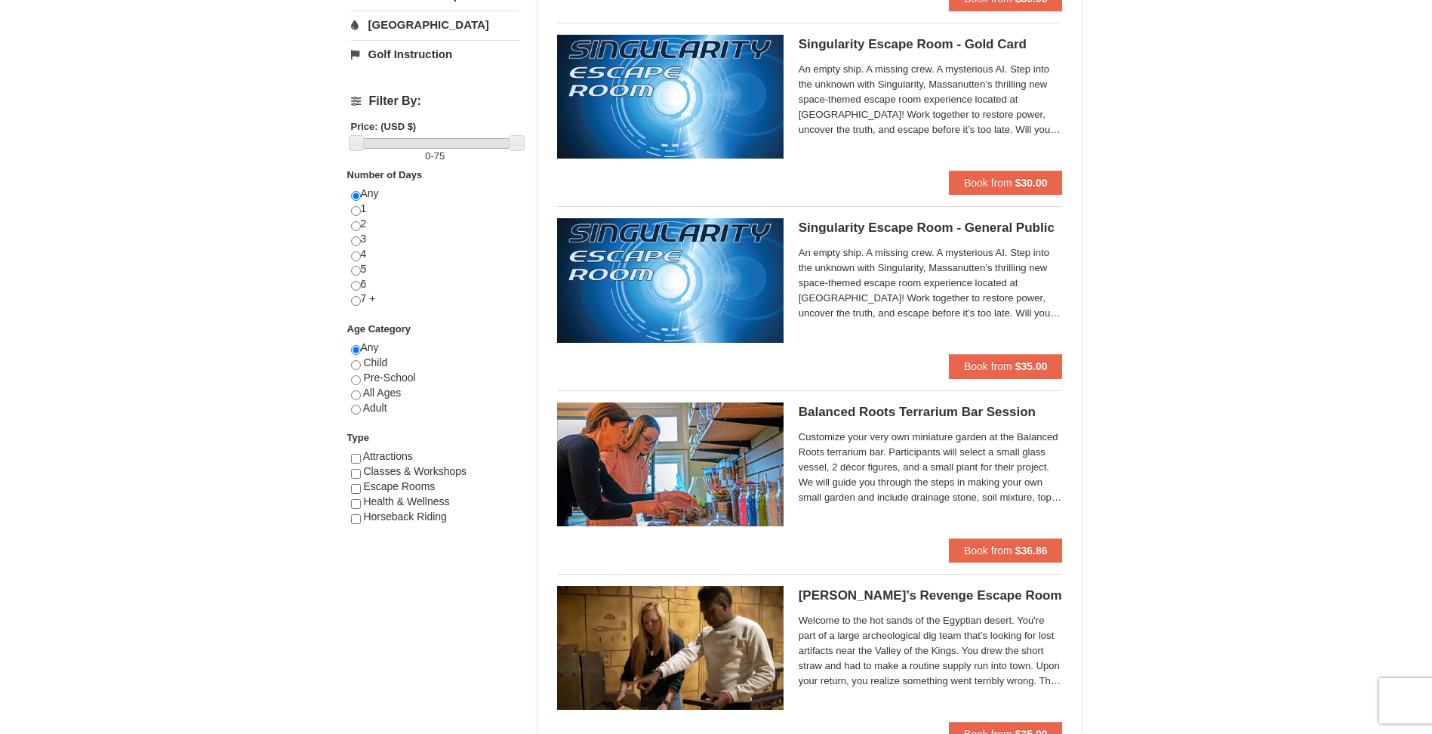
scroll to position [500, 0]
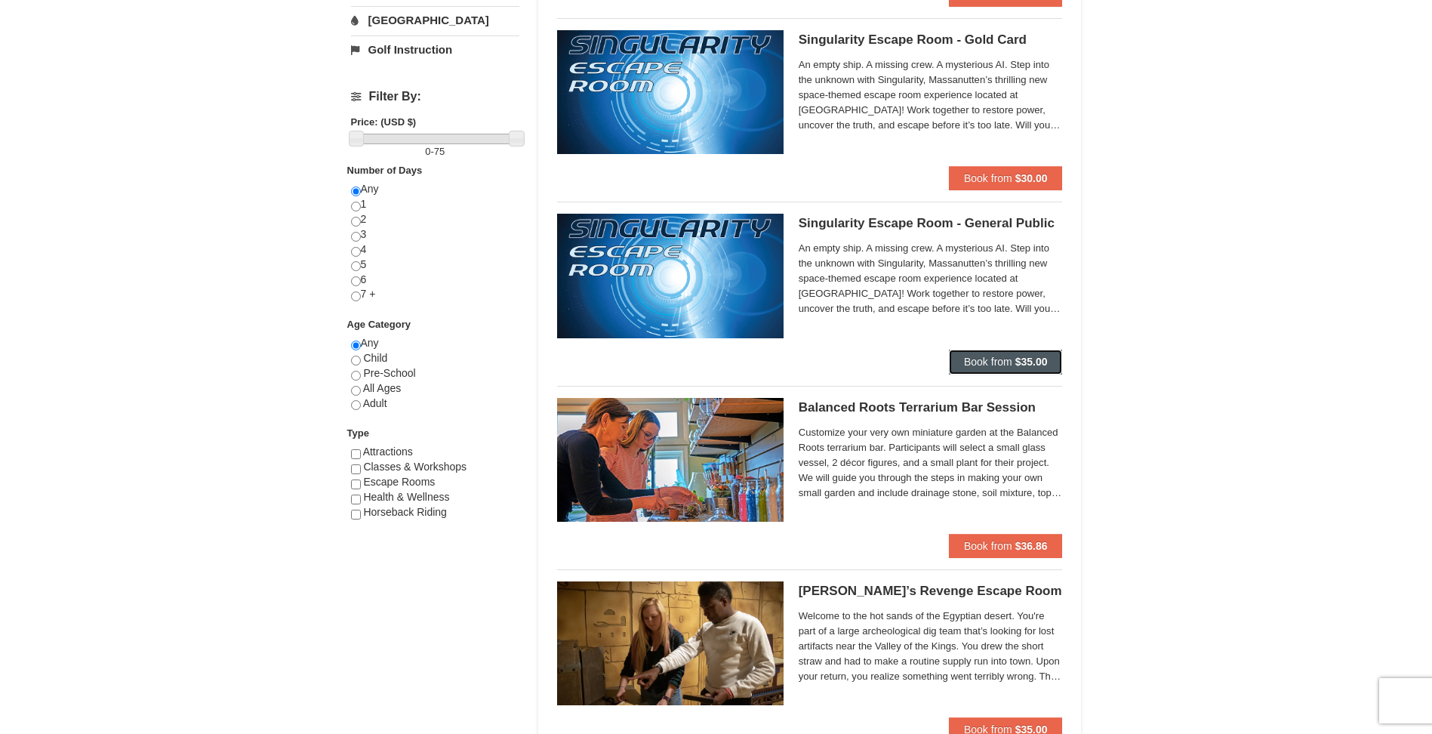
click at [1005, 362] on span "Book from" at bounding box center [988, 362] width 48 height 12
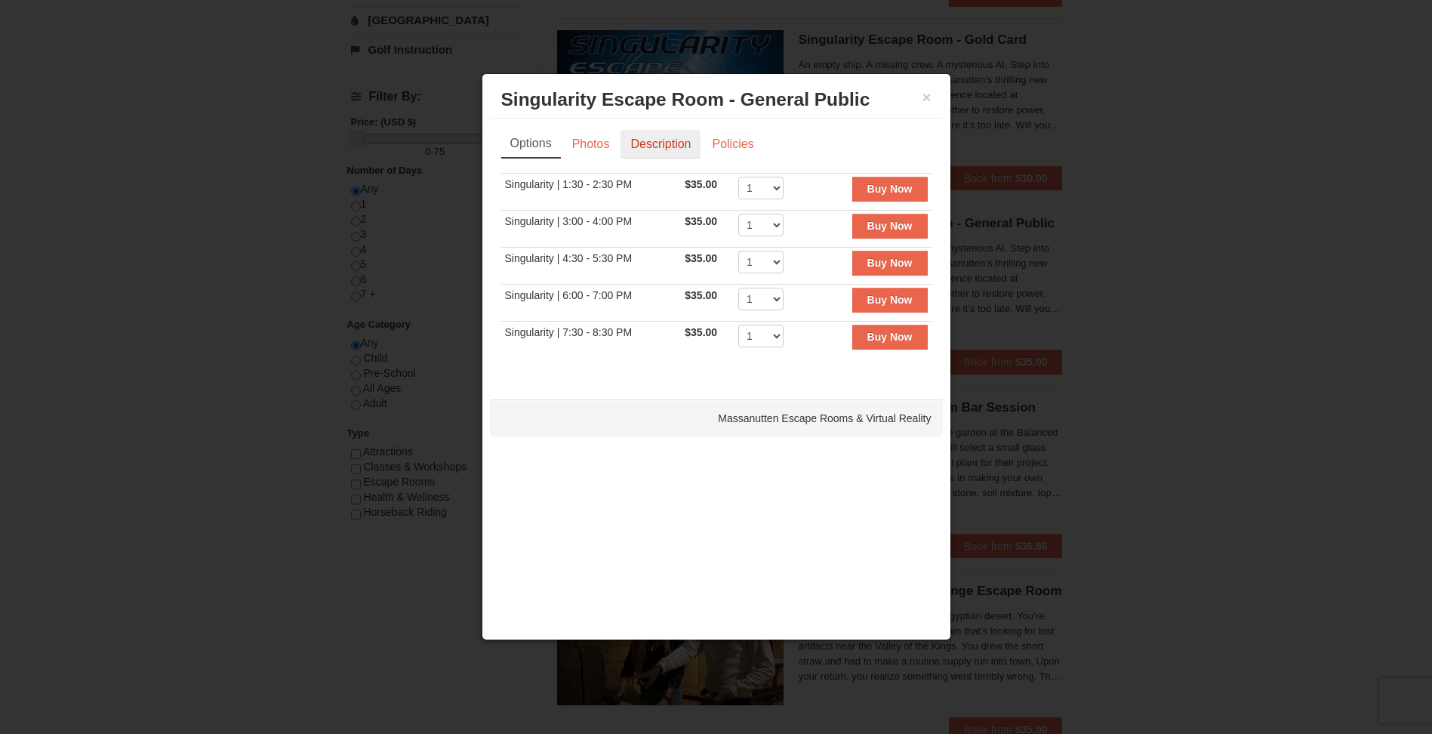
click at [659, 144] on link "Description" at bounding box center [660, 144] width 80 height 29
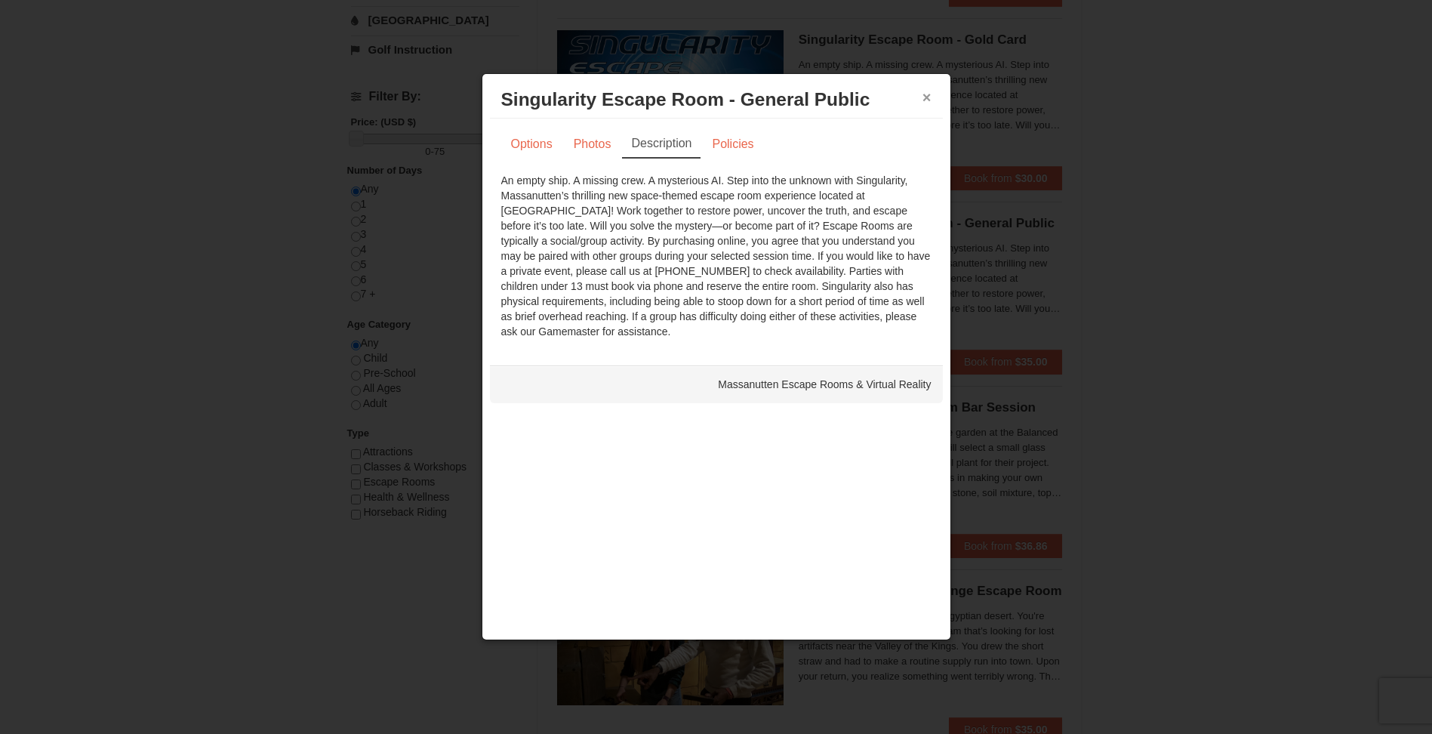
click at [928, 93] on button "×" at bounding box center [926, 97] width 9 height 15
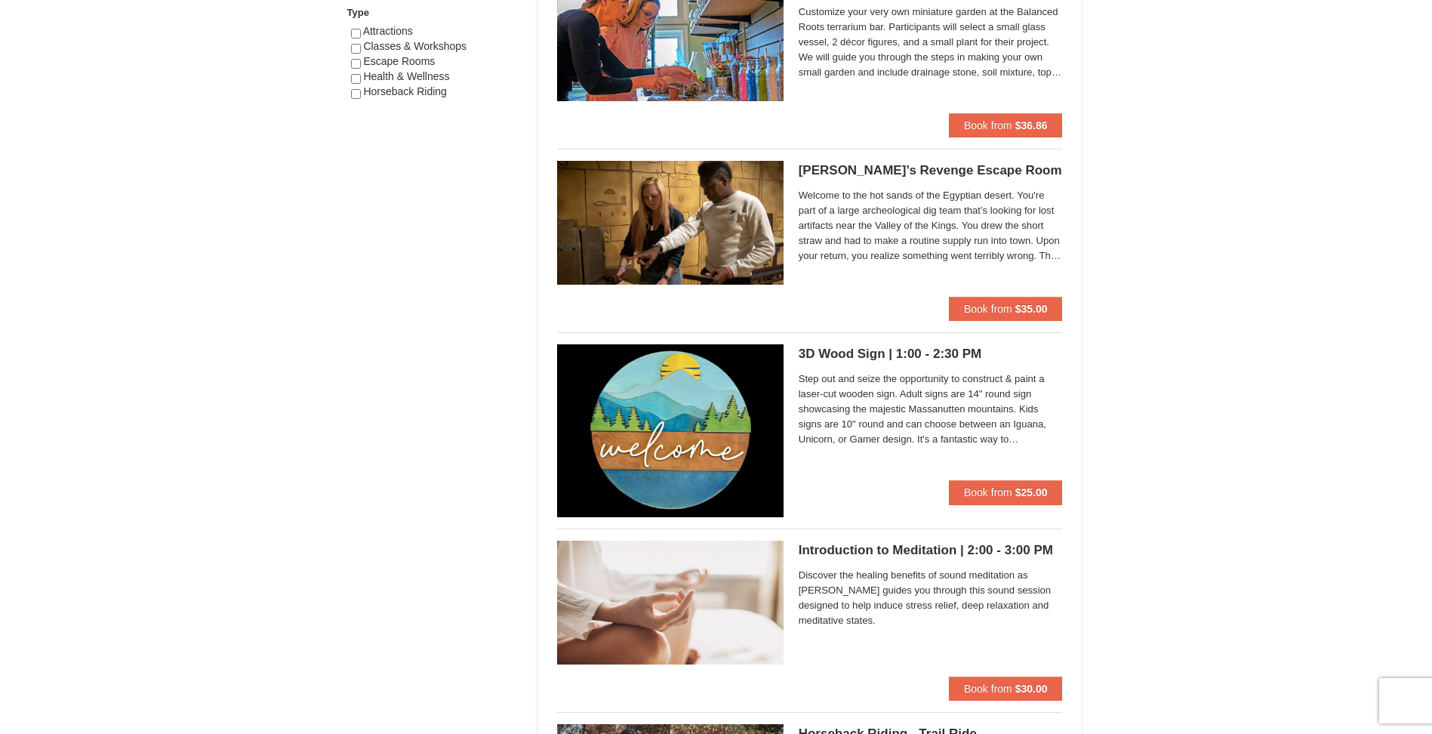
scroll to position [926, 0]
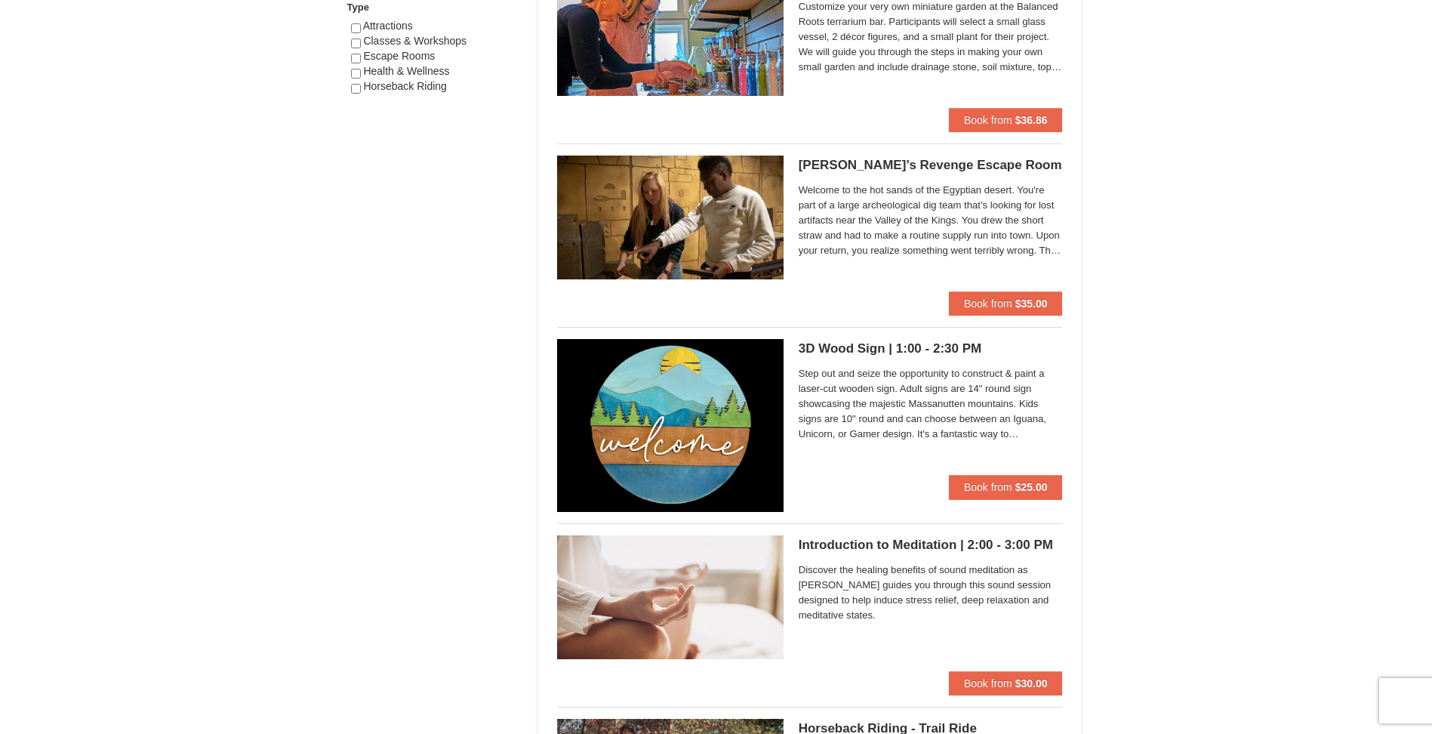
click at [927, 166] on h5 "Pharaoh’s Revenge Escape Room Massanutten Escape Rooms & Virtual Reality" at bounding box center [931, 165] width 264 height 15
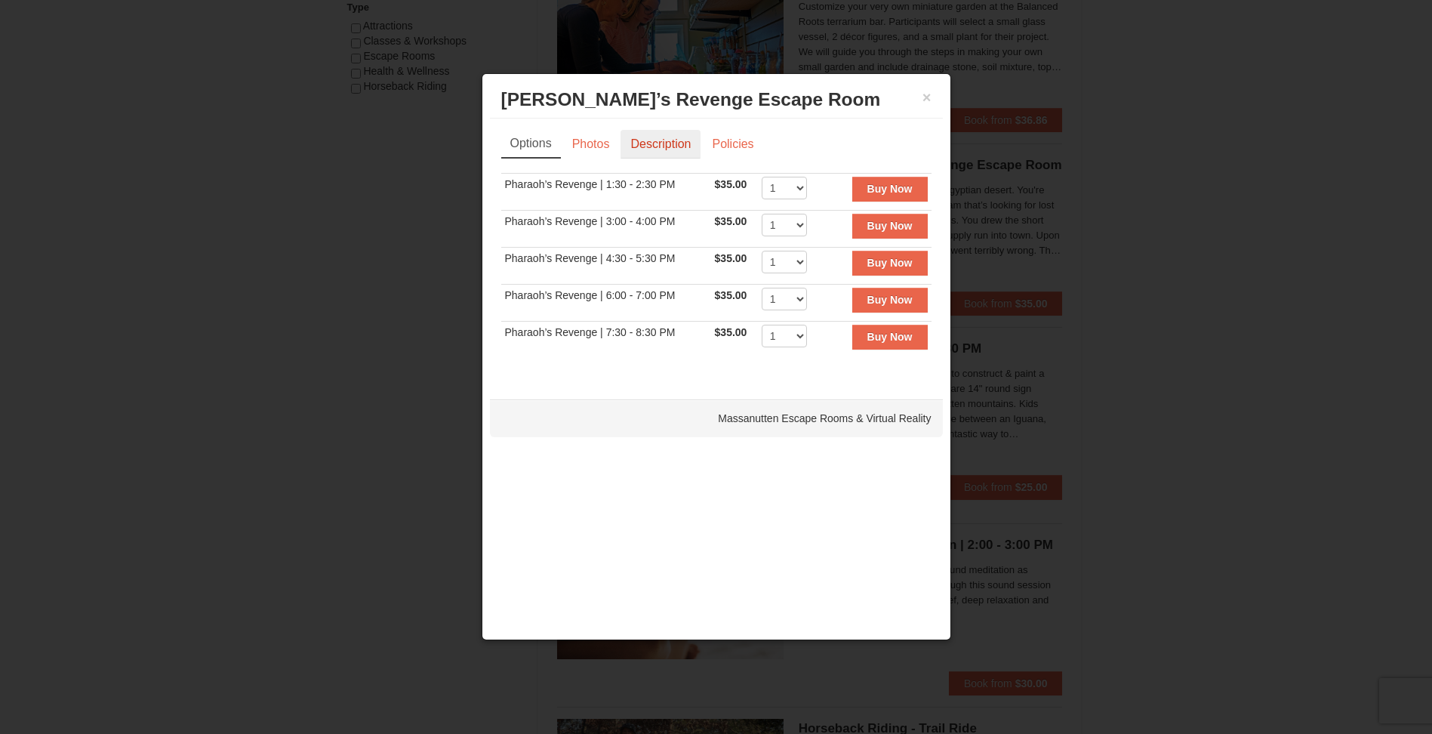
click at [673, 142] on link "Description" at bounding box center [660, 144] width 80 height 29
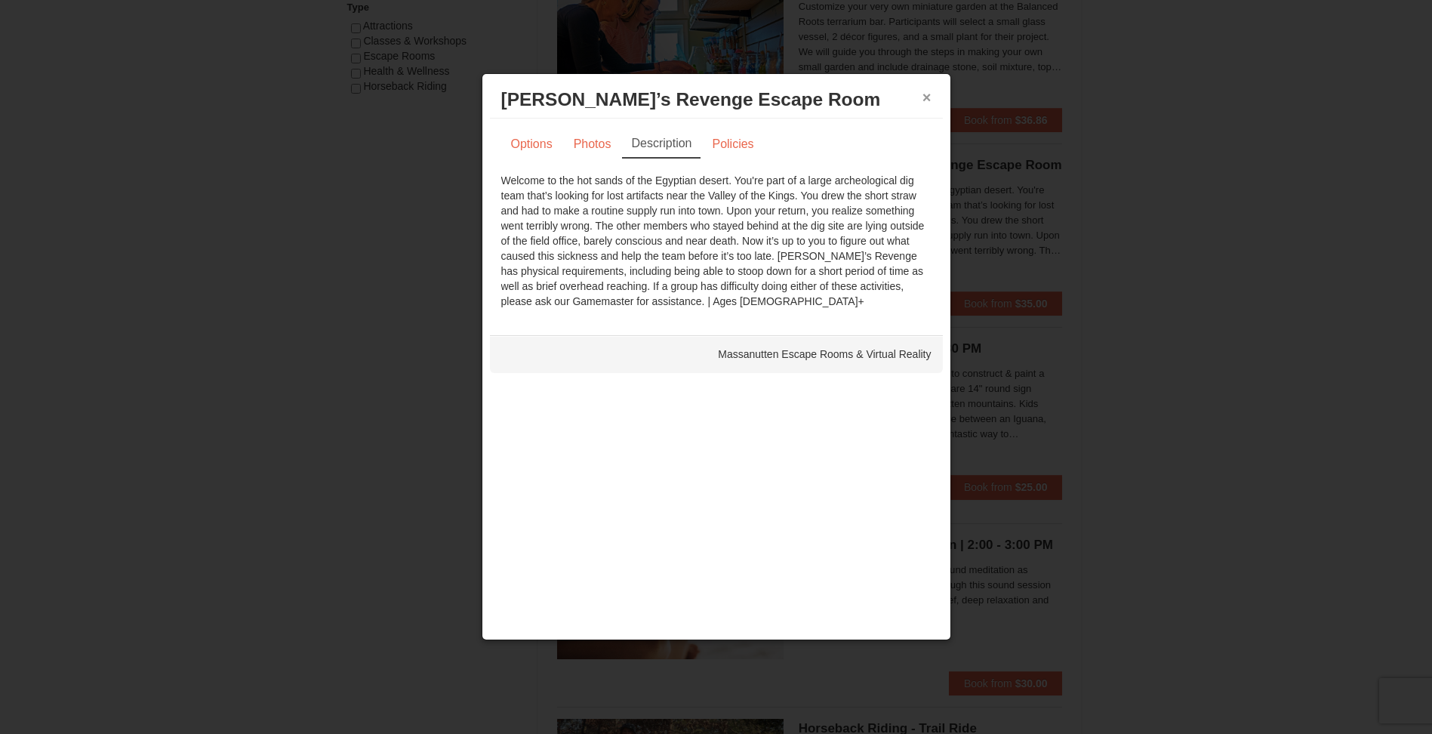
drag, startPoint x: 923, startPoint y: 98, endPoint x: 939, endPoint y: 115, distance: 23.0
click at [924, 100] on button "×" at bounding box center [926, 97] width 9 height 15
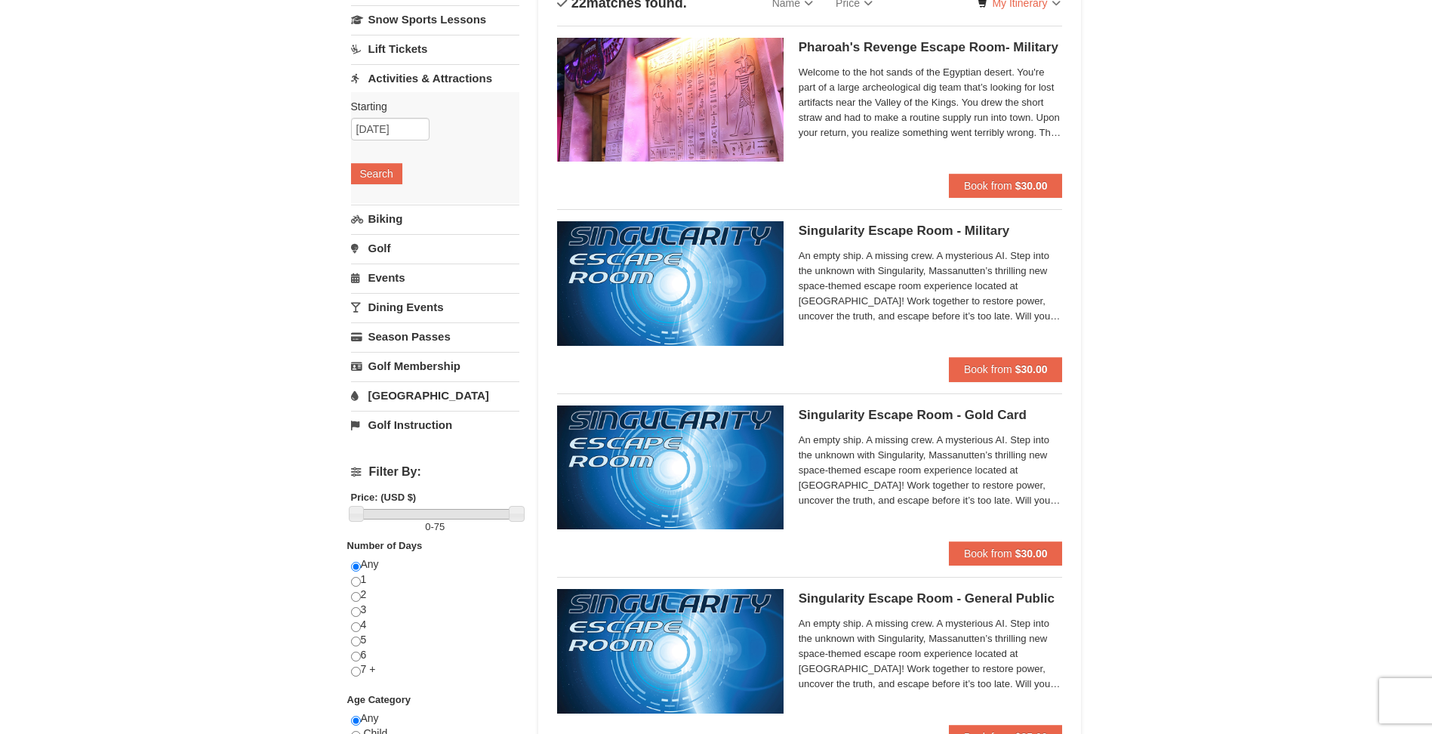
scroll to position [0, 0]
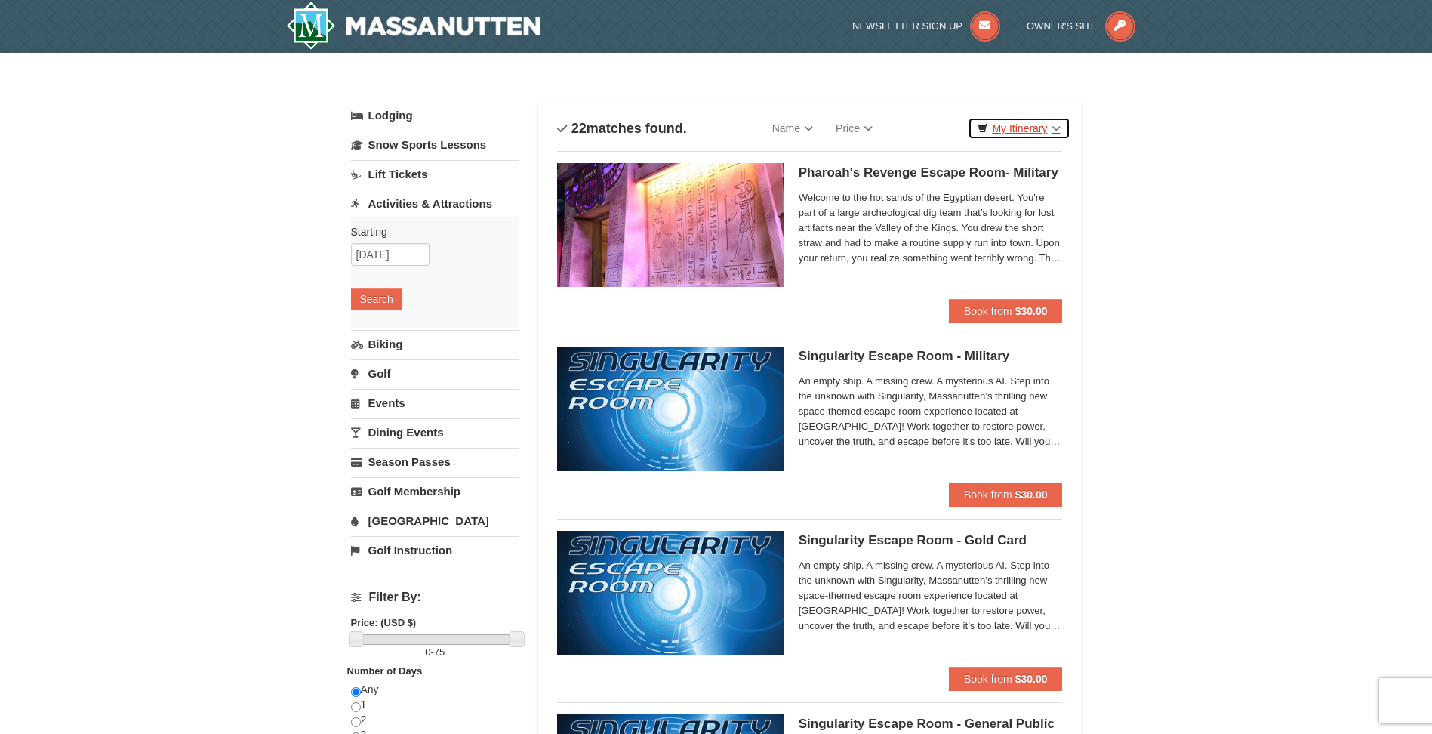
click at [1056, 129] on link "My Itinerary" at bounding box center [1019, 128] width 102 height 23
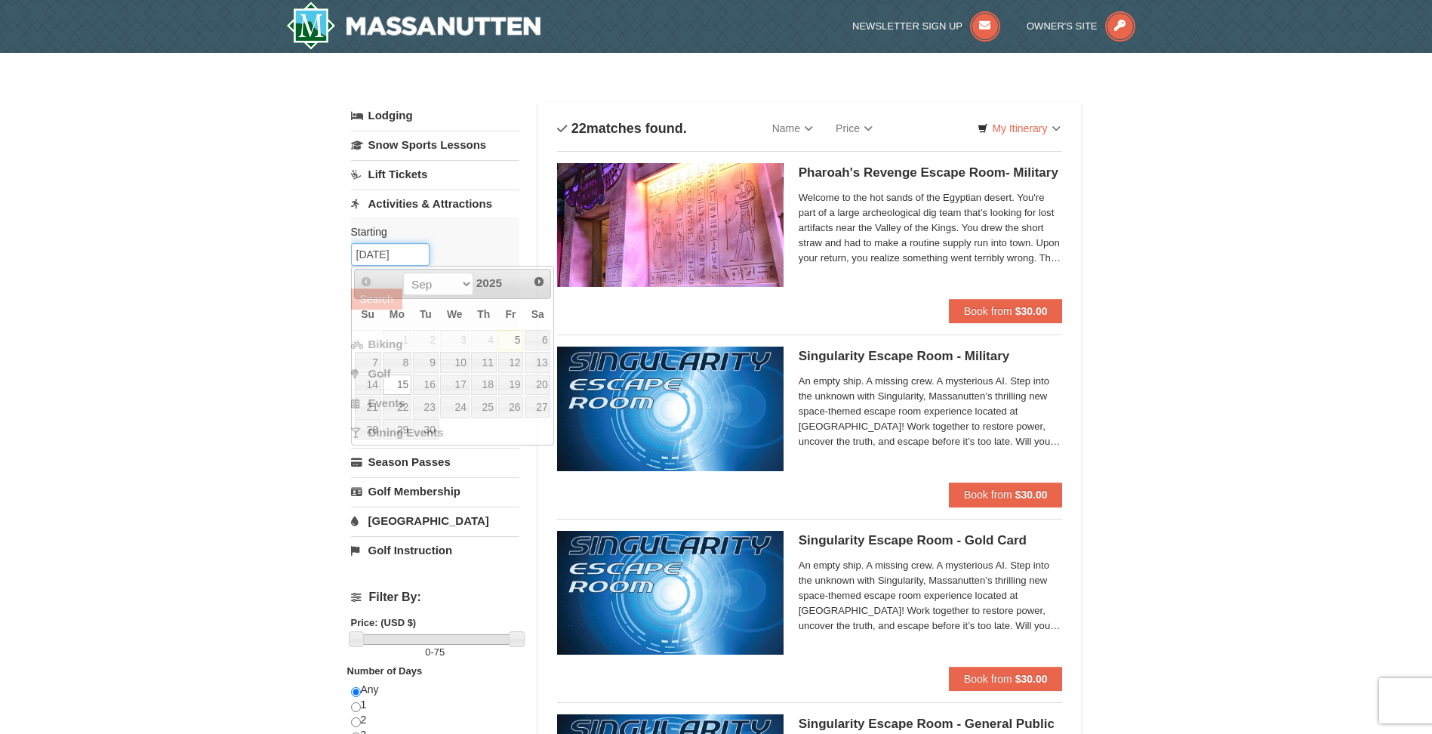
click at [408, 254] on input "09/15/2025" at bounding box center [390, 254] width 78 height 23
click at [373, 380] on link "14" at bounding box center [368, 384] width 26 height 21
type input "09/14/2025"
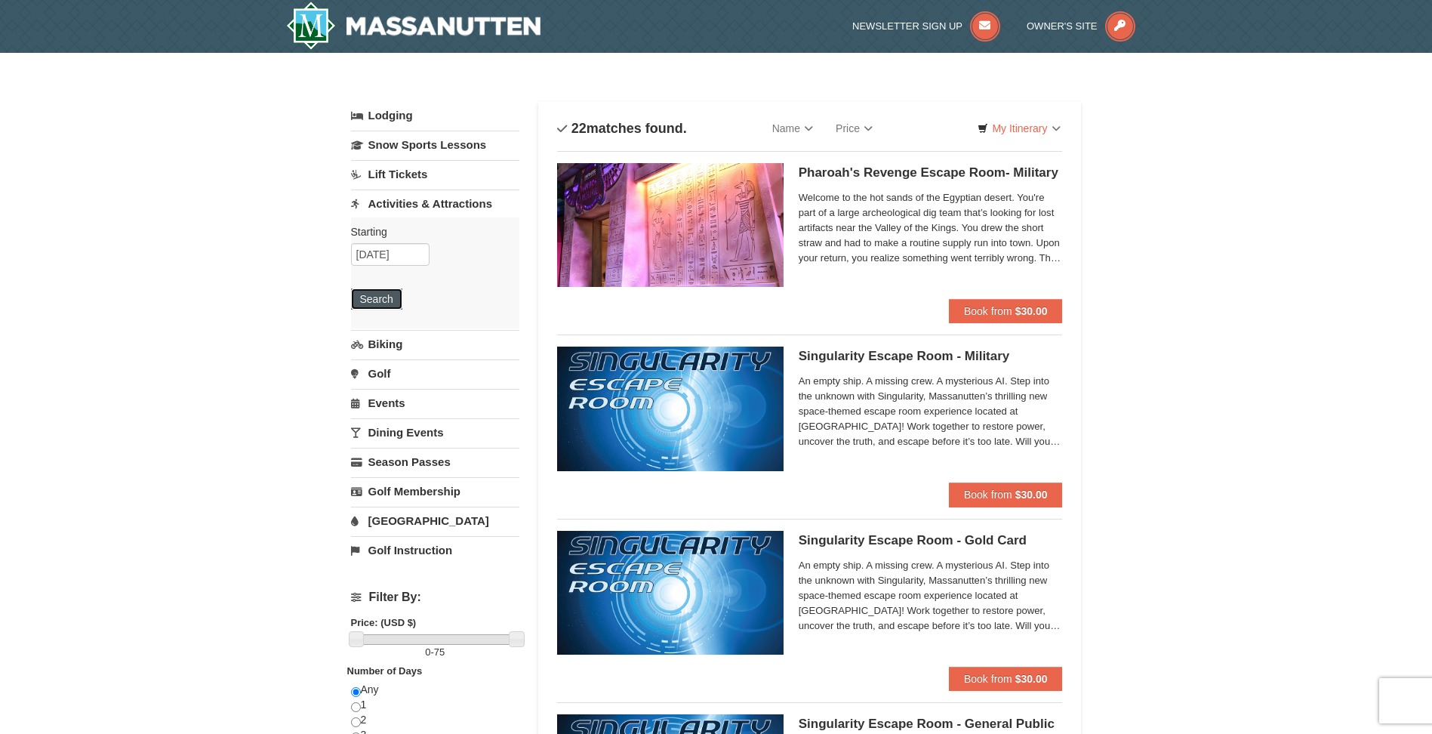
click at [383, 291] on button "Search" at bounding box center [376, 298] width 51 height 21
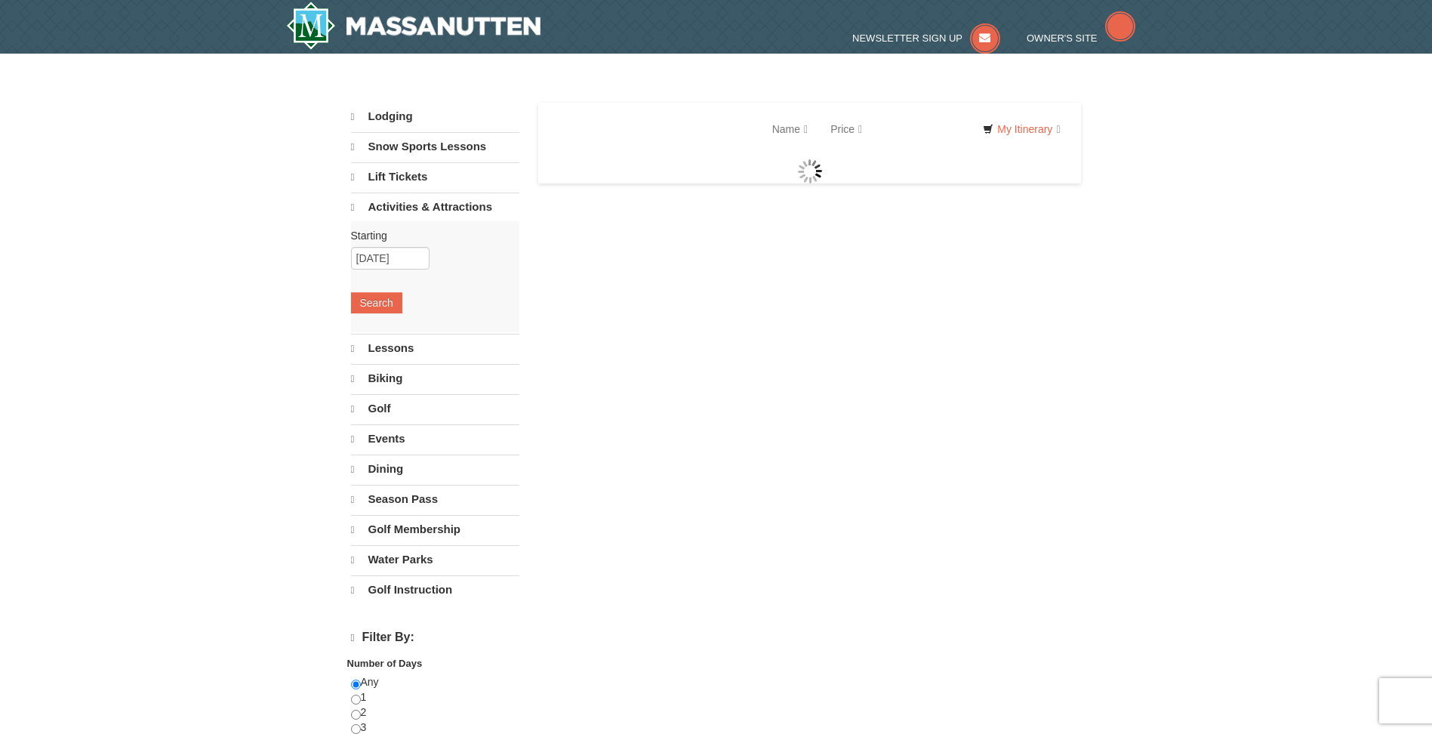
select select "9"
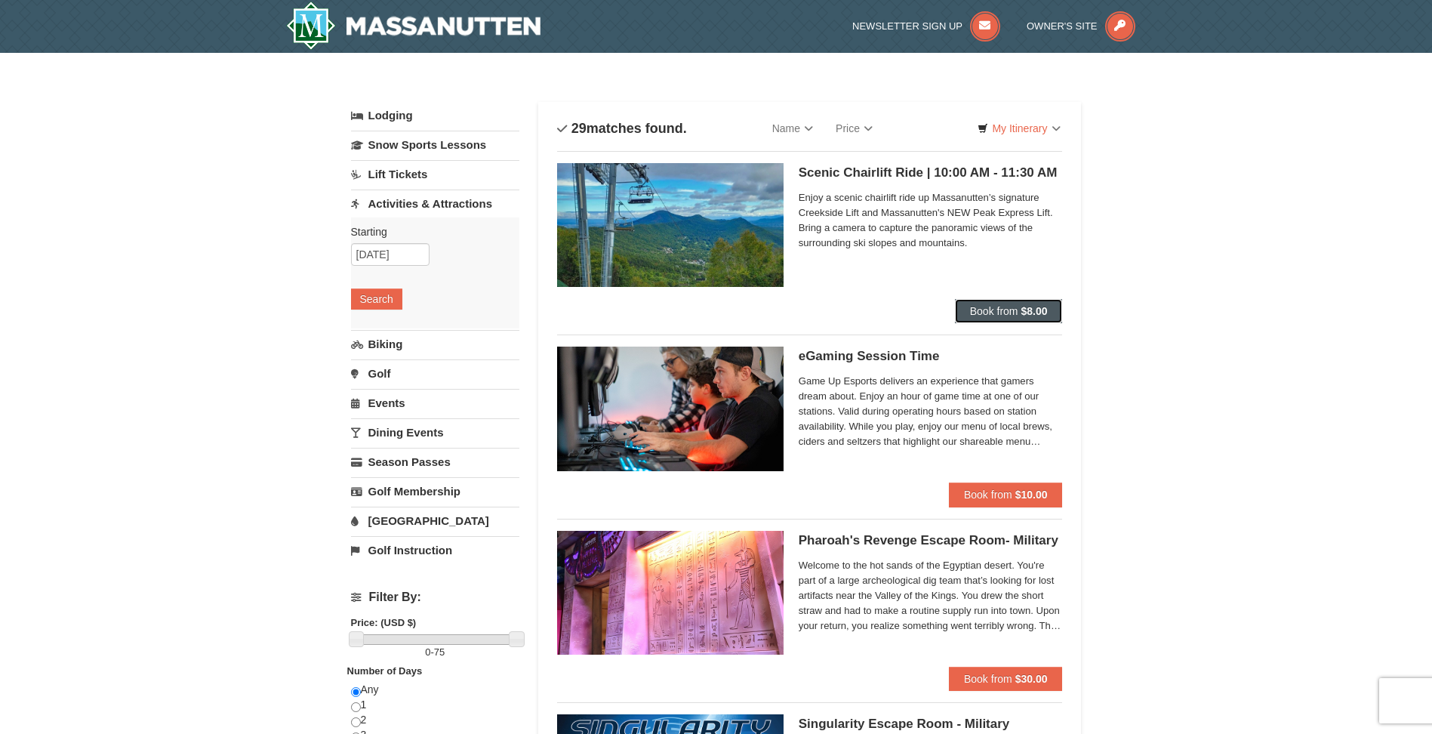
click at [1028, 309] on strong "$8.00" at bounding box center [1033, 311] width 26 height 12
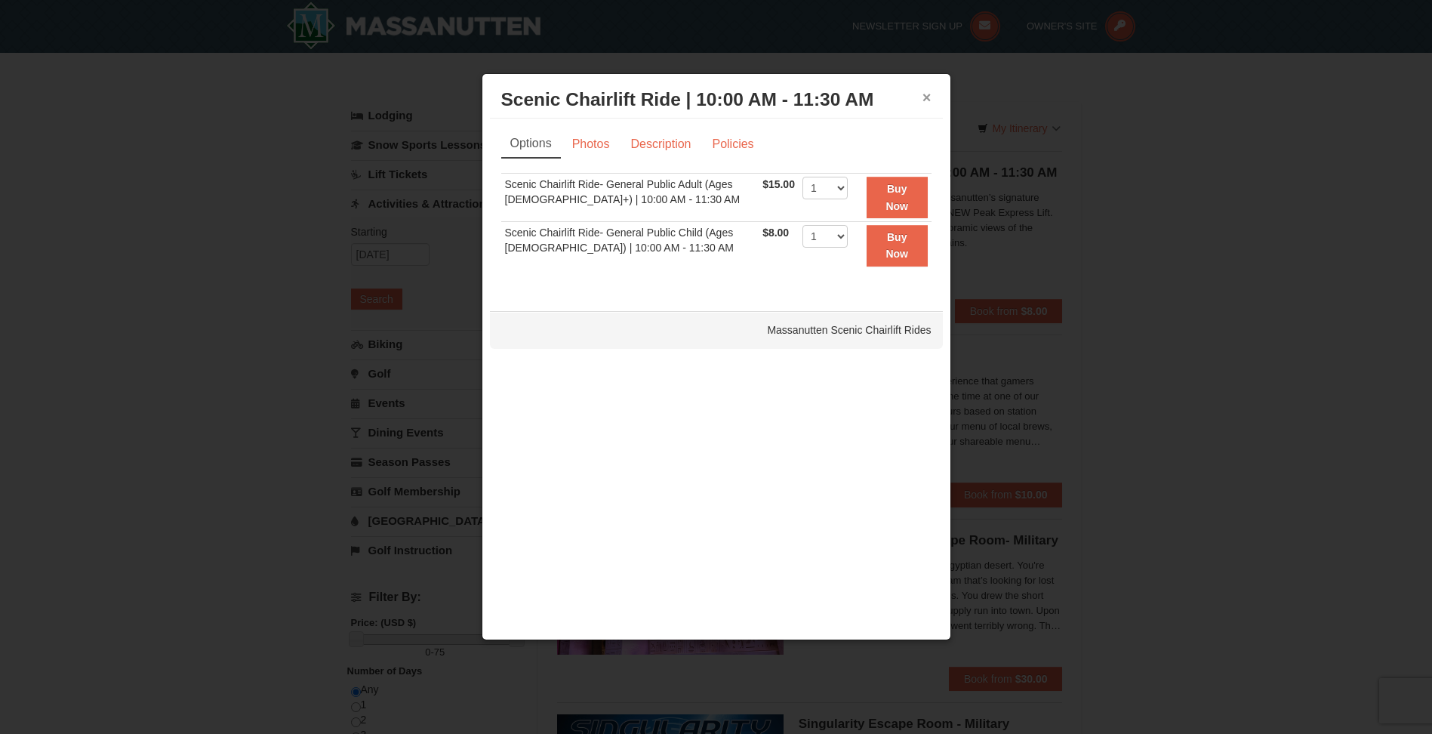
click at [931, 100] on button "×" at bounding box center [926, 97] width 9 height 15
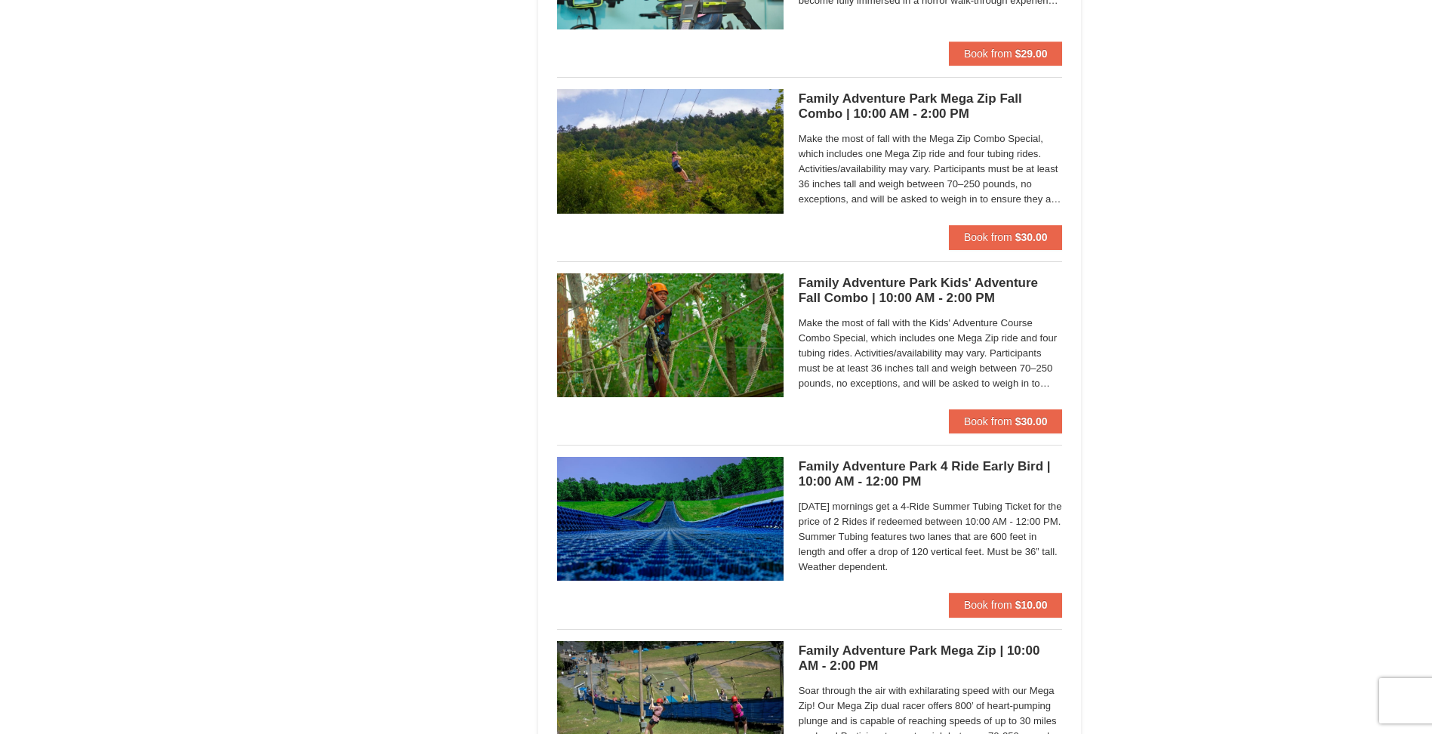
scroll to position [3412, 0]
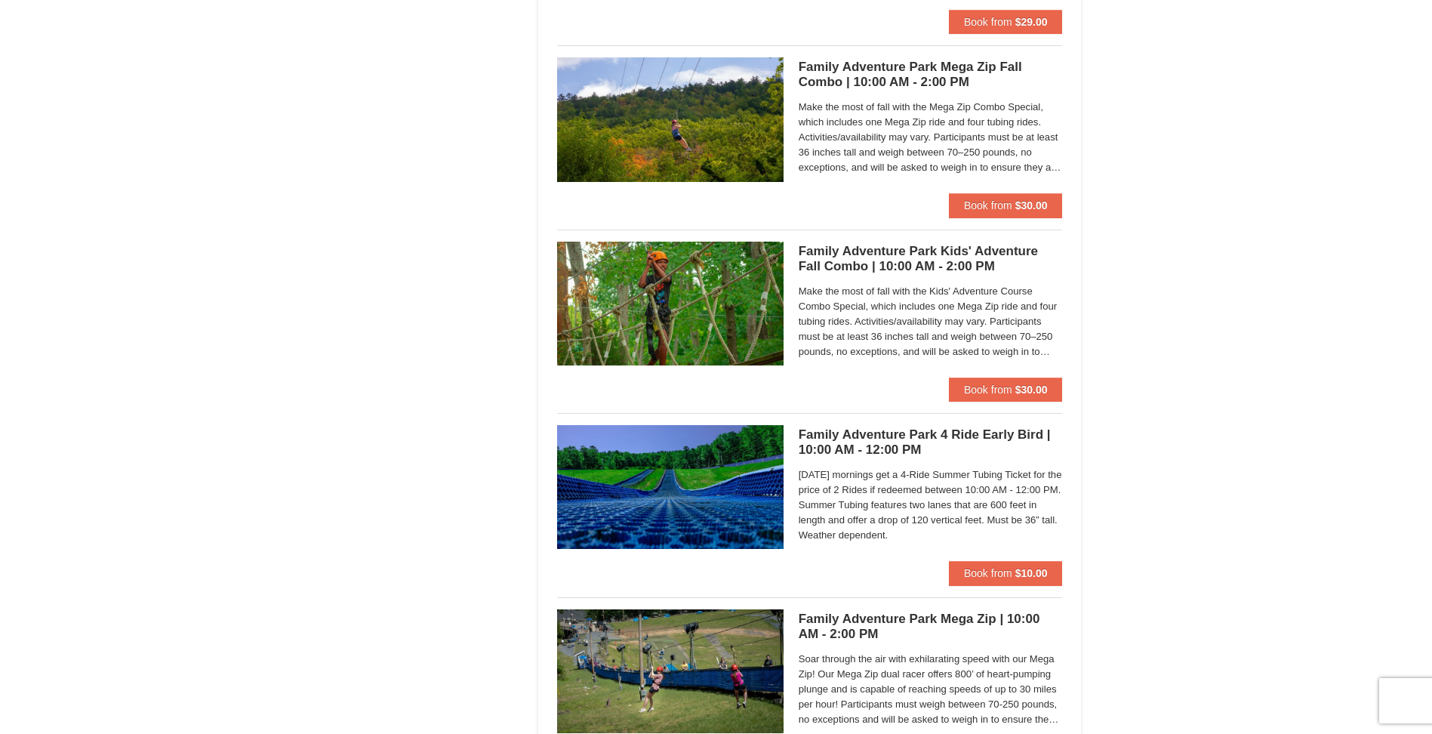
click at [879, 434] on h5 "Family Adventure Park 4 Ride Early Bird | 10:00 AM - 12:00 PM Massanutten Famil…" at bounding box center [931, 442] width 264 height 30
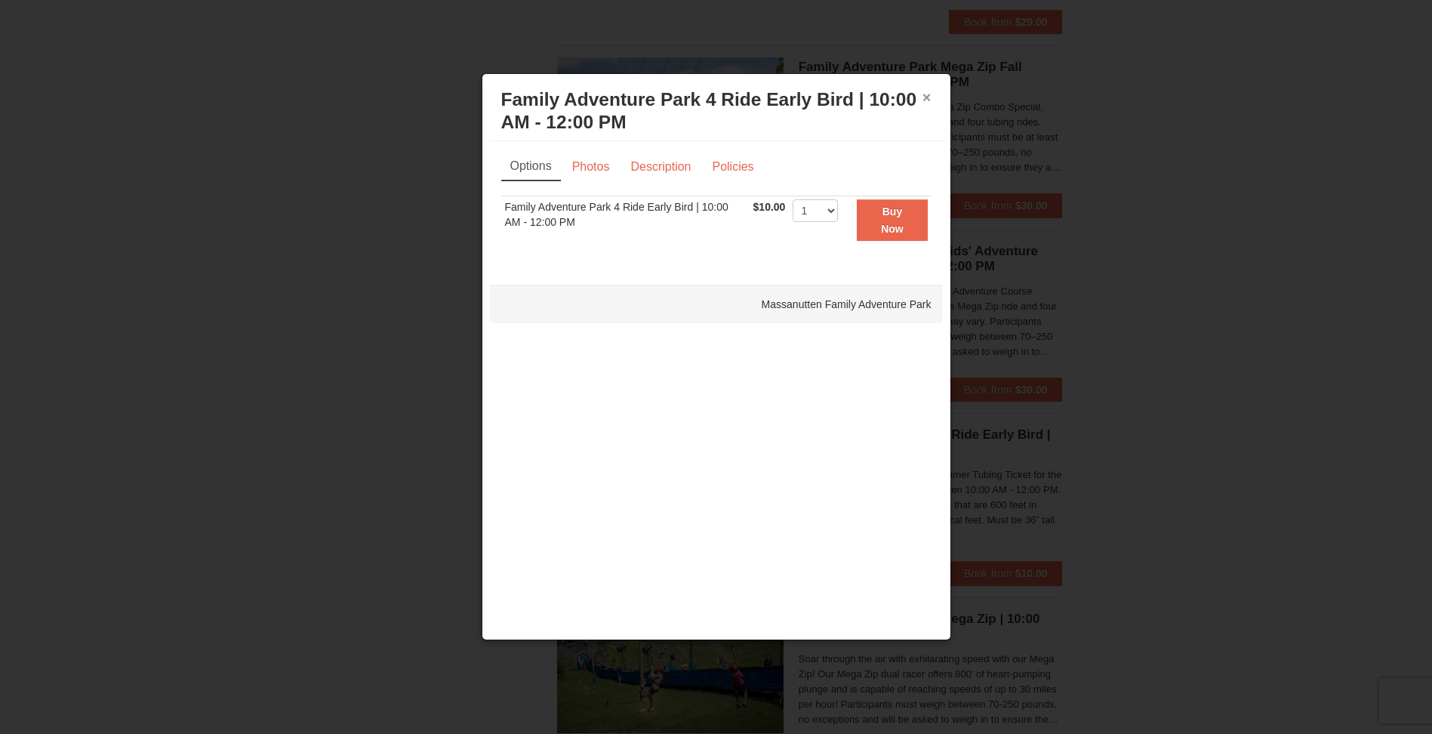
drag, startPoint x: 929, startPoint y: 96, endPoint x: 931, endPoint y: 114, distance: 18.3
click at [928, 100] on button "×" at bounding box center [926, 97] width 9 height 15
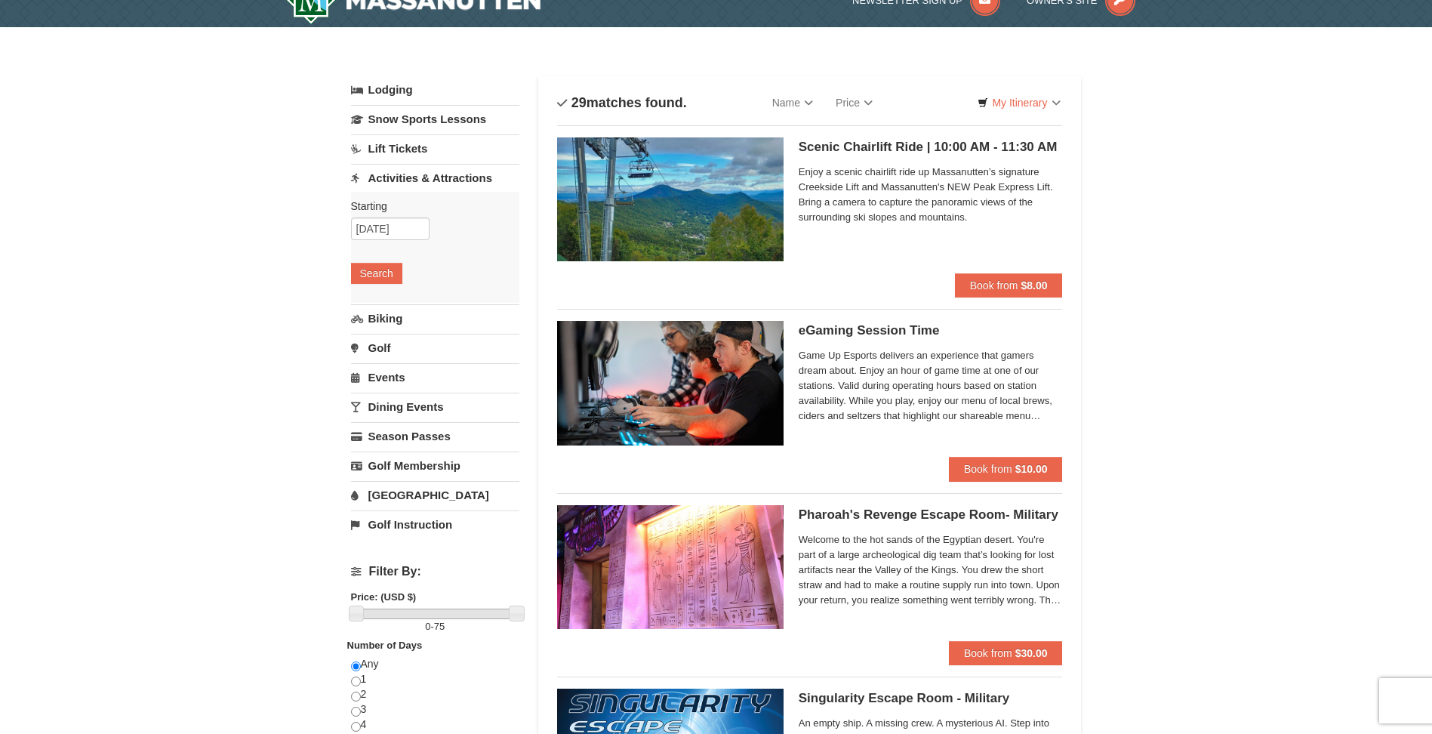
scroll to position [0, 0]
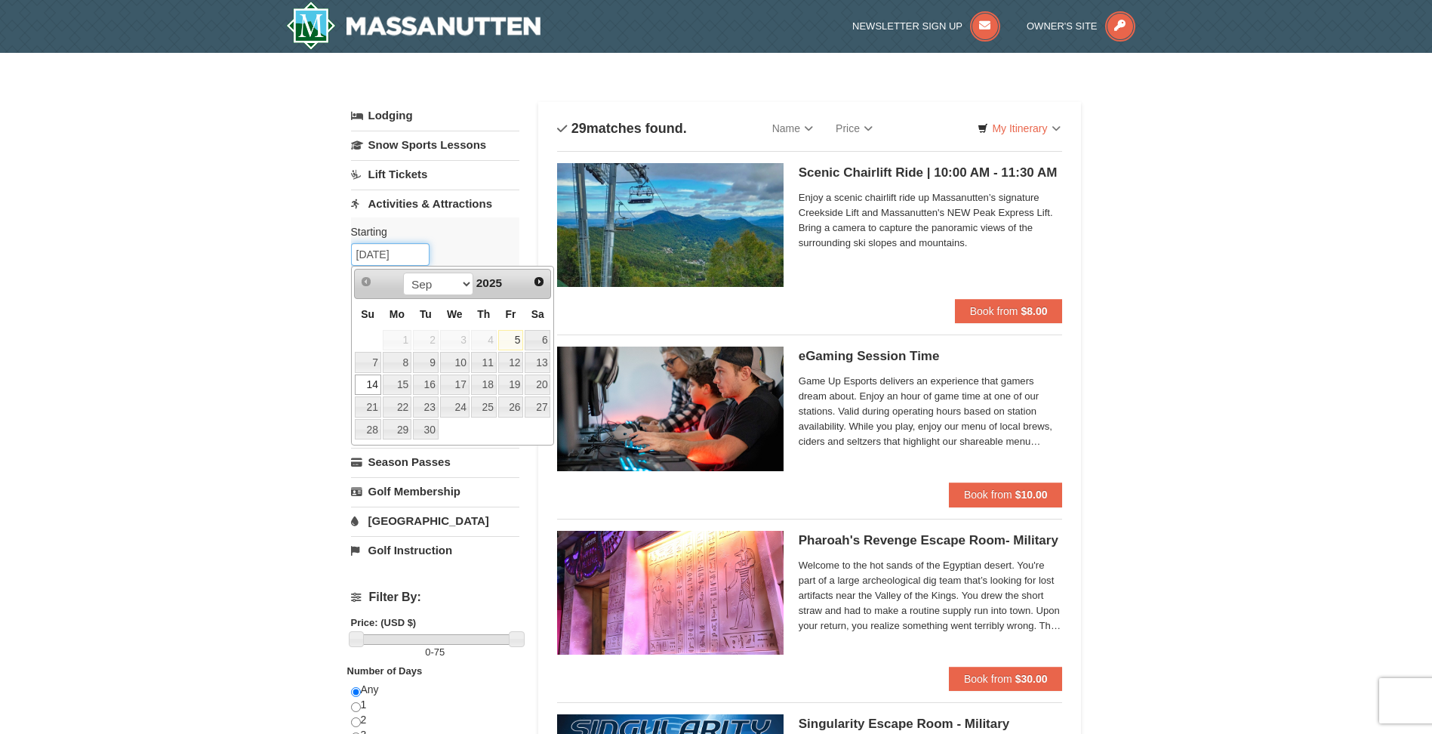
click at [411, 256] on input "[DATE]" at bounding box center [390, 254] width 78 height 23
click at [426, 383] on link "16" at bounding box center [426, 384] width 26 height 21
type input "[DATE]"
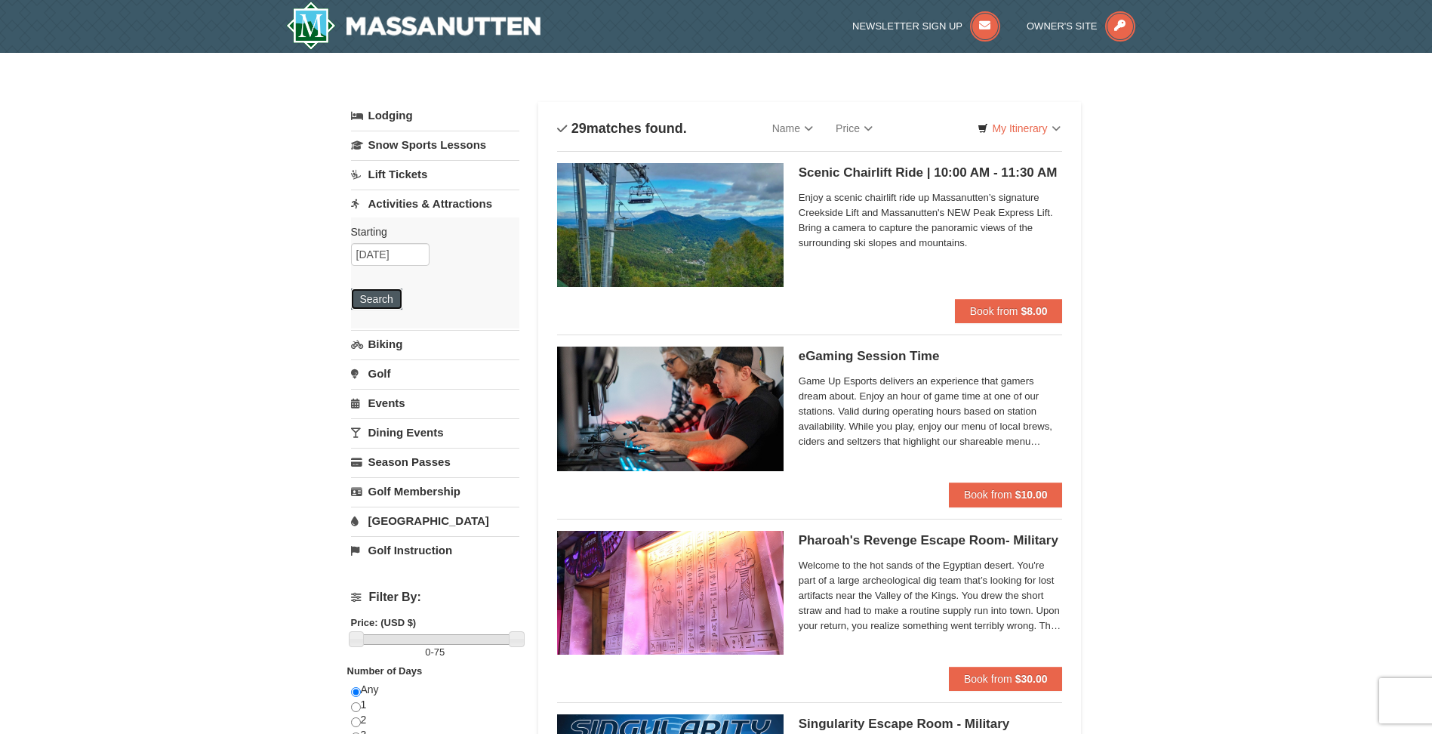
click at [383, 302] on button "Search" at bounding box center [376, 298] width 51 height 21
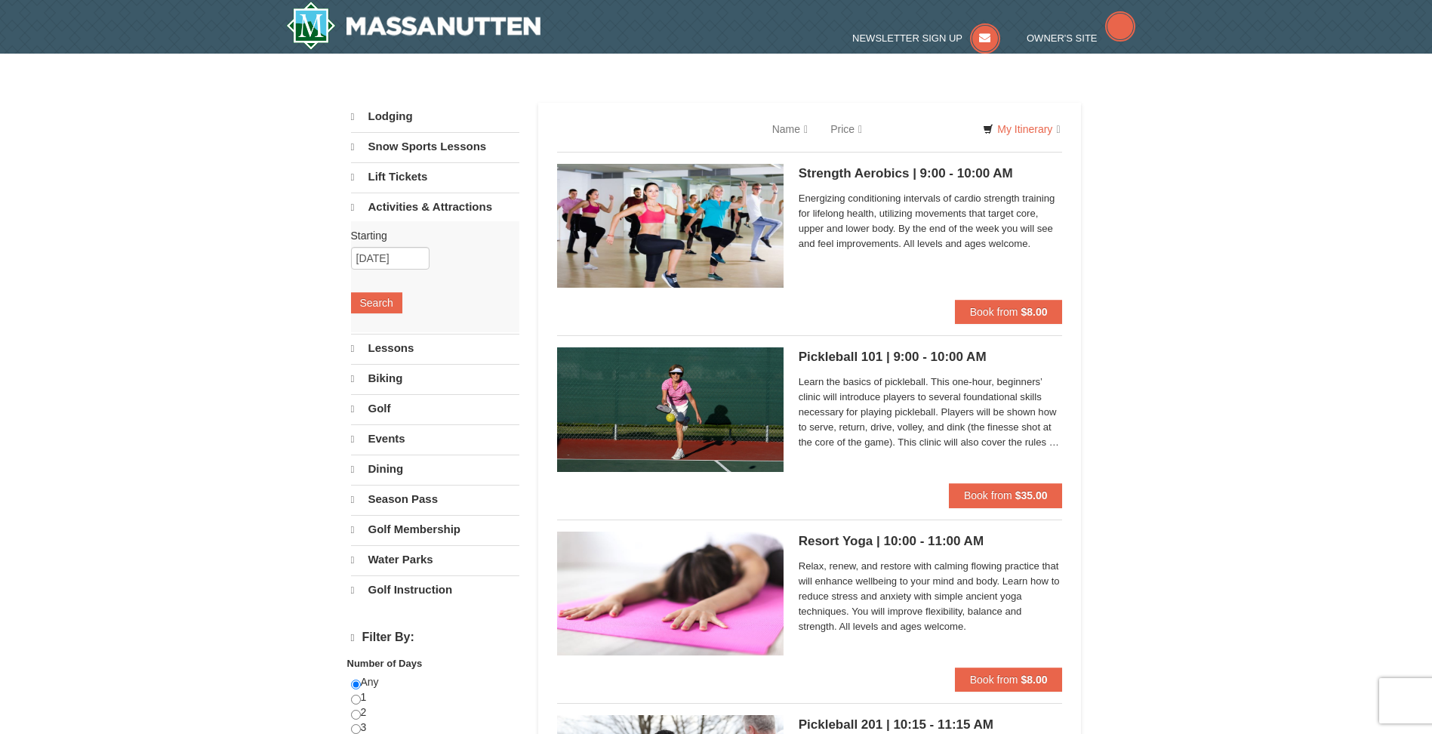
select select "9"
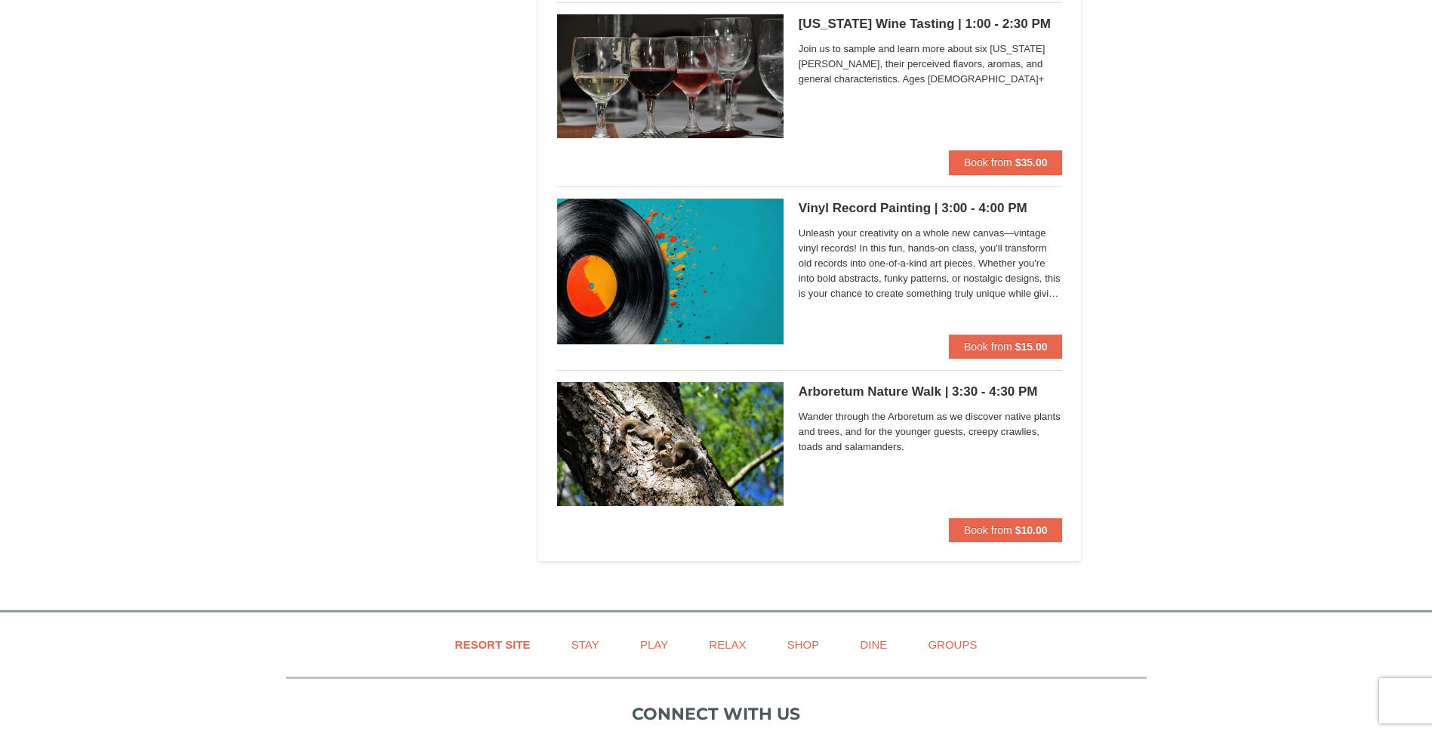
scroll to position [3818, 0]
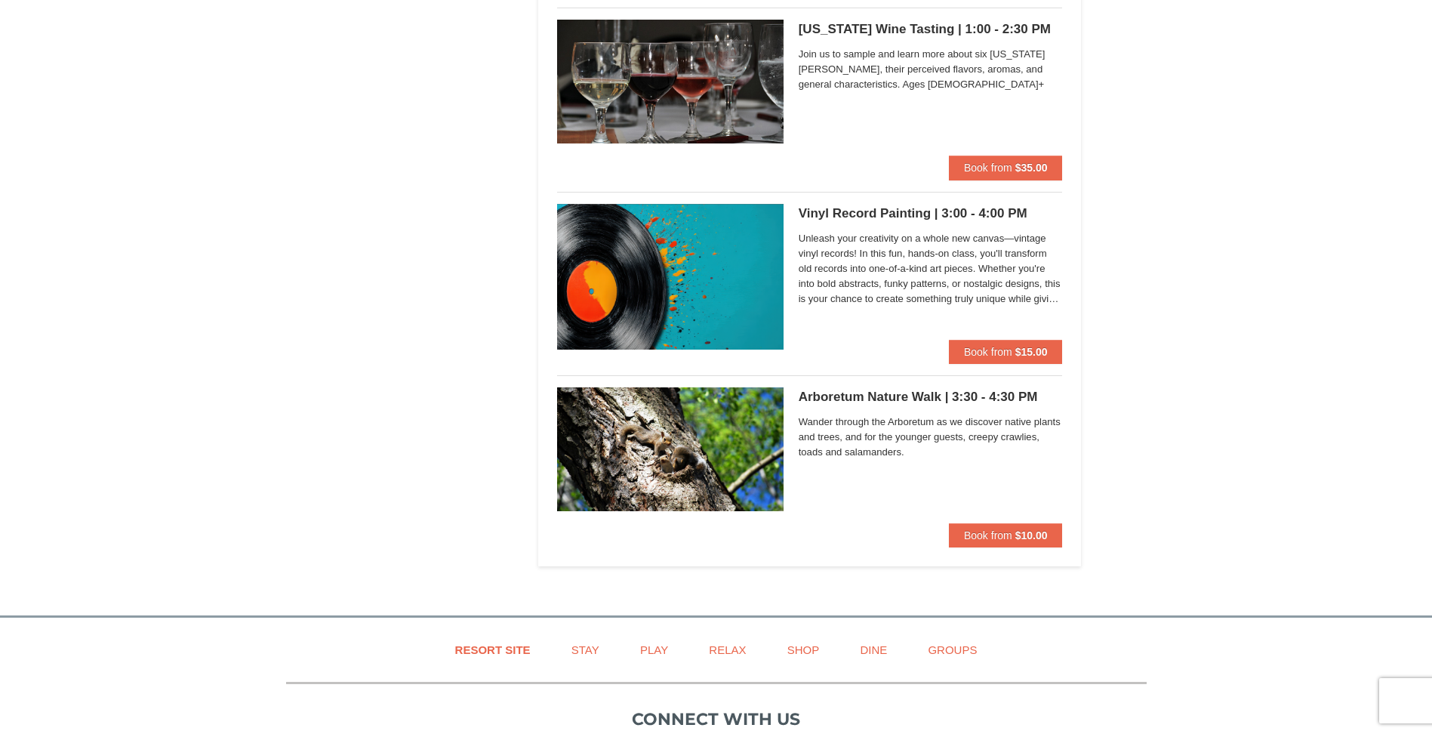
click at [899, 250] on span "Unleash your creativity on a whole new canvas—vintage vinyl records! In this fu…" at bounding box center [931, 268] width 264 height 75
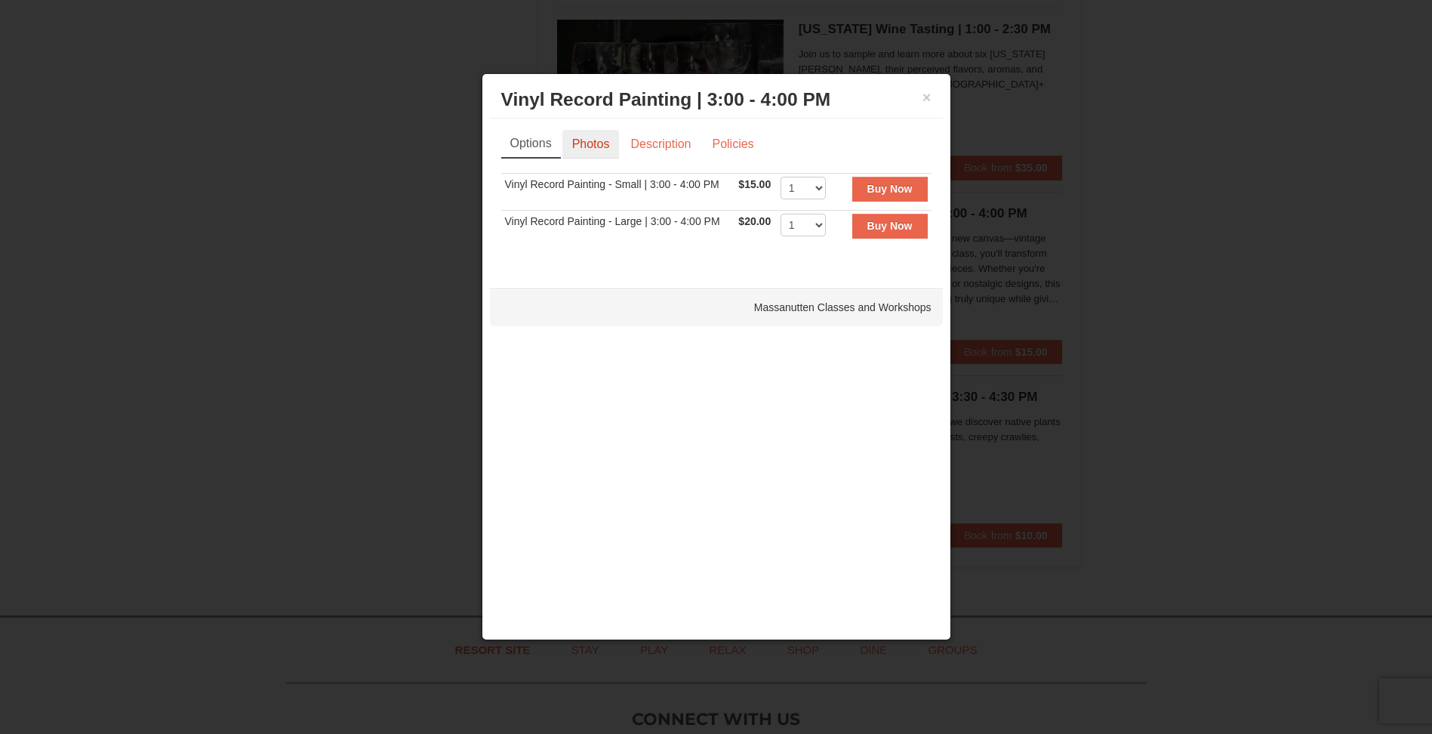
click at [599, 143] on link "Photos" at bounding box center [590, 144] width 57 height 29
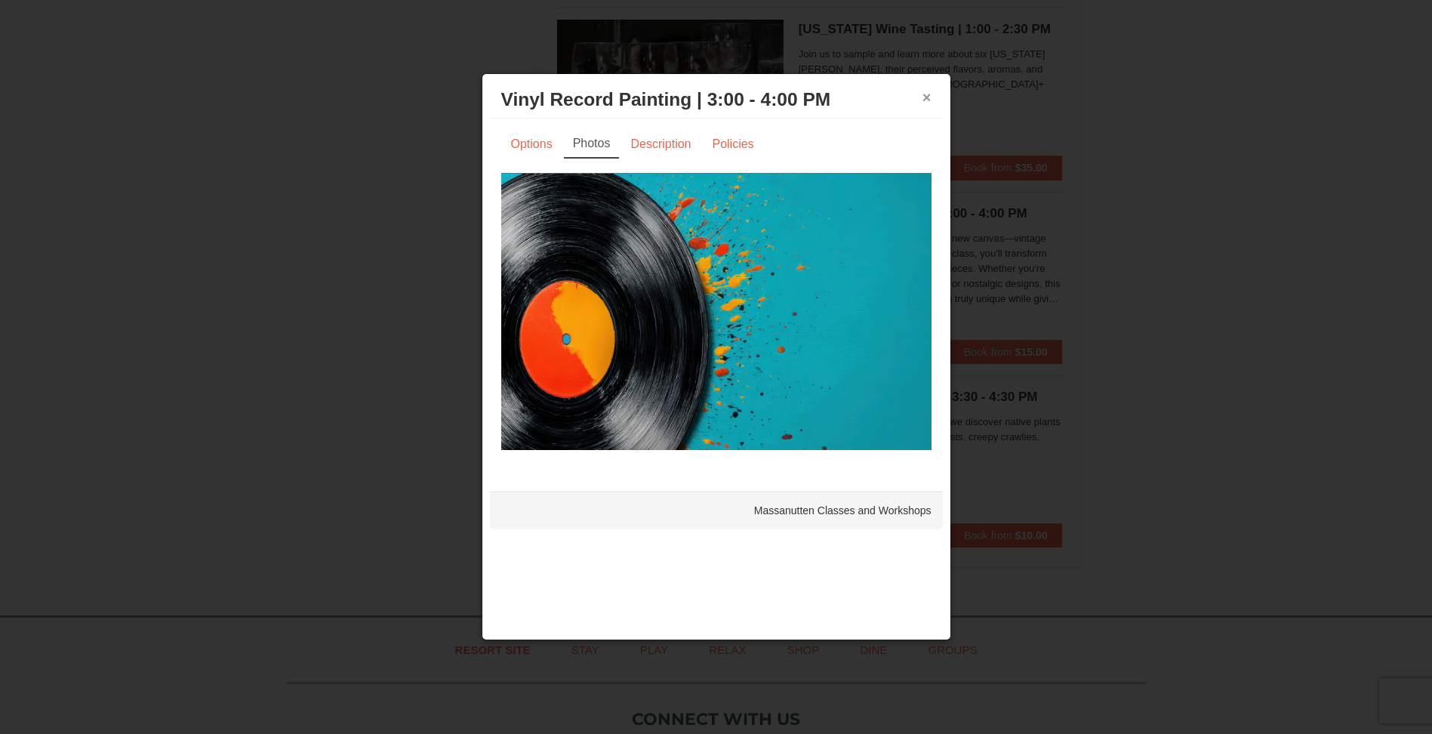
click at [922, 95] on button "×" at bounding box center [926, 97] width 9 height 15
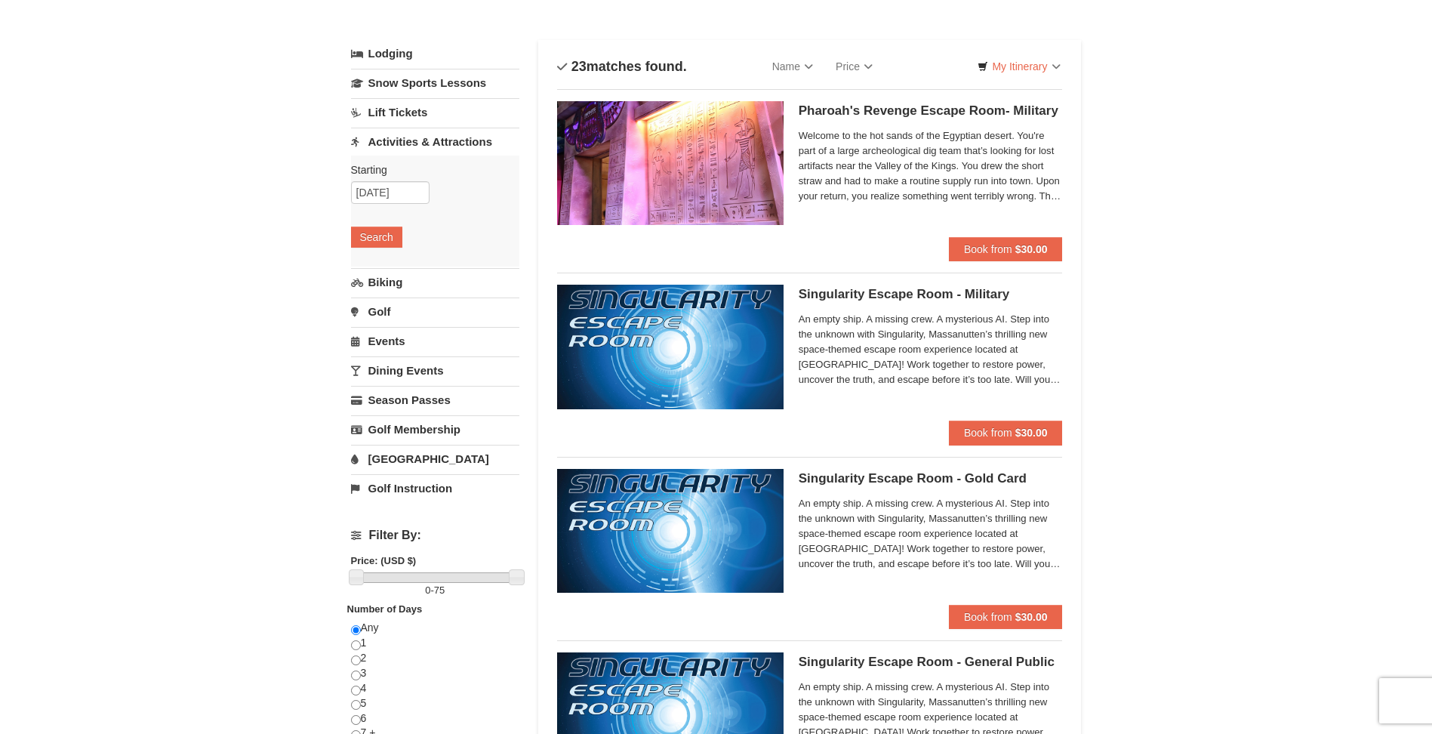
scroll to position [47, 0]
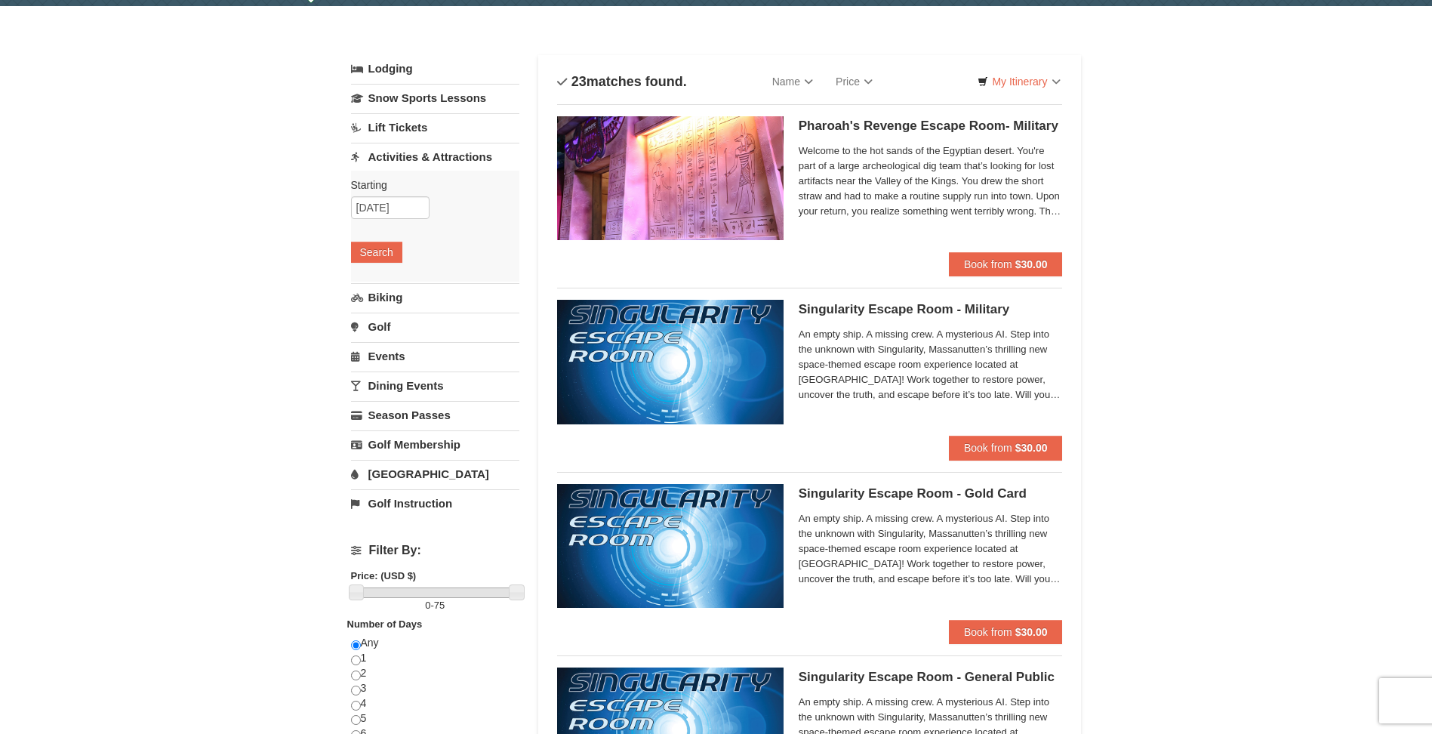
click at [406, 383] on link "Dining Events" at bounding box center [435, 385] width 168 height 28
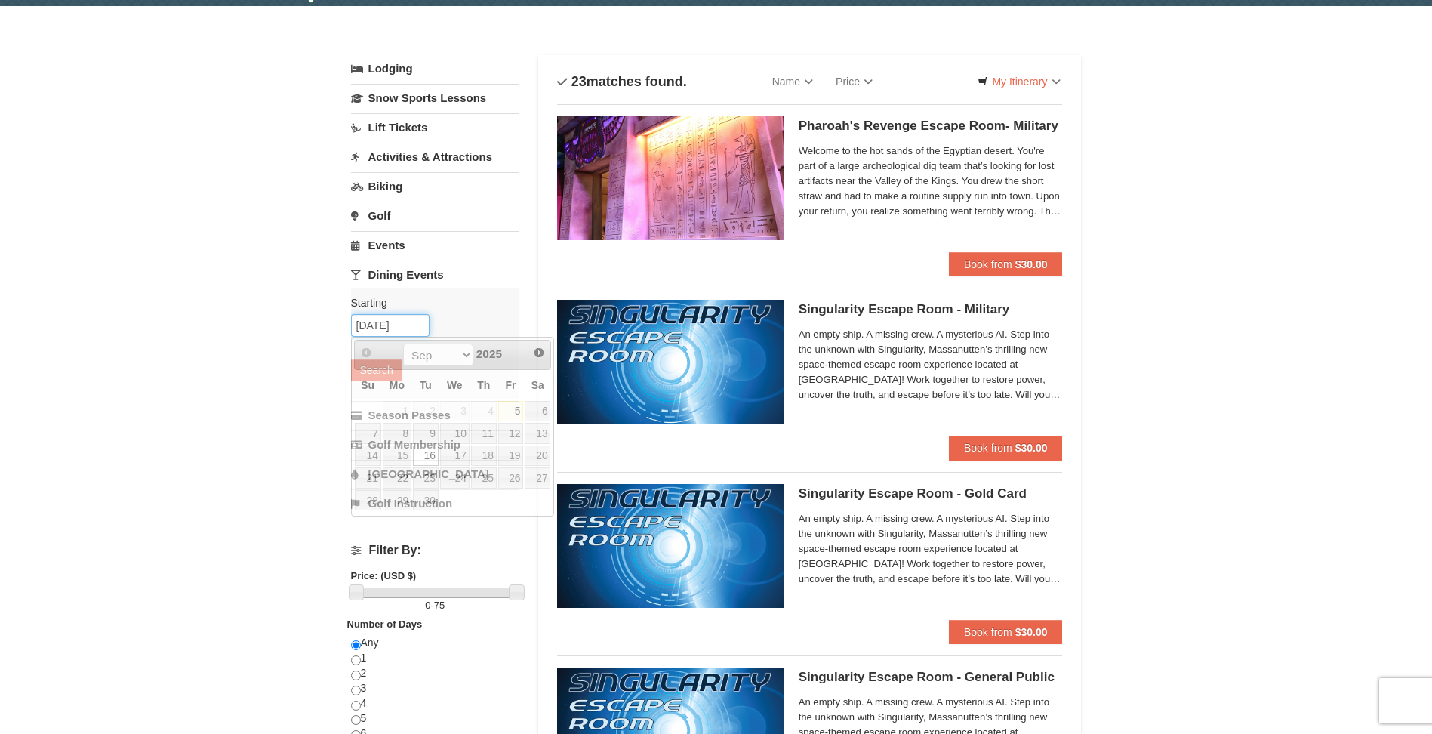
click at [402, 328] on input "[DATE]" at bounding box center [390, 325] width 78 height 23
click at [378, 452] on link "14" at bounding box center [368, 455] width 26 height 21
type input "[DATE]"
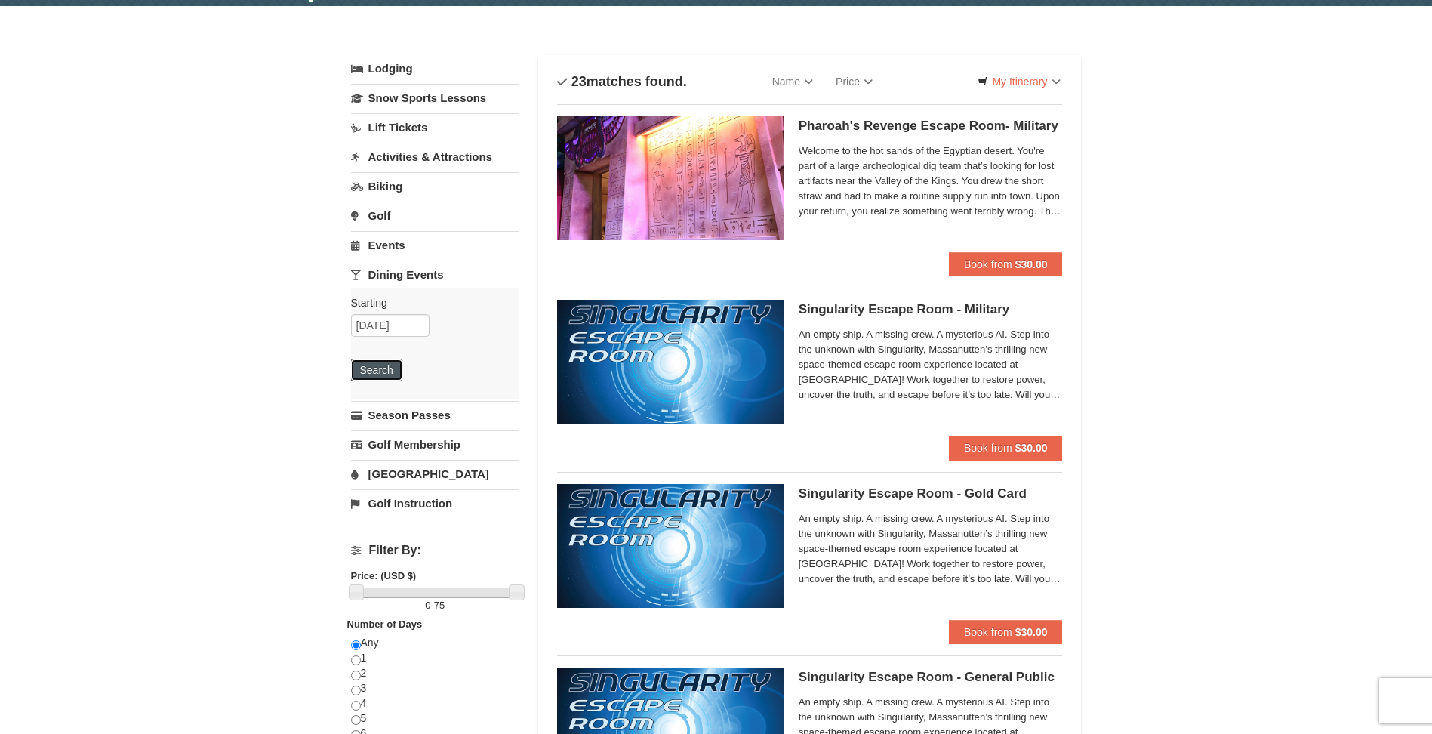
click at [380, 376] on button "Search" at bounding box center [376, 369] width 51 height 21
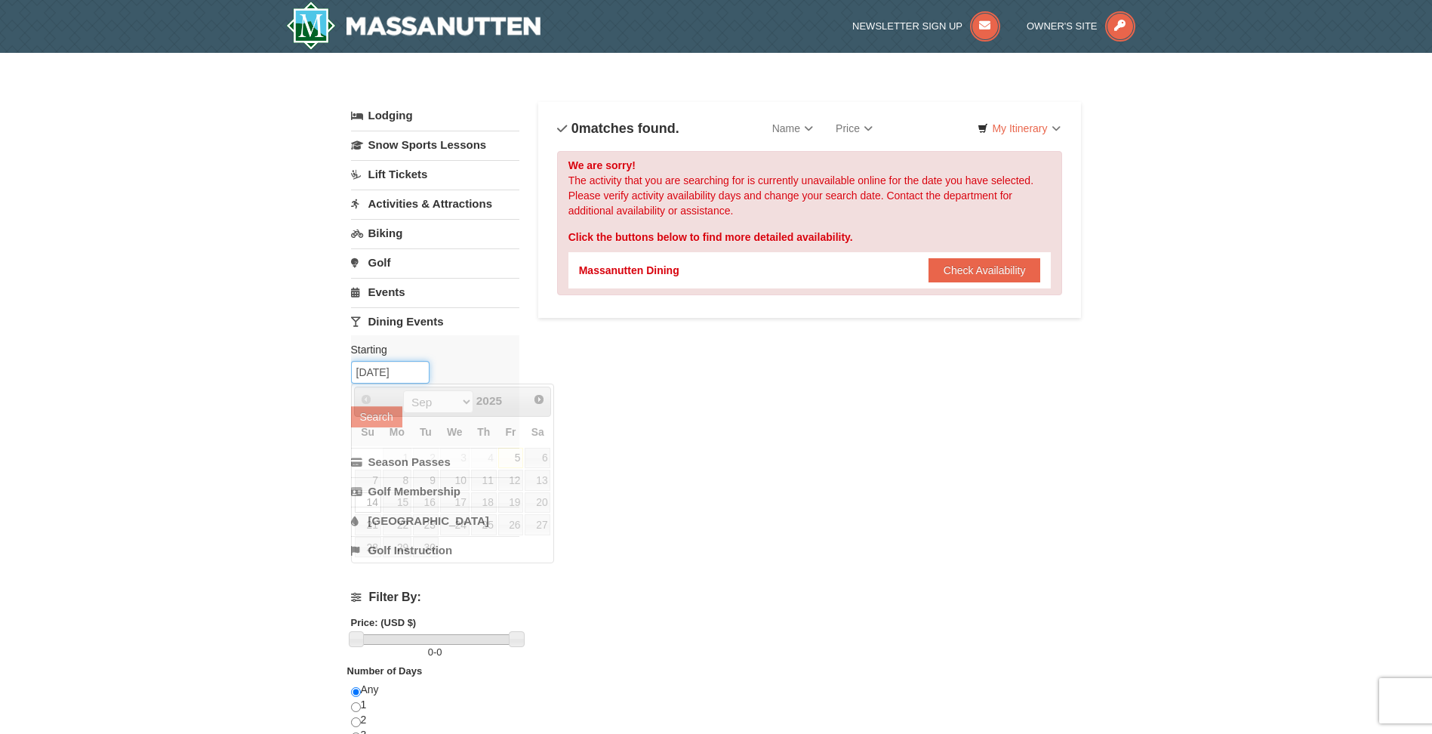
click at [397, 375] on input "09/14/2025" at bounding box center [390, 372] width 78 height 23
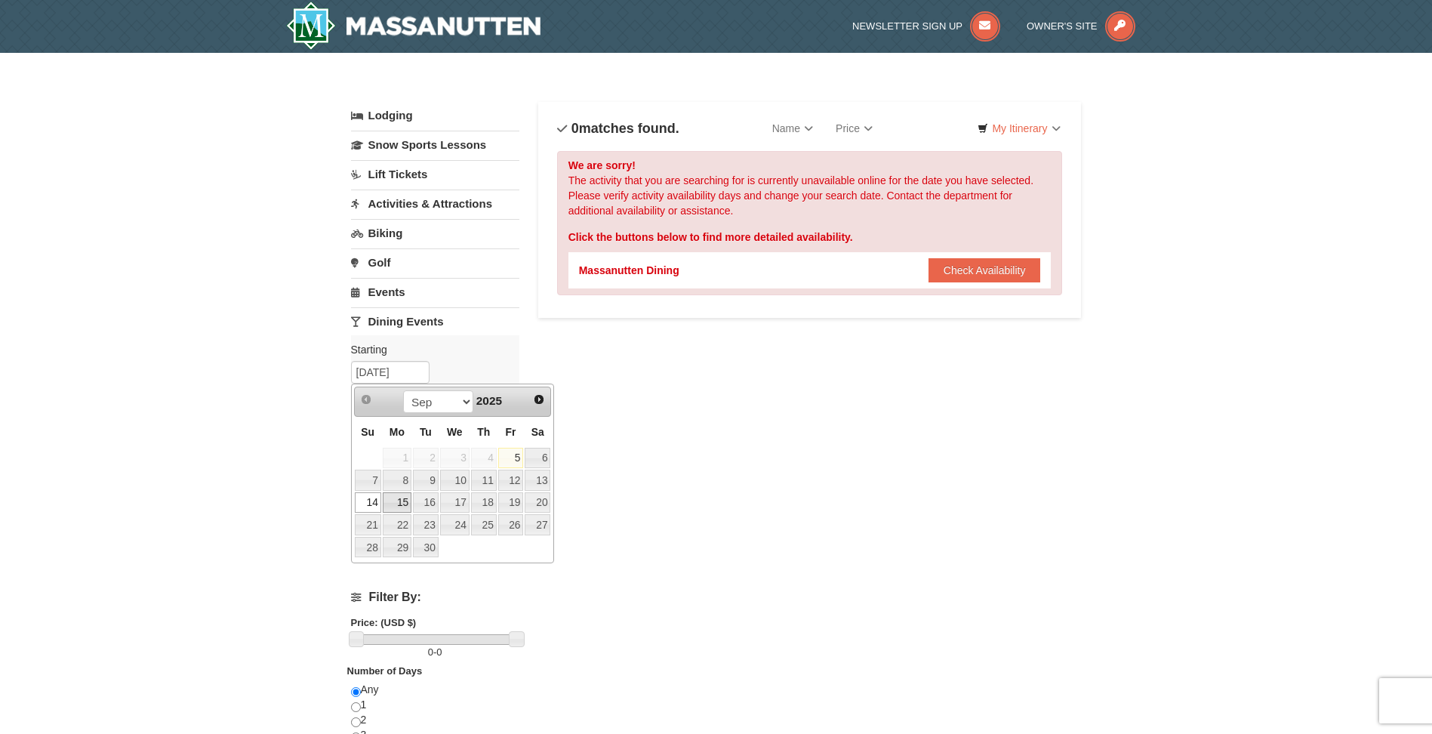
click at [402, 496] on link "15" at bounding box center [397, 502] width 29 height 21
type input "09/15/2025"
click at [400, 369] on input "09/15/2025" at bounding box center [390, 372] width 78 height 23
click at [949, 282] on button "Check Availability" at bounding box center [984, 270] width 112 height 24
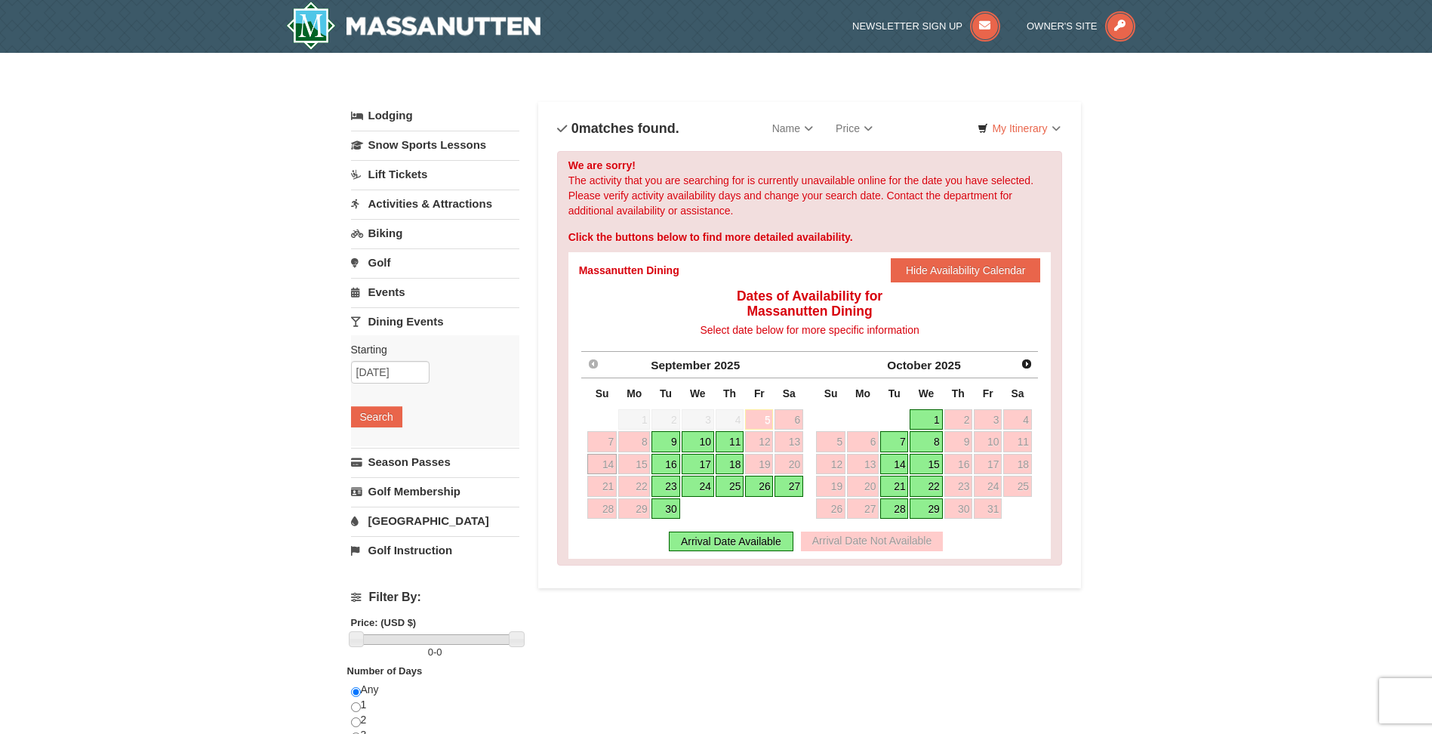
click at [669, 464] on link "16" at bounding box center [665, 464] width 28 height 21
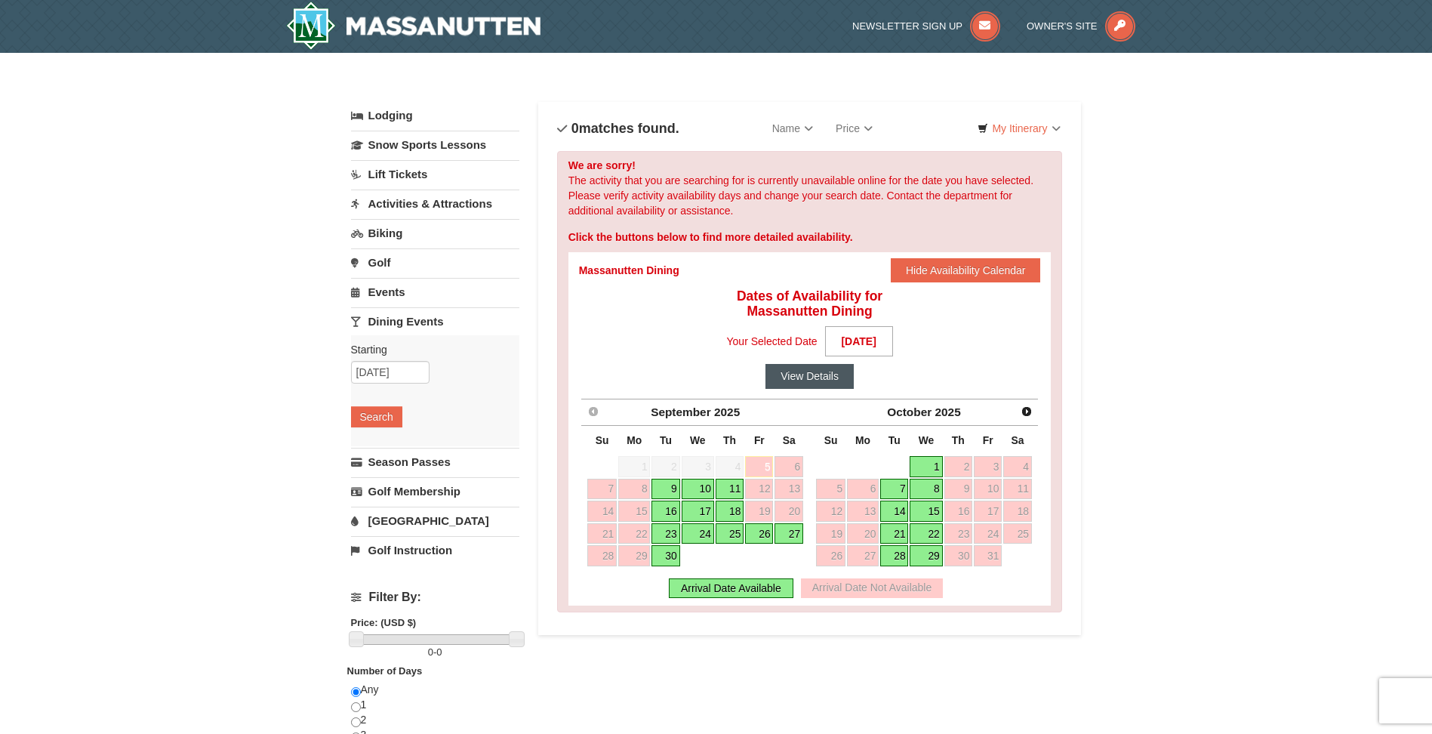
click at [805, 374] on button "View Details" at bounding box center [809, 376] width 88 height 24
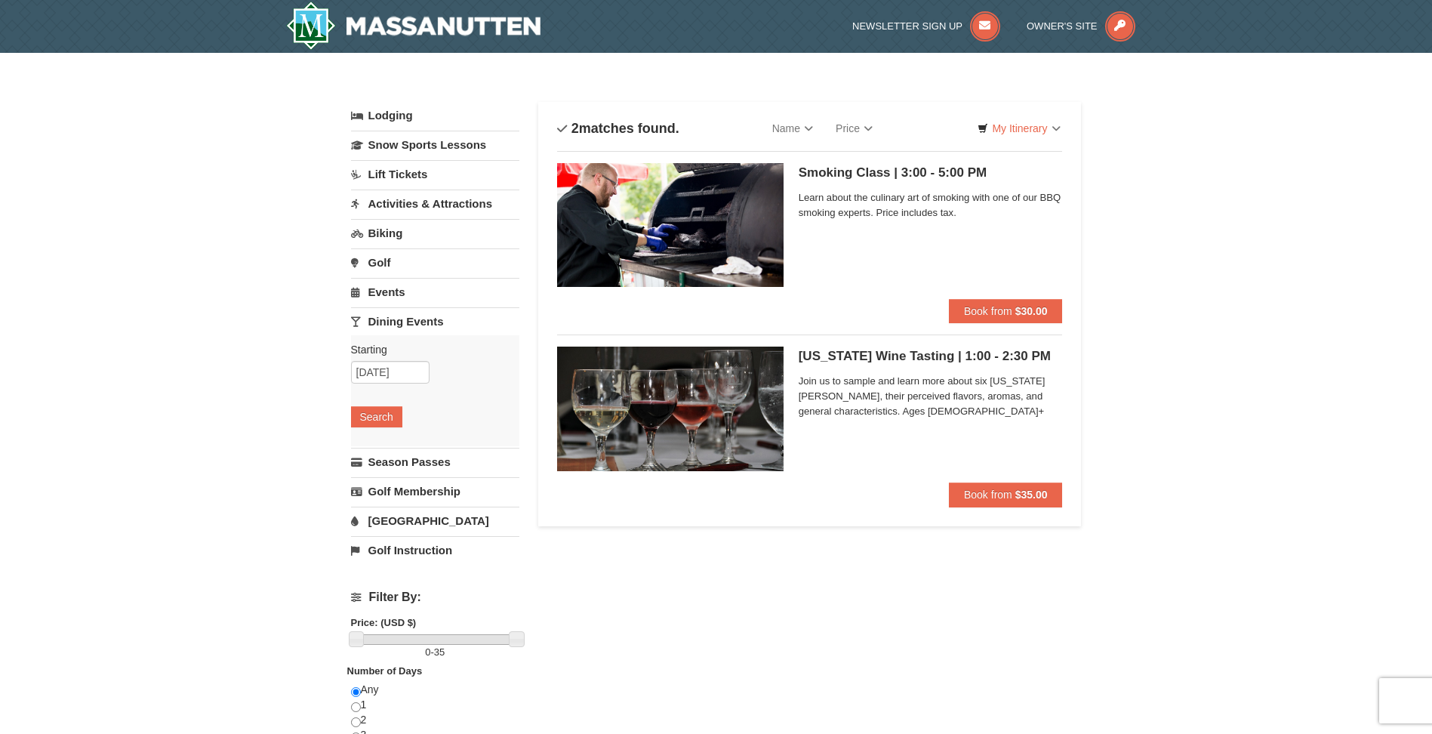
click at [438, 546] on link "Golf Instruction" at bounding box center [435, 550] width 168 height 28
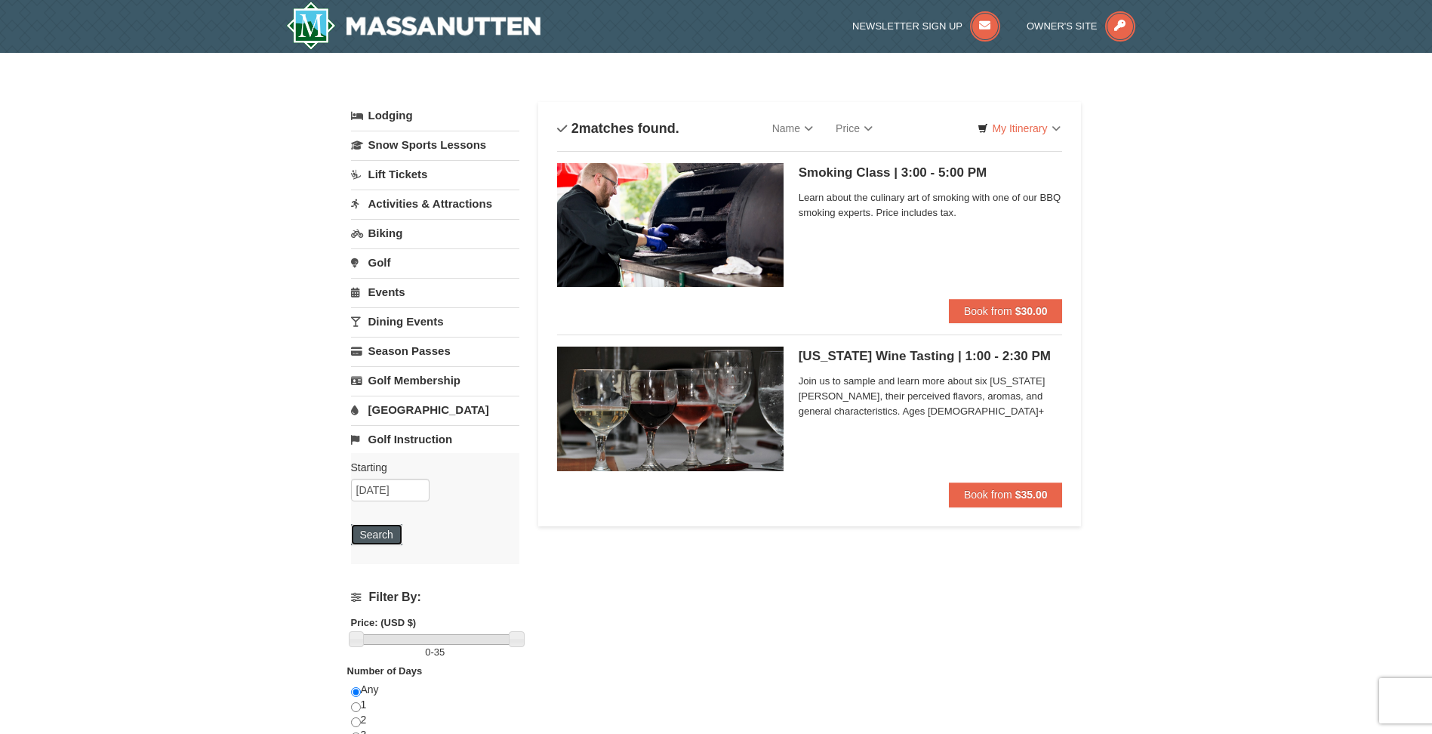
click at [385, 533] on button "Search" at bounding box center [376, 534] width 51 height 21
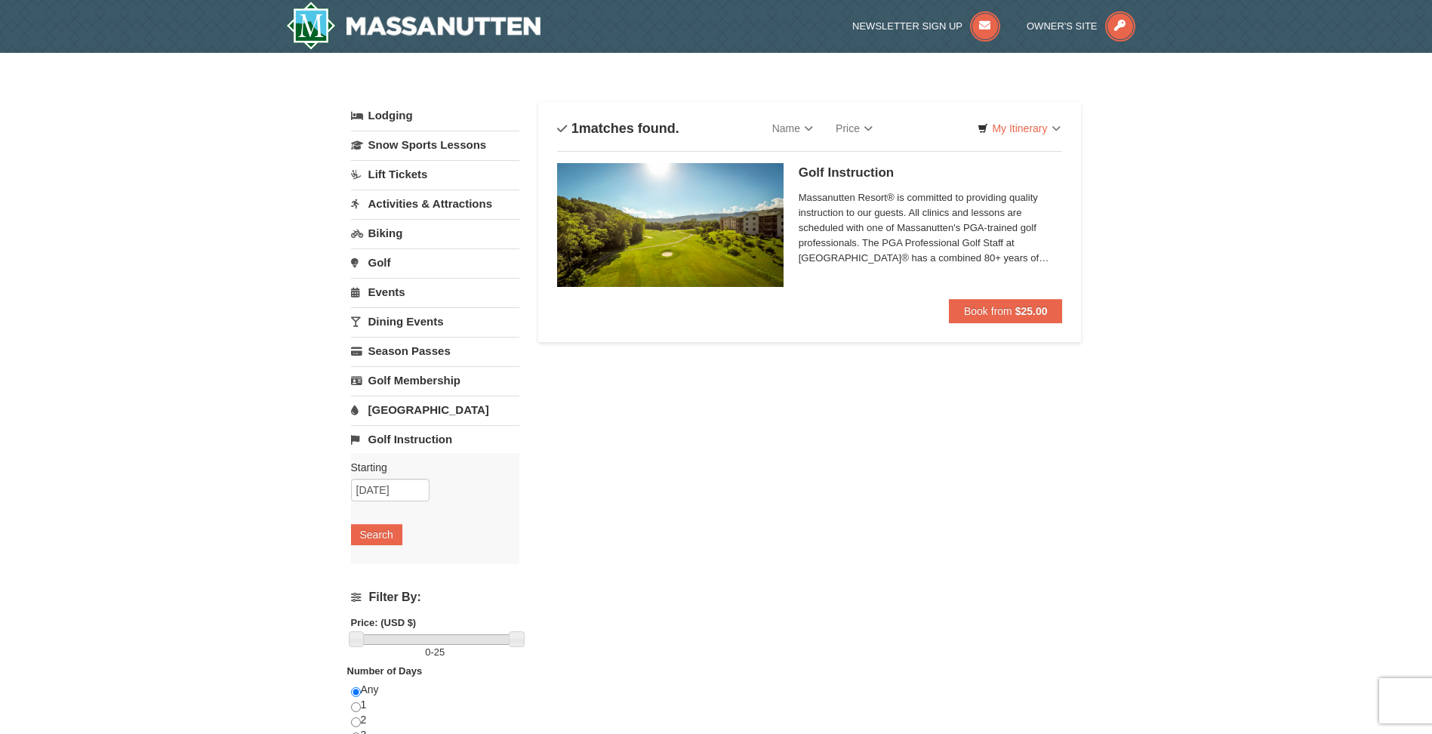
click at [460, 211] on link "Activities & Attractions" at bounding box center [435, 203] width 168 height 28
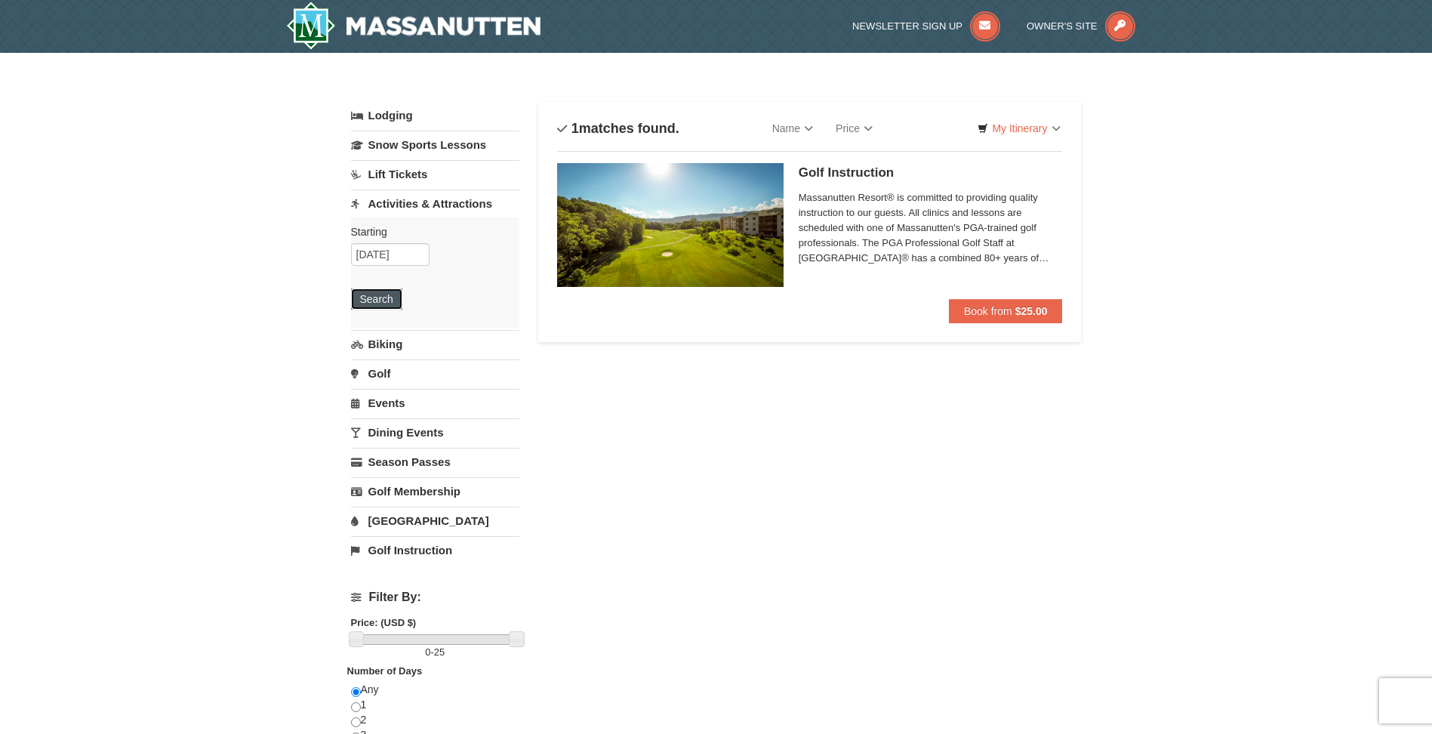
click at [380, 304] on button "Search" at bounding box center [376, 298] width 51 height 21
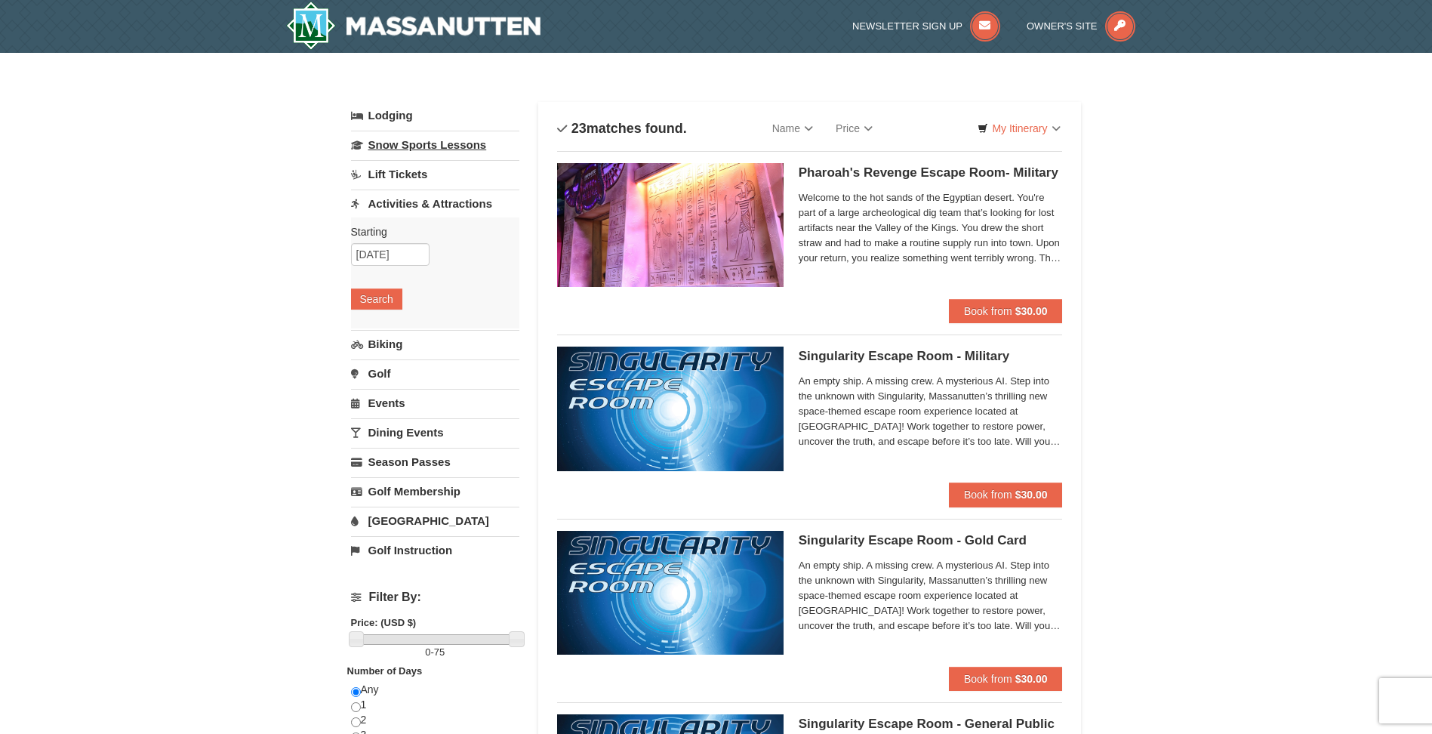
click at [419, 145] on link "Snow Sports Lessons" at bounding box center [435, 145] width 168 height 28
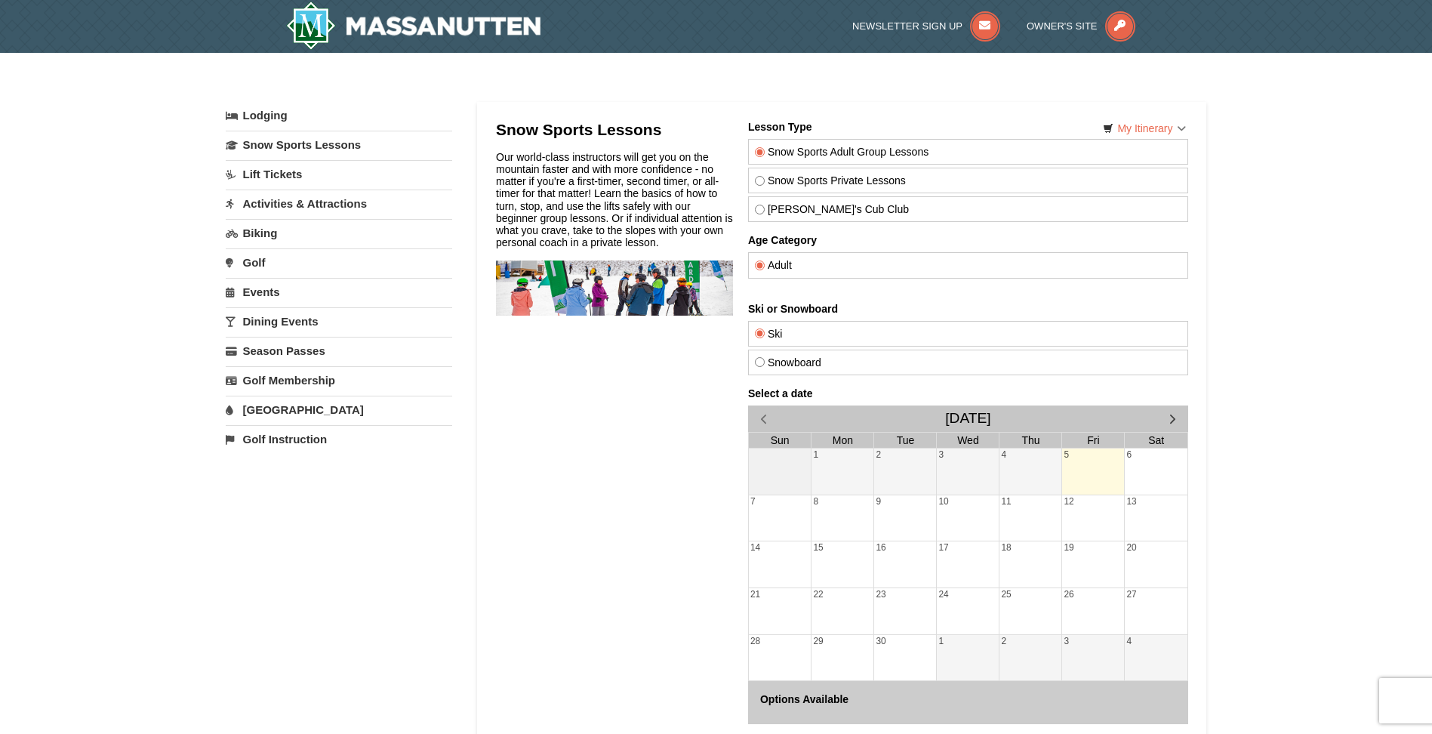
click at [797, 361] on label "Snowboard" at bounding box center [967, 362] width 426 height 12
click at [764, 361] on input "Snowboard" at bounding box center [759, 362] width 10 height 10
radio input "true"
